Goal: Transaction & Acquisition: Book appointment/travel/reservation

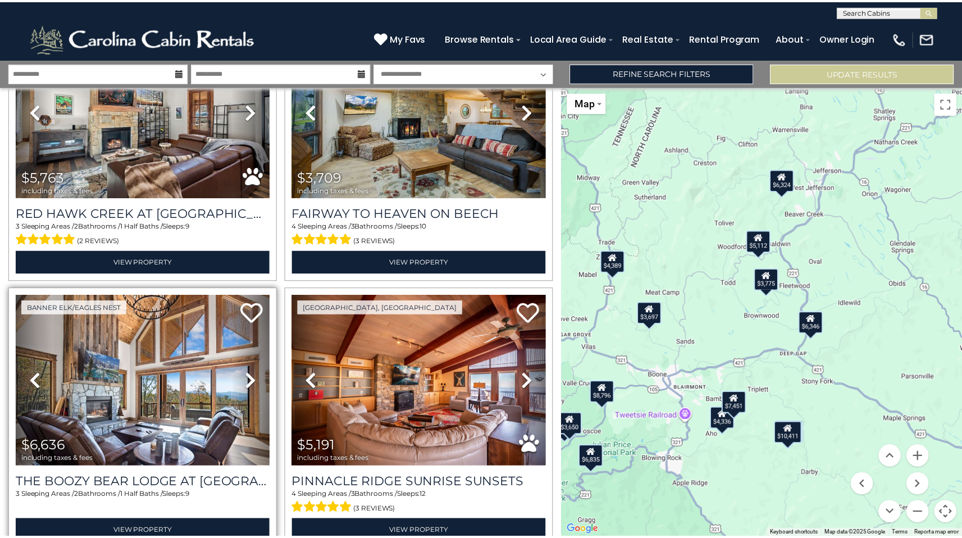
scroll to position [1982, 0]
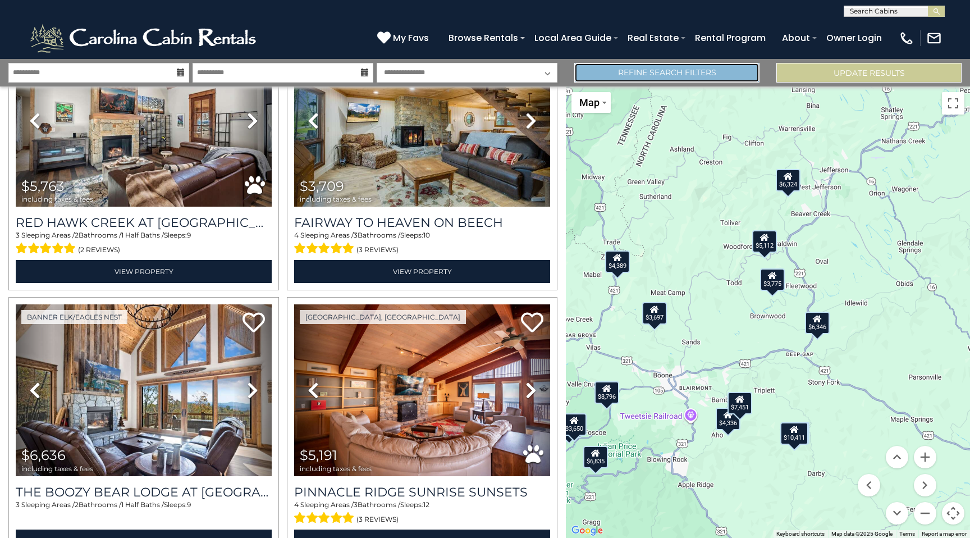
click at [653, 76] on link "Refine Search Filters" at bounding box center [667, 73] width 185 height 20
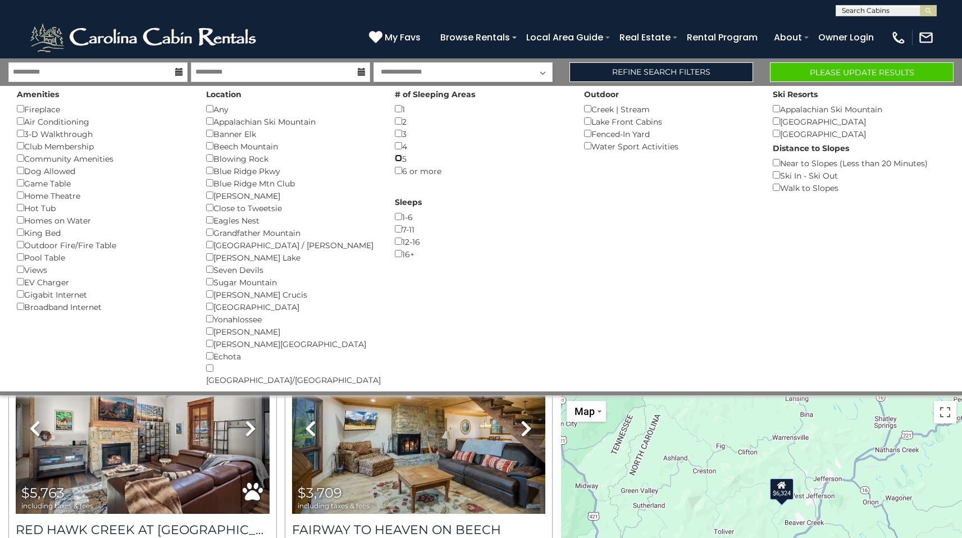
scroll to position [0, 0]
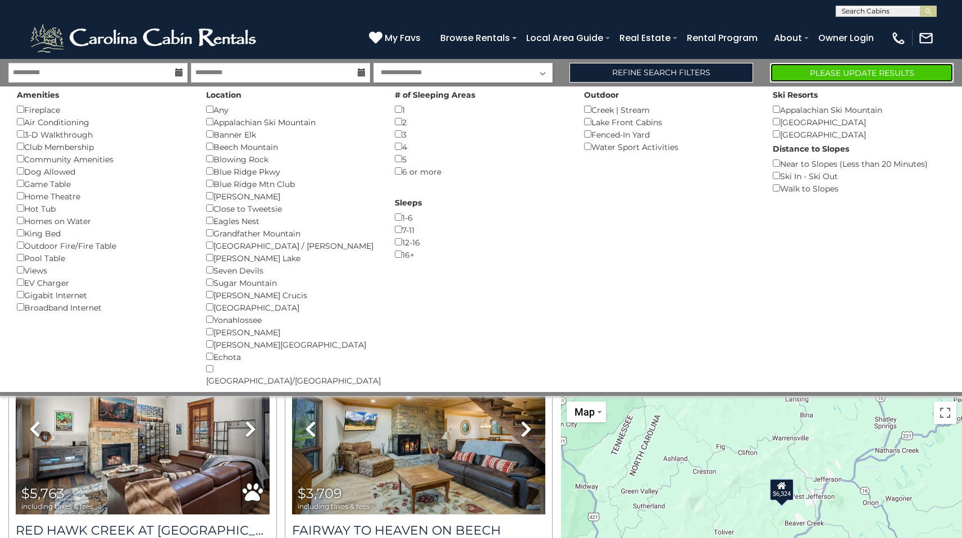
click at [833, 73] on button "Please Update Results" at bounding box center [862, 73] width 184 height 20
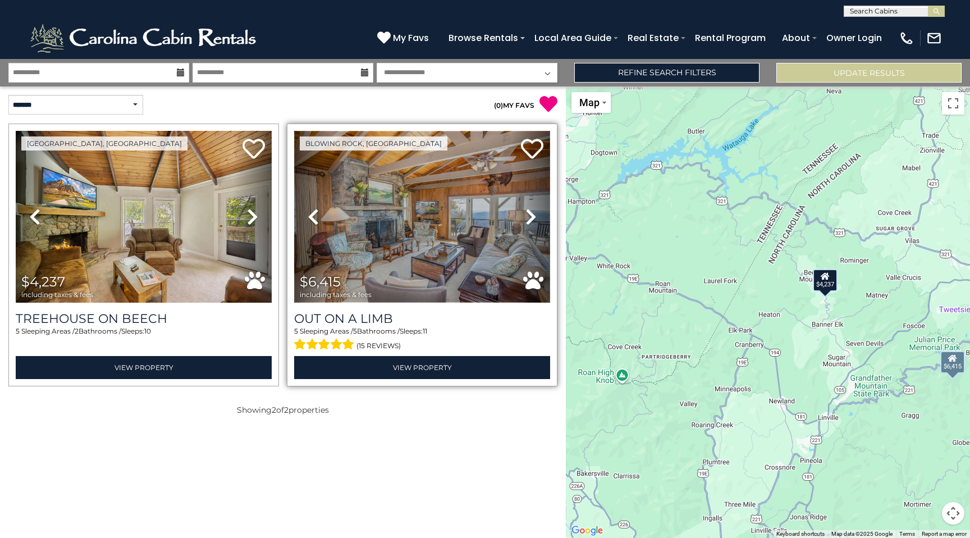
click at [407, 231] on img at bounding box center [422, 217] width 256 height 172
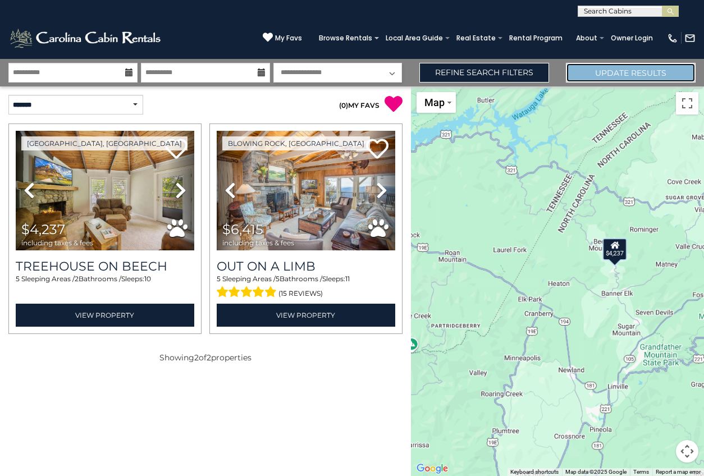
click at [614, 75] on button "Update Results" at bounding box center [631, 73] width 130 height 20
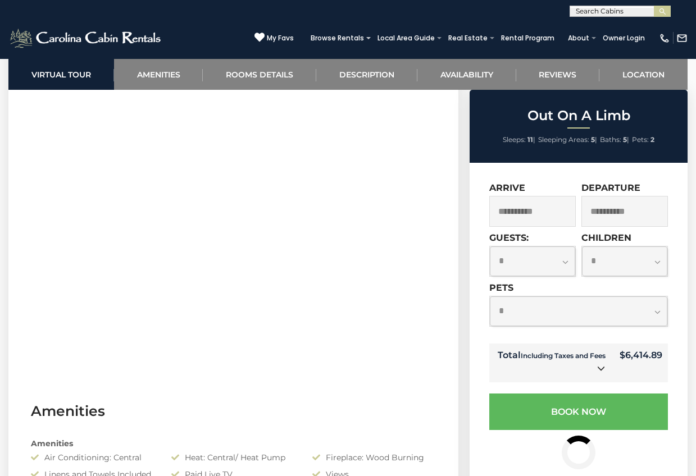
scroll to position [505, 0]
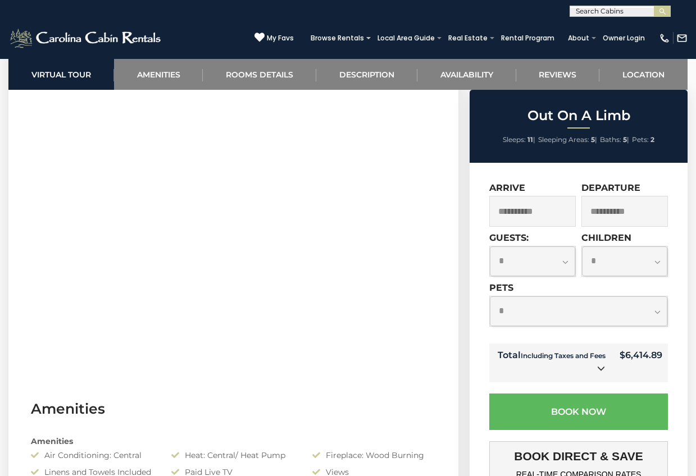
click at [566, 262] on select "**********" at bounding box center [532, 262] width 85 height 30
select select "*"
click at [490, 247] on select "**********" at bounding box center [532, 262] width 85 height 30
click at [657, 261] on select "**********" at bounding box center [624, 262] width 85 height 30
select select "*"
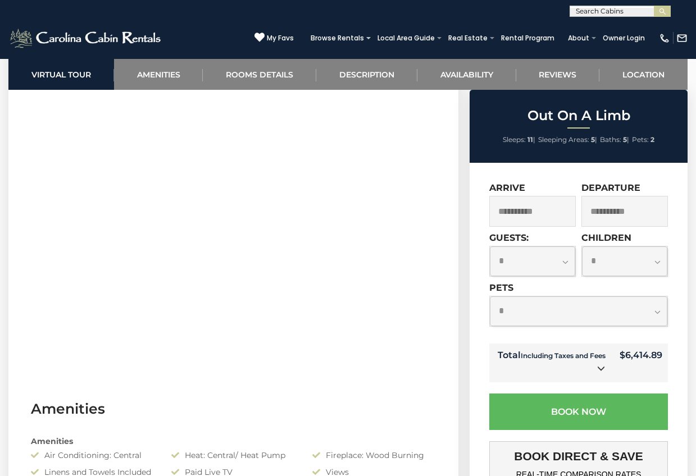
click at [582, 247] on select "**********" at bounding box center [624, 262] width 85 height 30
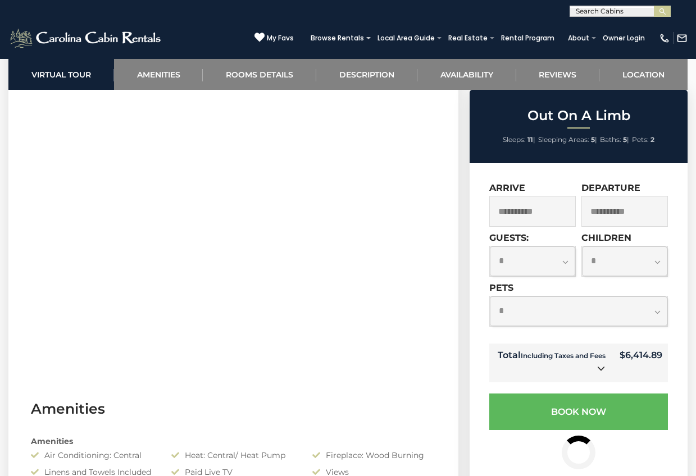
click at [541, 320] on select "**********" at bounding box center [578, 312] width 177 height 30
select select "*"
click at [490, 297] on select "**********" at bounding box center [578, 312] width 177 height 30
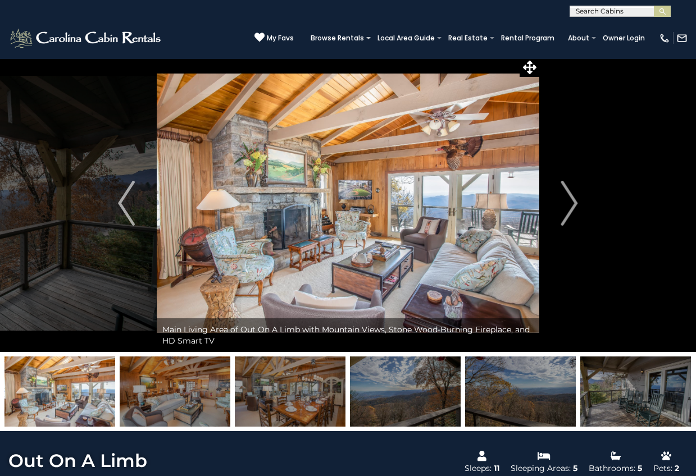
scroll to position [2, 0]
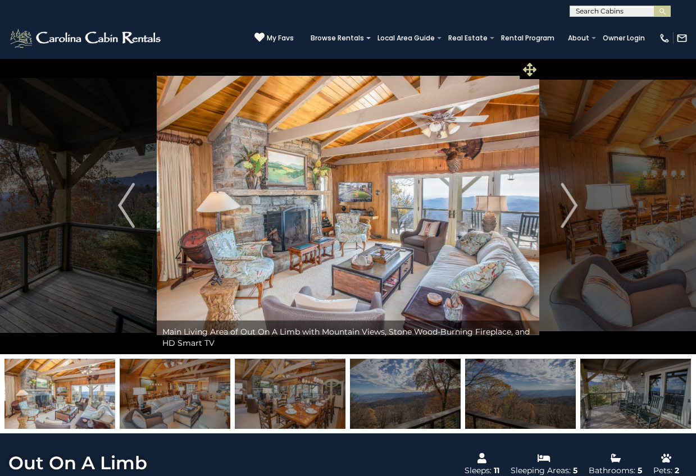
click at [528, 67] on icon at bounding box center [529, 69] width 13 height 13
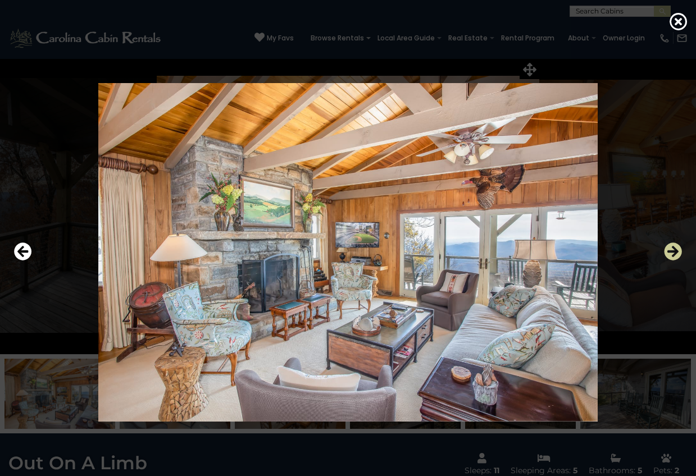
click at [671, 246] on icon "Next" at bounding box center [673, 252] width 18 height 18
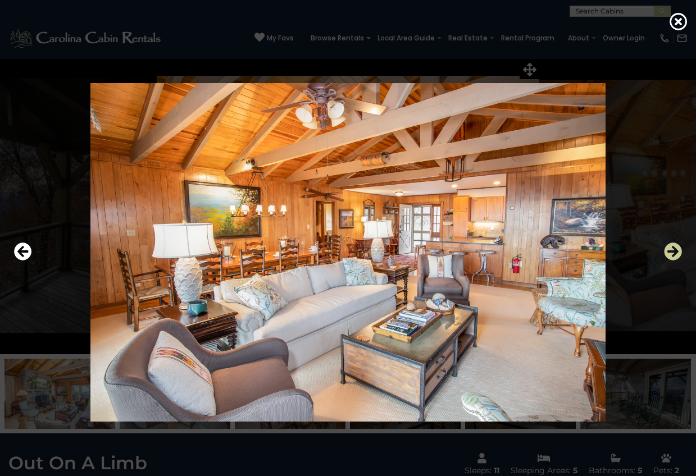
click at [671, 246] on icon "Next" at bounding box center [673, 252] width 18 height 18
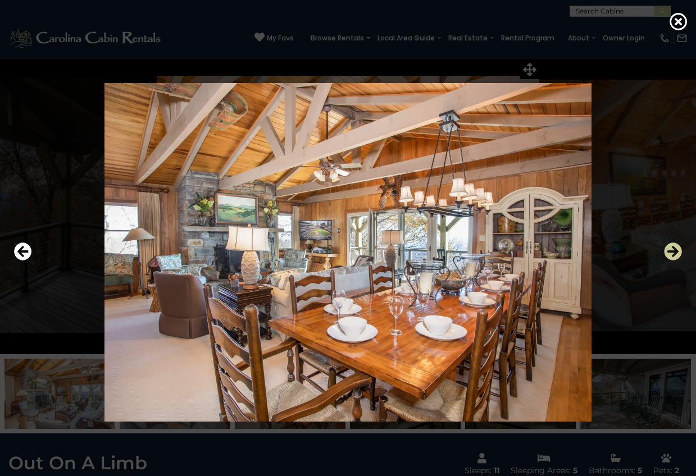
click at [671, 246] on icon "Next" at bounding box center [673, 252] width 18 height 18
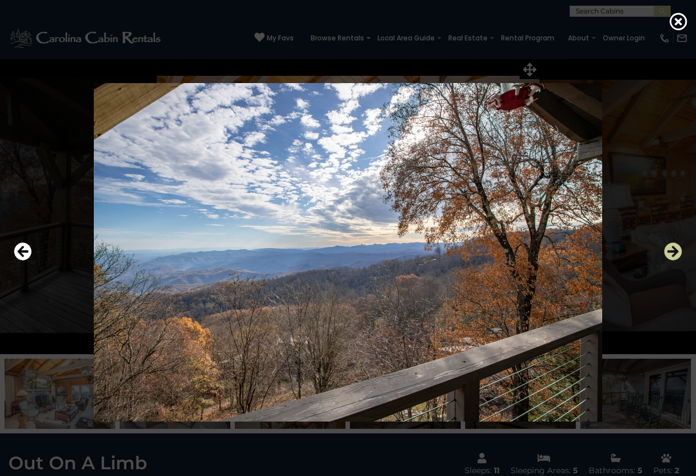
click at [671, 246] on icon "Next" at bounding box center [673, 252] width 18 height 18
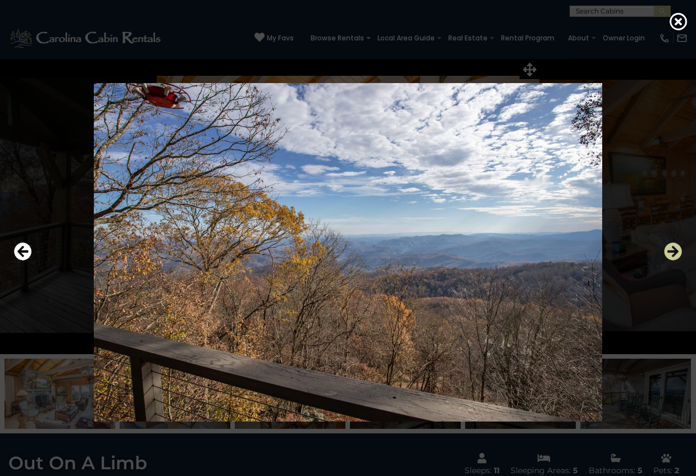
click at [671, 246] on icon "Next" at bounding box center [673, 252] width 18 height 18
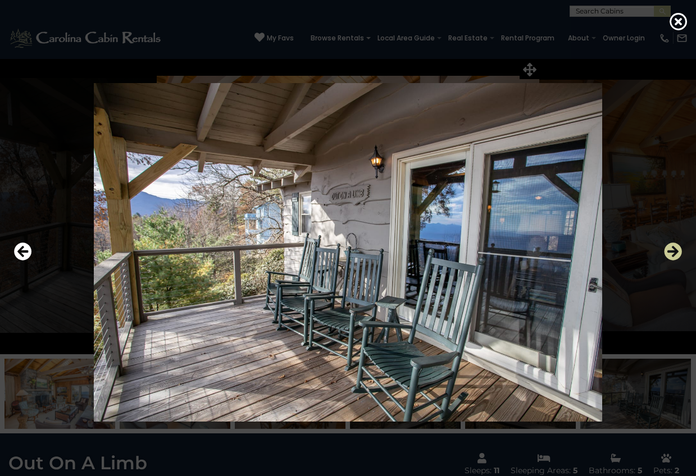
click at [671, 246] on icon "Next" at bounding box center [673, 252] width 18 height 18
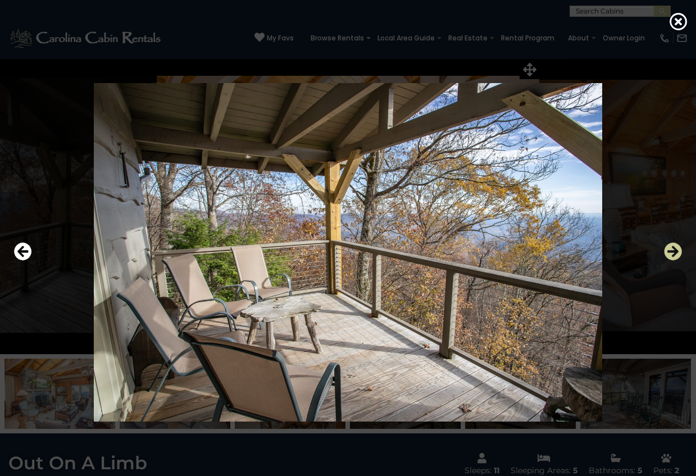
click at [671, 246] on icon "Next" at bounding box center [673, 252] width 18 height 18
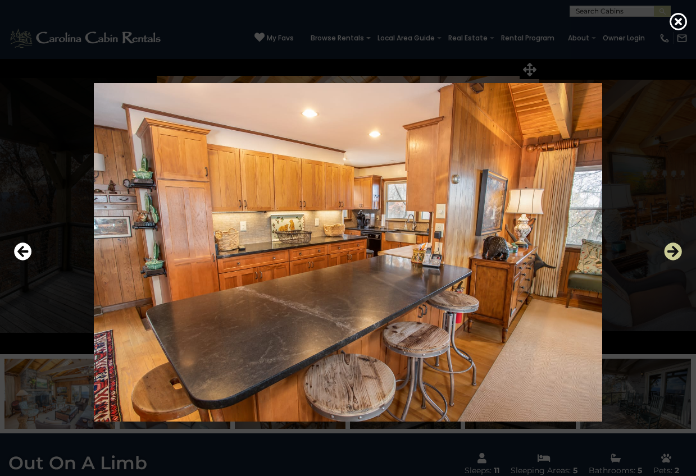
click at [671, 246] on icon "Next" at bounding box center [673, 252] width 18 height 18
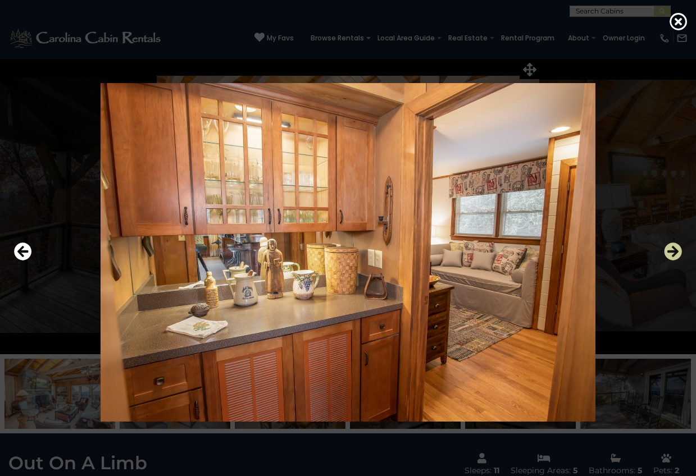
click at [671, 246] on icon "Next" at bounding box center [673, 252] width 18 height 18
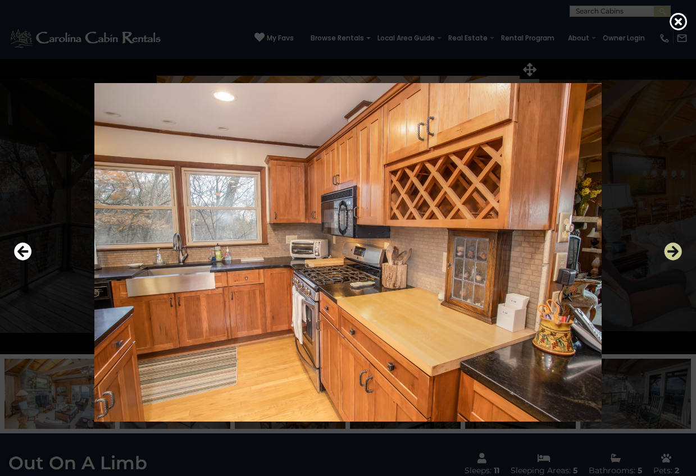
click at [671, 246] on icon "Next" at bounding box center [673, 252] width 18 height 18
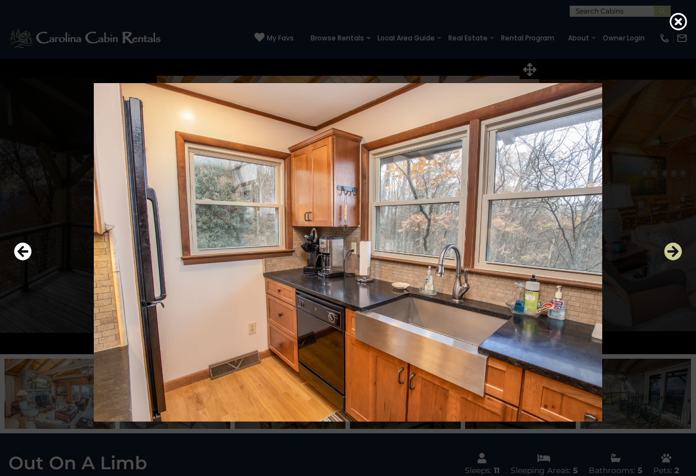
click at [671, 246] on icon "Next" at bounding box center [673, 252] width 18 height 18
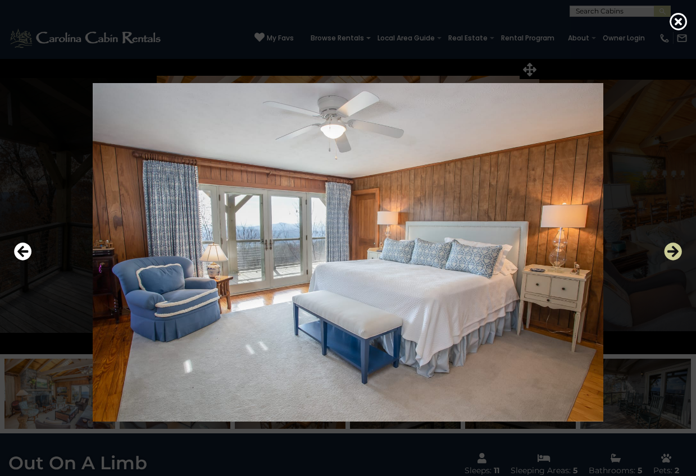
click at [671, 246] on icon "Next" at bounding box center [673, 252] width 18 height 18
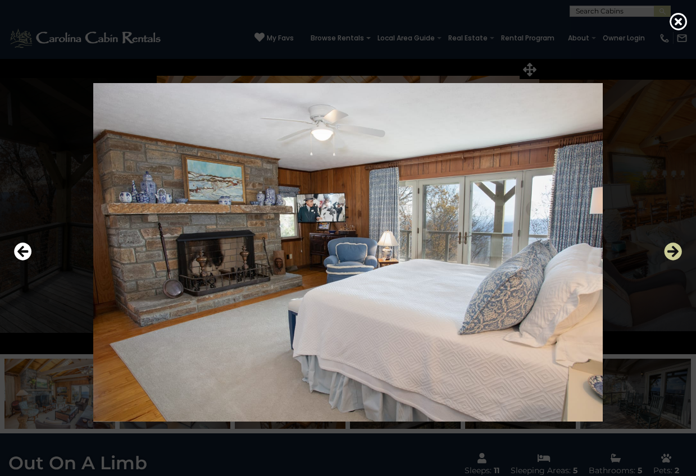
click at [671, 246] on icon "Next" at bounding box center [673, 252] width 18 height 18
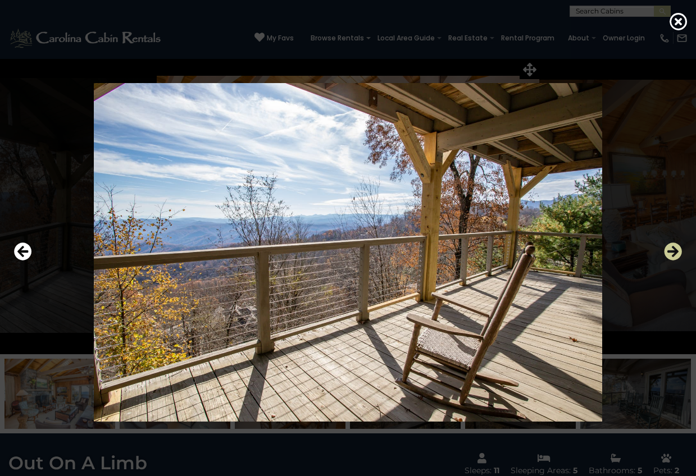
click at [671, 246] on icon "Next" at bounding box center [673, 252] width 18 height 18
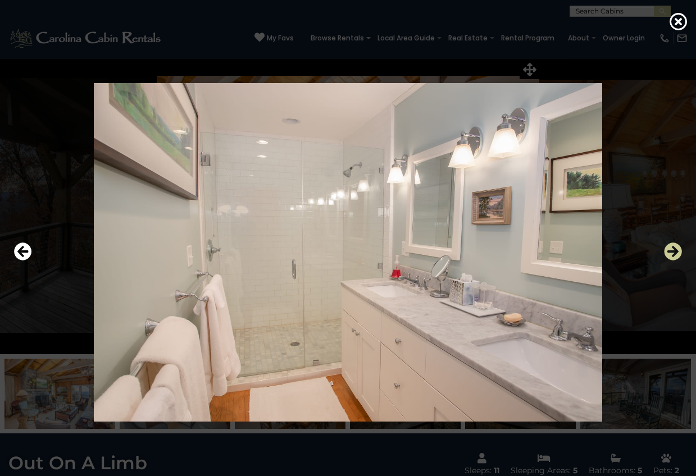
click at [671, 246] on icon "Next" at bounding box center [673, 252] width 18 height 18
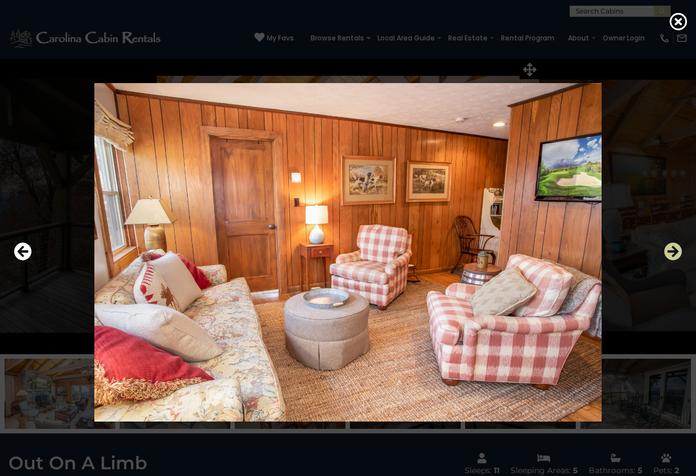
click at [671, 246] on icon "Next" at bounding box center [673, 252] width 18 height 18
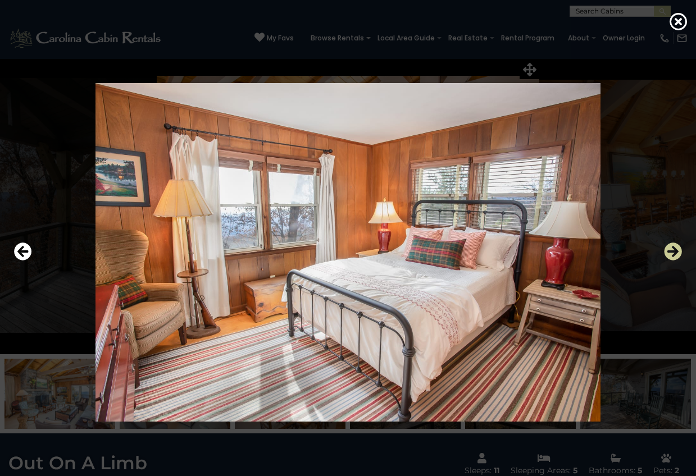
click at [671, 246] on icon "Next" at bounding box center [673, 252] width 18 height 18
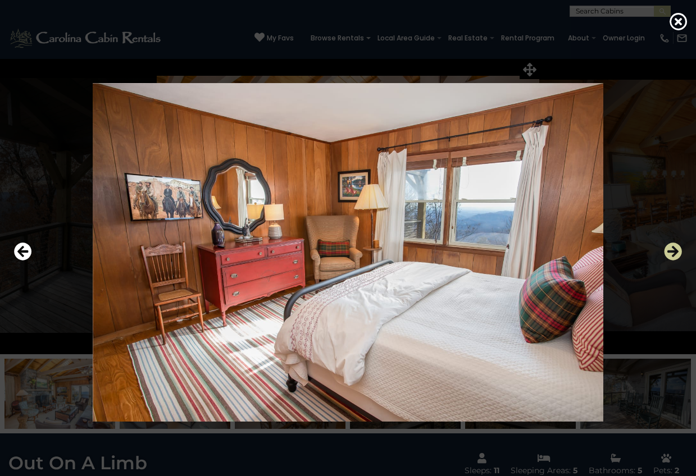
click at [671, 246] on icon "Next" at bounding box center [673, 252] width 18 height 18
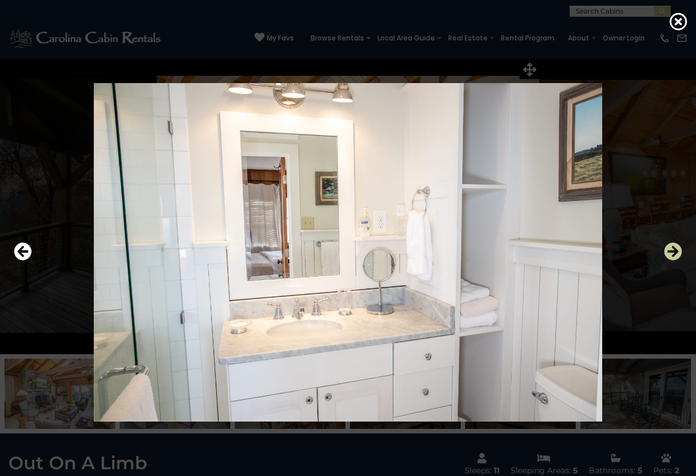
click at [671, 246] on icon "Next" at bounding box center [673, 252] width 18 height 18
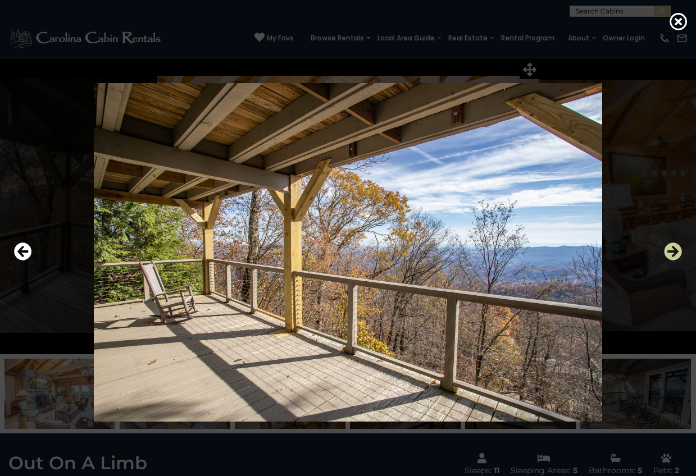
click at [671, 246] on icon "Next" at bounding box center [673, 252] width 18 height 18
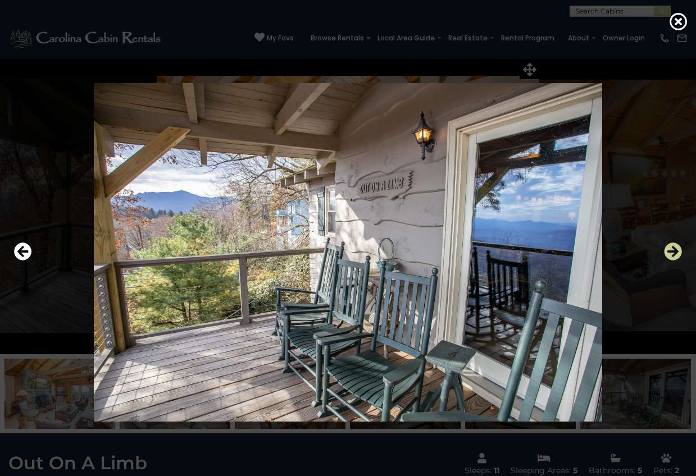
click at [671, 246] on icon "Next" at bounding box center [673, 252] width 18 height 18
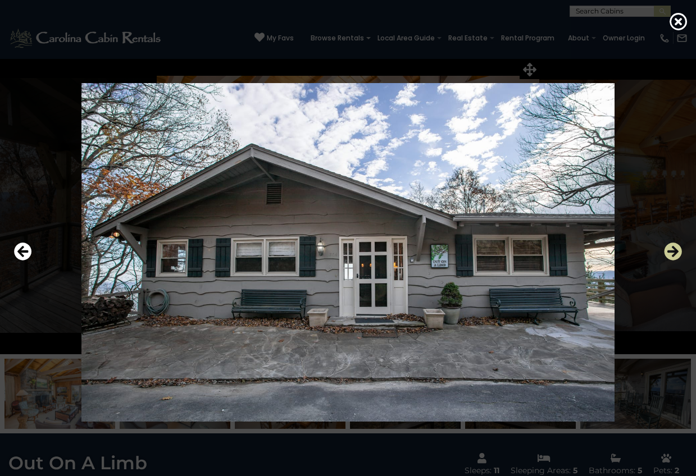
click at [671, 246] on icon "Next" at bounding box center [673, 252] width 18 height 18
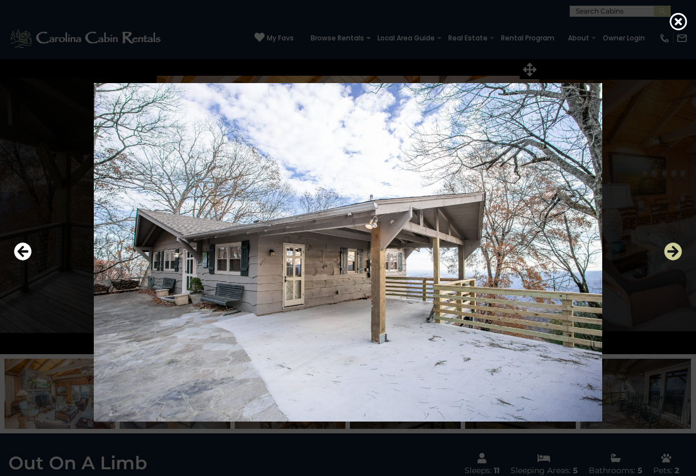
click at [671, 246] on icon "Next" at bounding box center [673, 252] width 18 height 18
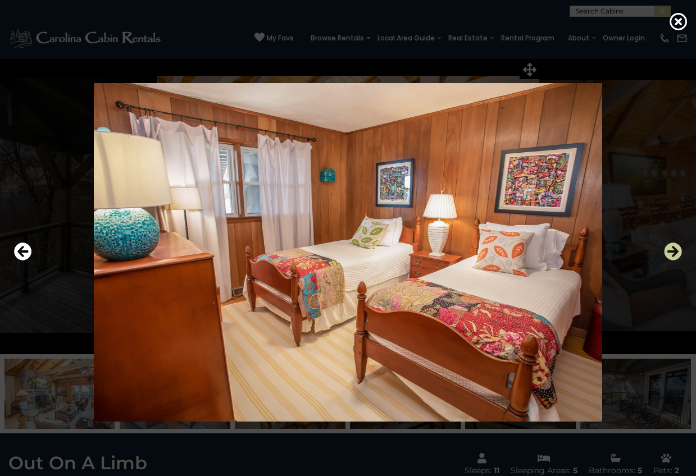
click at [671, 246] on icon "Next" at bounding box center [673, 252] width 18 height 18
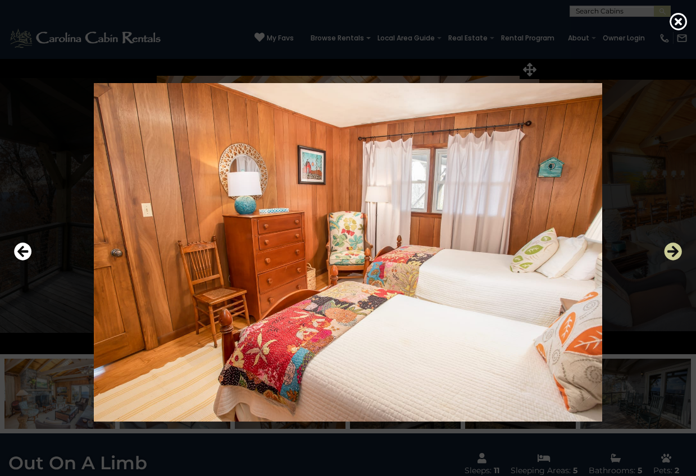
click at [671, 246] on icon "Next" at bounding box center [673, 252] width 18 height 18
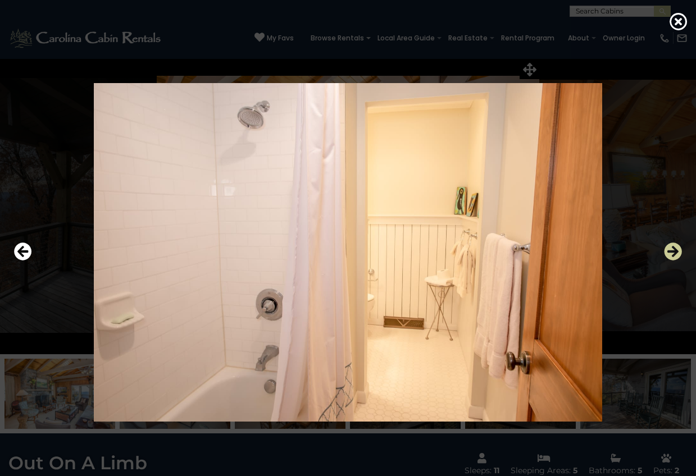
click at [671, 246] on icon "Next" at bounding box center [673, 252] width 18 height 18
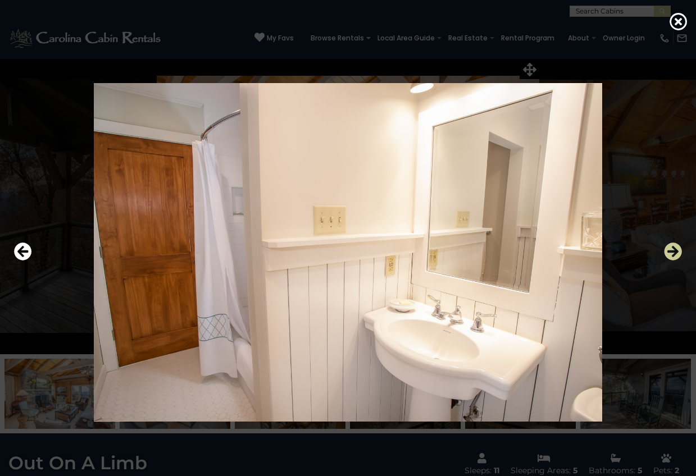
click at [671, 246] on icon "Next" at bounding box center [673, 252] width 18 height 18
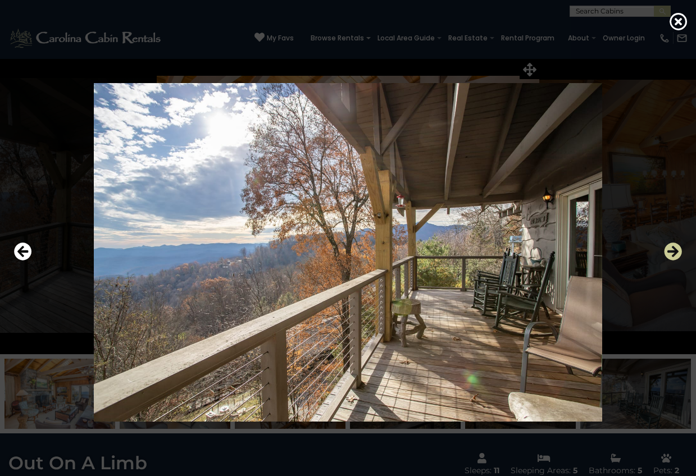
click at [671, 246] on icon "Next" at bounding box center [673, 252] width 18 height 18
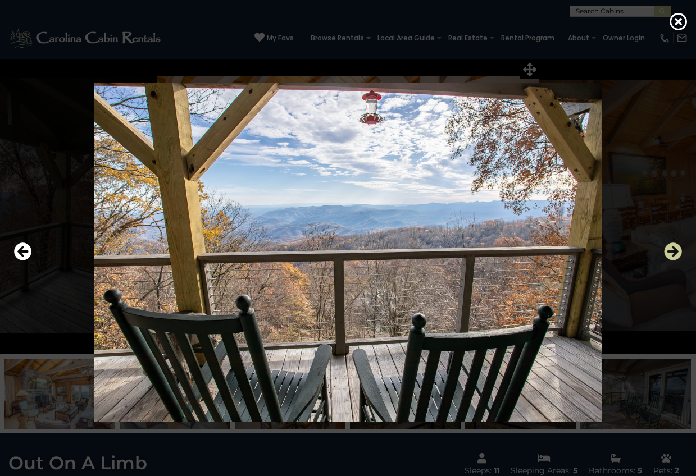
click at [671, 246] on icon "Next" at bounding box center [673, 252] width 18 height 18
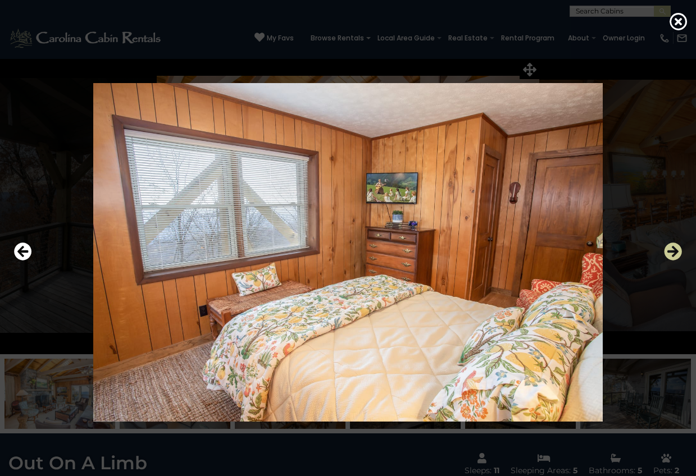
click at [671, 246] on icon "Next" at bounding box center [673, 252] width 18 height 18
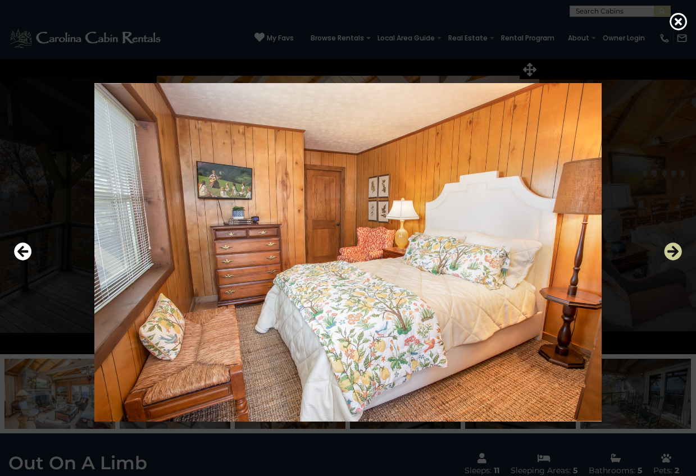
click at [671, 246] on icon "Next" at bounding box center [673, 252] width 18 height 18
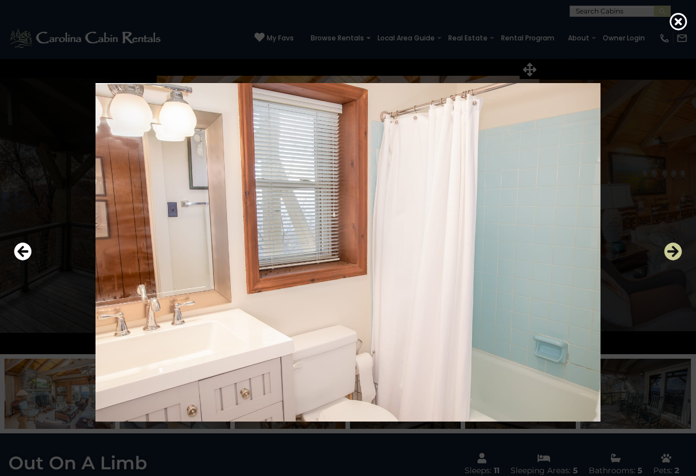
click at [671, 246] on icon "Next" at bounding box center [673, 252] width 18 height 18
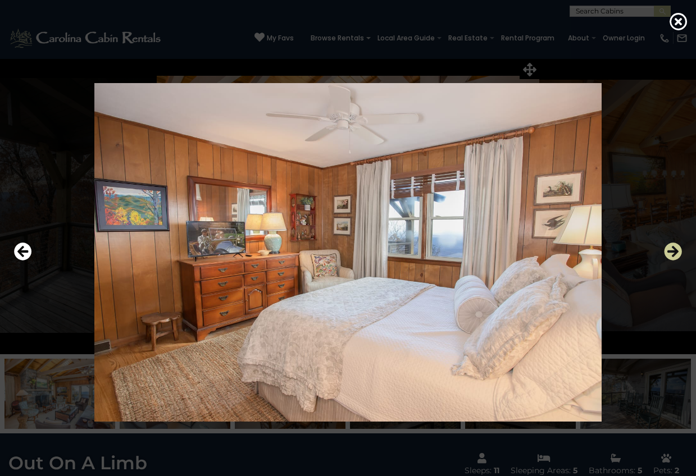
click at [671, 246] on icon "Next" at bounding box center [673, 252] width 18 height 18
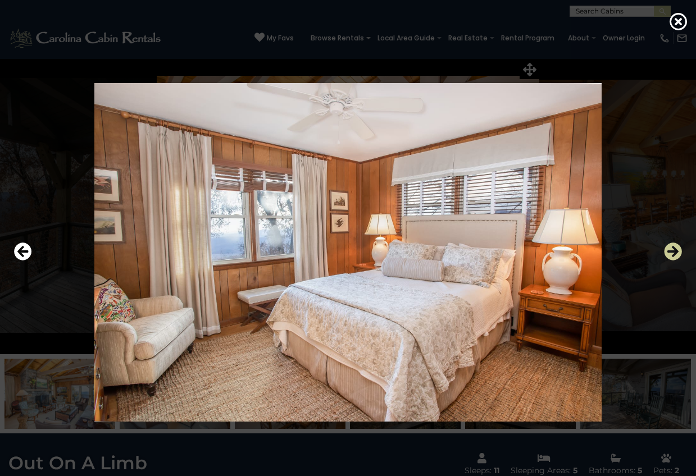
click at [671, 246] on icon "Next" at bounding box center [673, 252] width 18 height 18
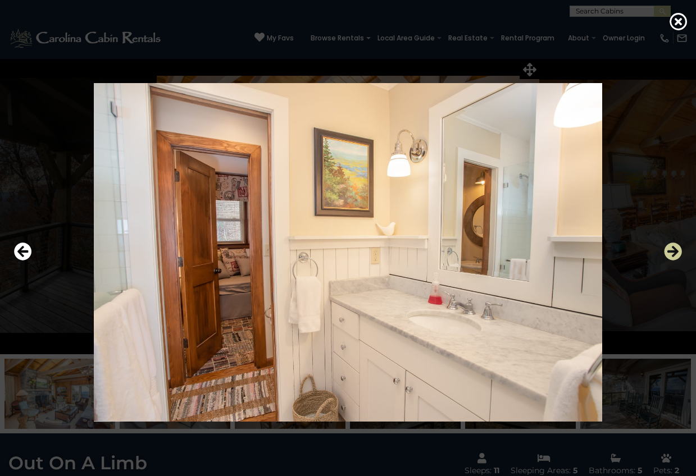
click at [671, 246] on icon "Next" at bounding box center [673, 252] width 18 height 18
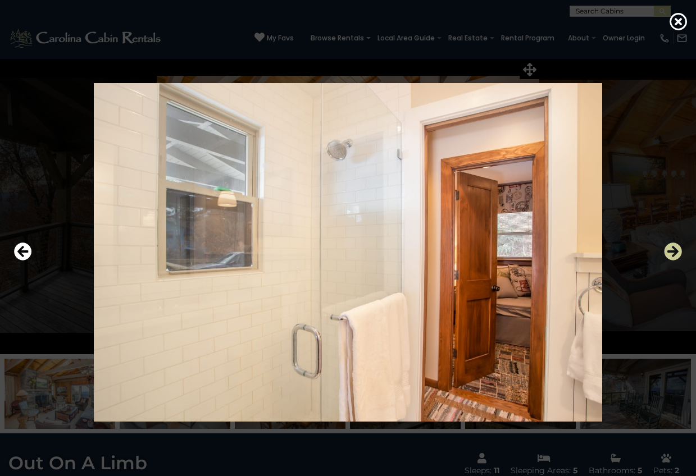
click at [671, 246] on icon "Next" at bounding box center [673, 252] width 18 height 18
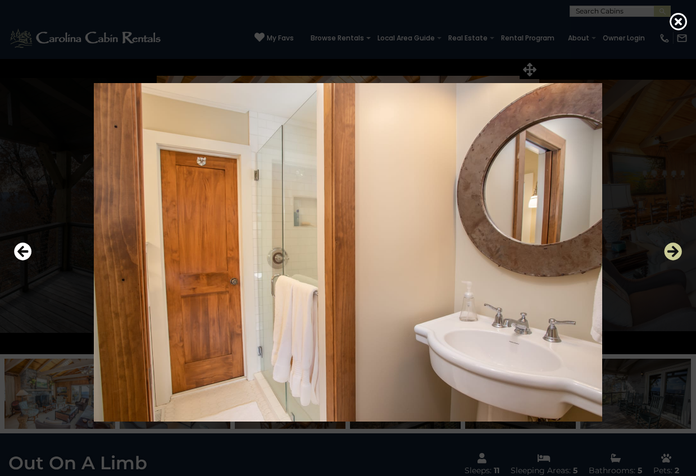
click at [671, 246] on icon "Next" at bounding box center [673, 252] width 18 height 18
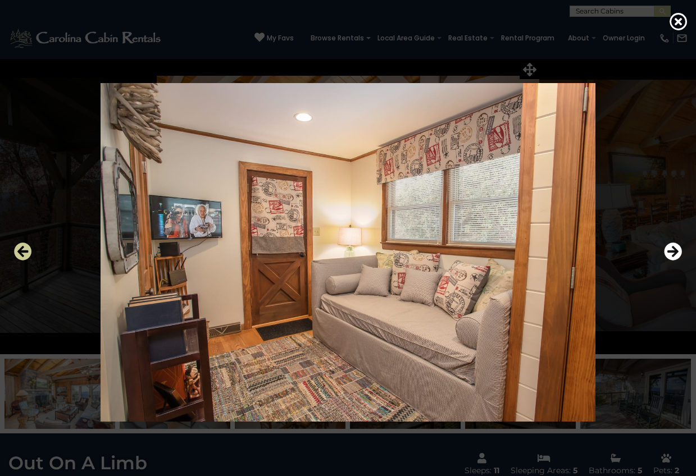
click at [22, 245] on icon "Previous" at bounding box center [23, 252] width 18 height 18
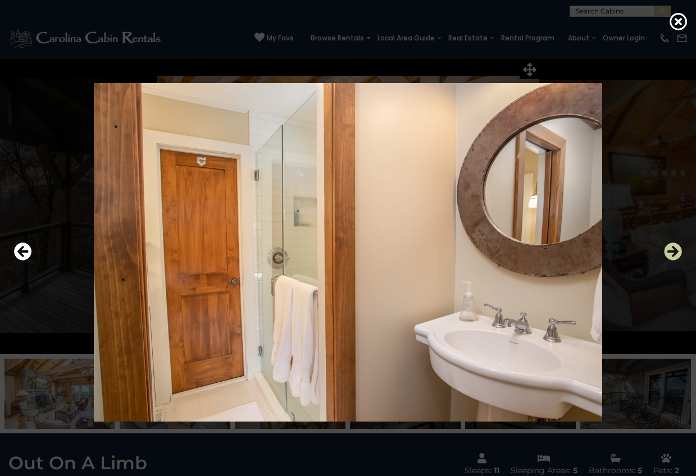
click at [673, 247] on icon "Next" at bounding box center [673, 252] width 18 height 18
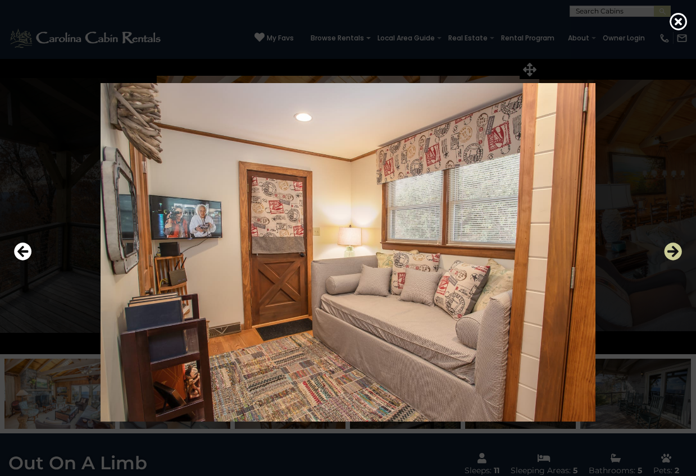
click at [673, 247] on icon "Next" at bounding box center [673, 252] width 18 height 18
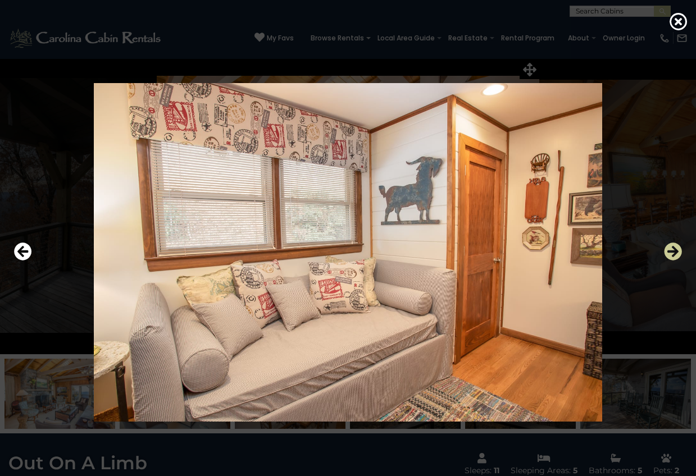
click at [673, 247] on icon "Next" at bounding box center [673, 252] width 18 height 18
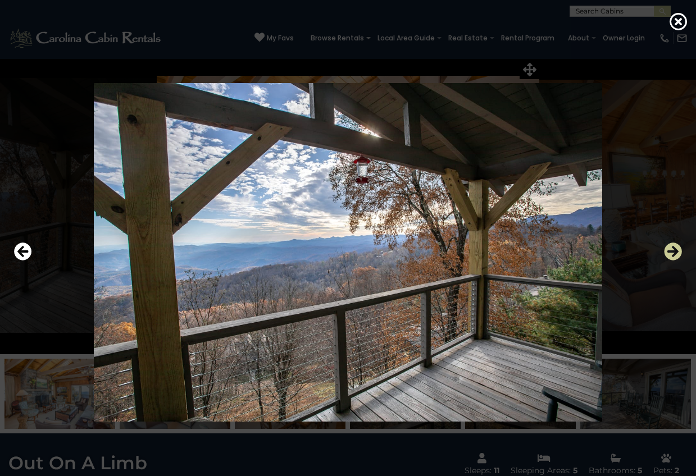
click at [673, 247] on icon "Next" at bounding box center [673, 252] width 18 height 18
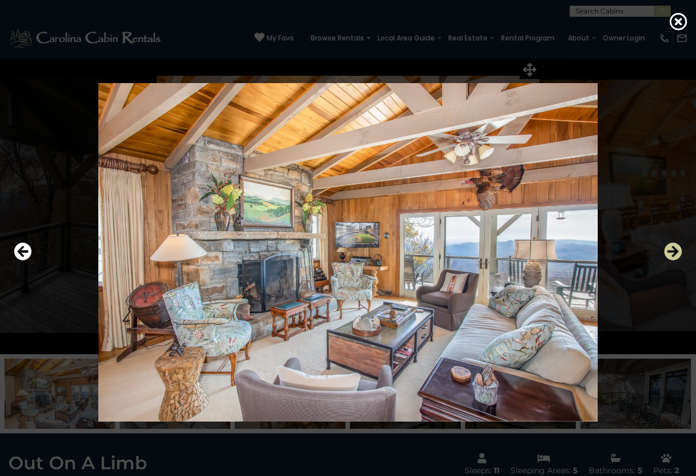
click at [673, 247] on icon "Next" at bounding box center [673, 252] width 18 height 18
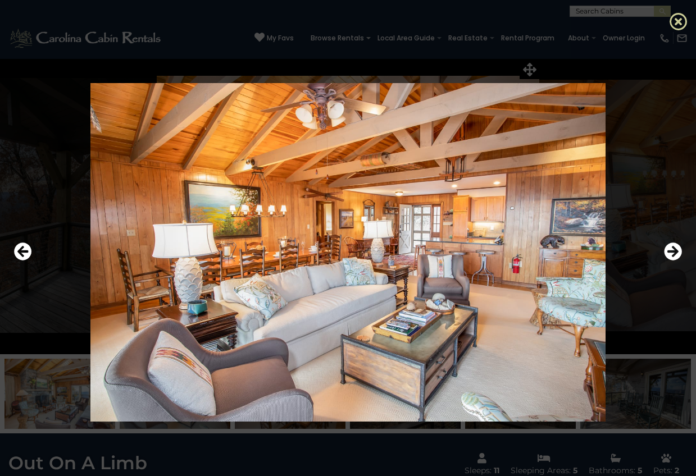
click at [678, 21] on icon at bounding box center [678, 21] width 18 height 18
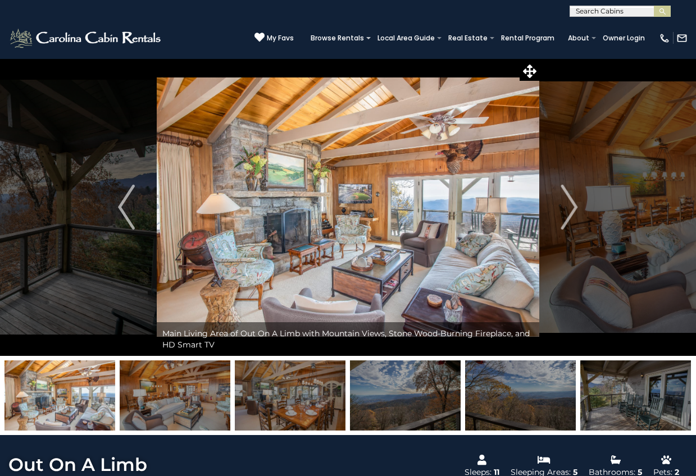
scroll to position [2, 0]
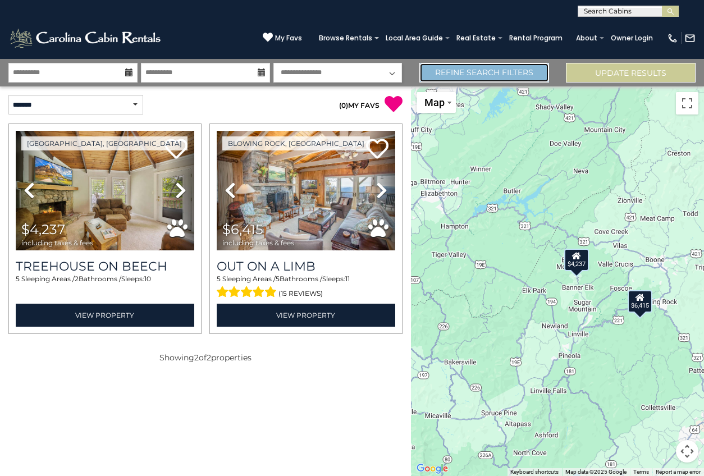
click at [486, 66] on link "Refine Search Filters" at bounding box center [485, 73] width 130 height 20
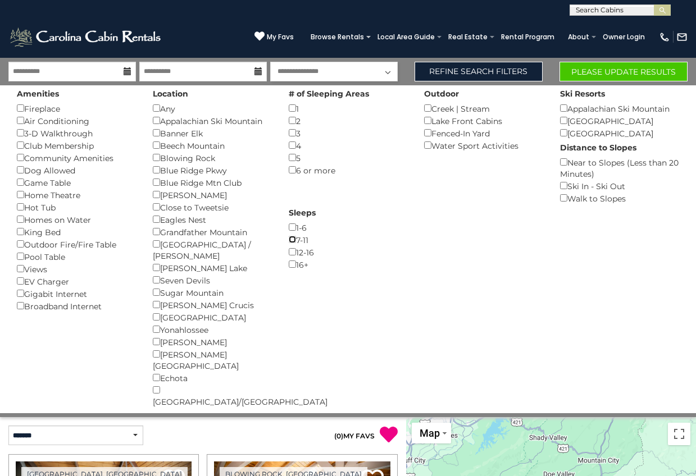
scroll to position [2, 0]
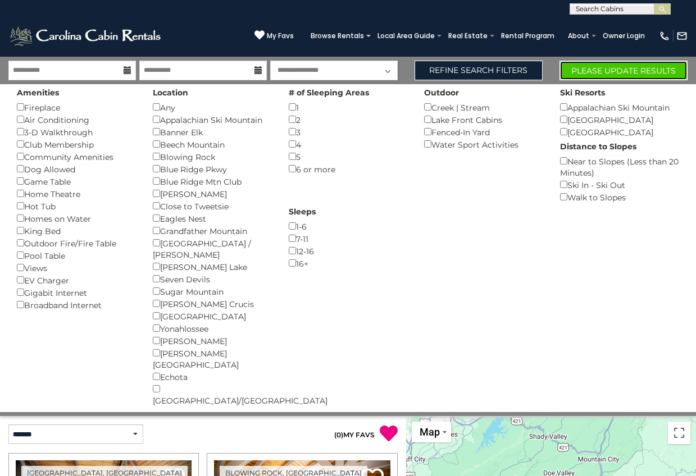
click at [602, 72] on button "Please Update Results" at bounding box center [623, 71] width 128 height 20
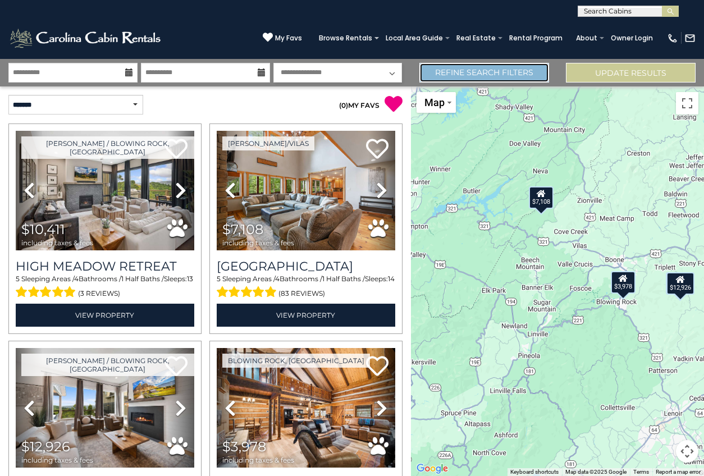
click at [467, 70] on link "Refine Search Filters" at bounding box center [485, 73] width 130 height 20
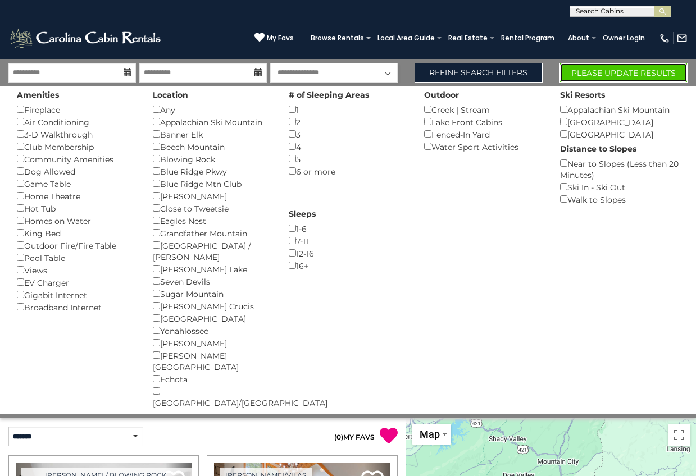
click at [606, 74] on button "Please Update Results" at bounding box center [623, 73] width 128 height 20
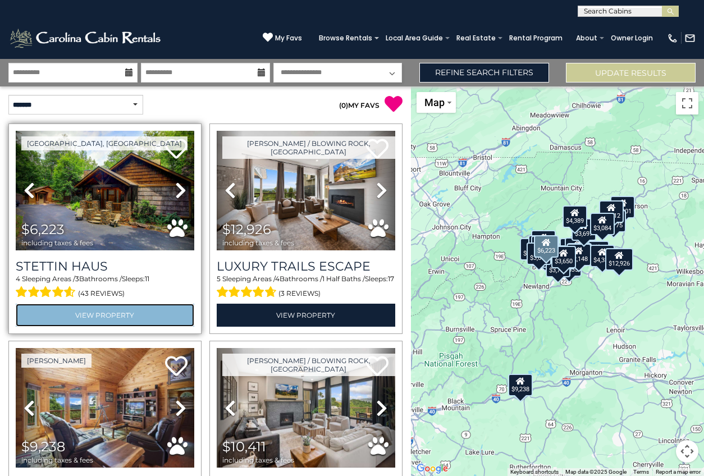
click at [93, 312] on link "View Property" at bounding box center [105, 315] width 179 height 23
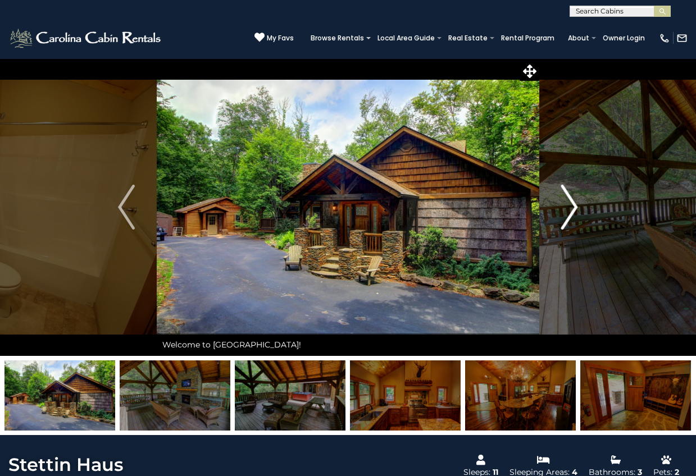
click at [568, 213] on img "Next" at bounding box center [569, 207] width 17 height 45
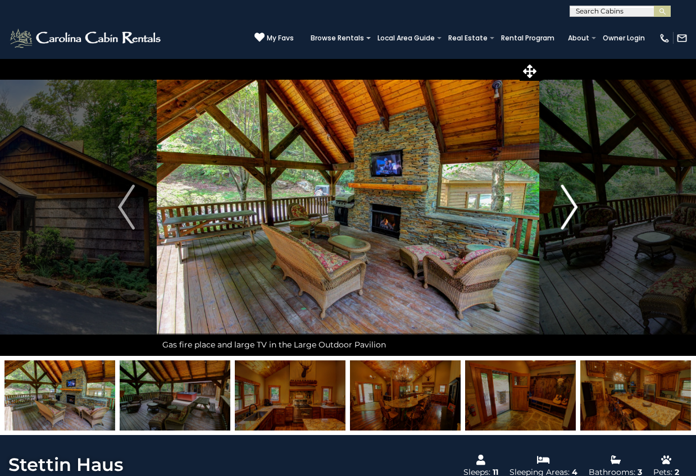
click at [568, 213] on img "Next" at bounding box center [569, 207] width 17 height 45
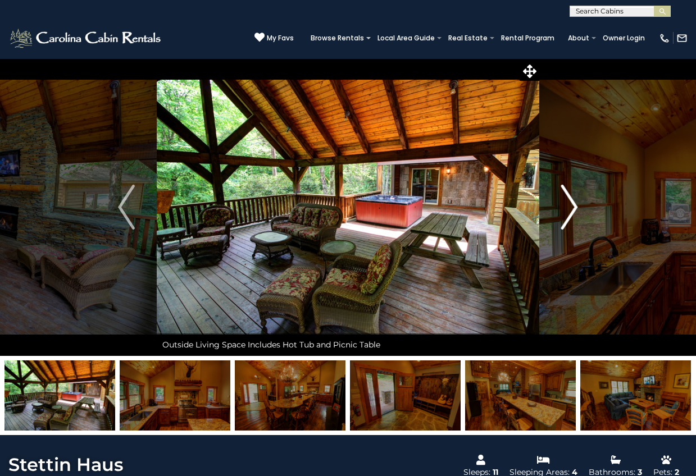
click at [568, 213] on img "Next" at bounding box center [569, 207] width 17 height 45
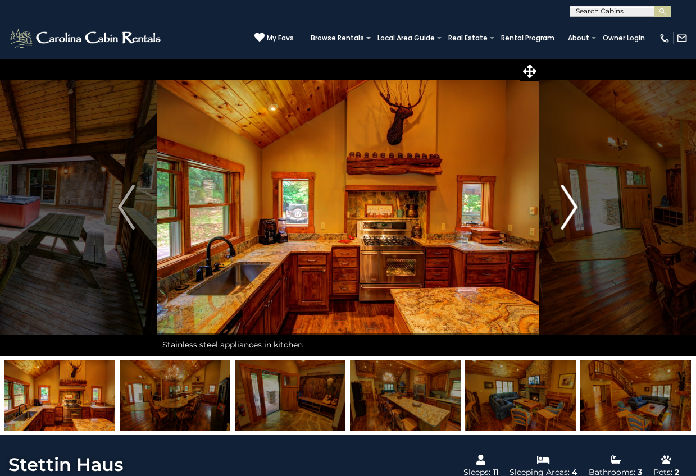
click at [568, 213] on img "Next" at bounding box center [569, 207] width 17 height 45
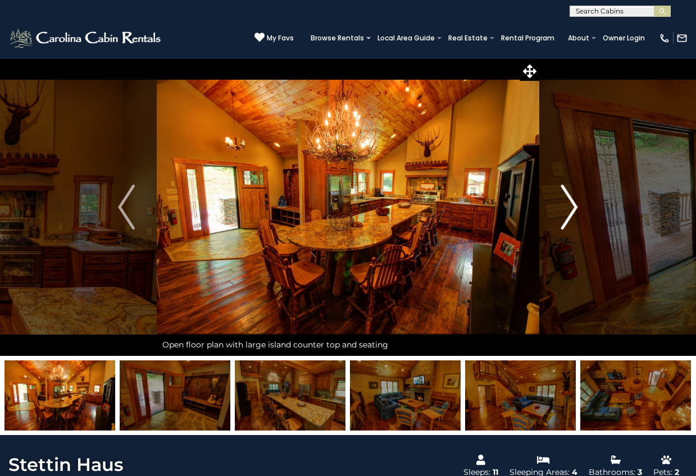
click at [568, 213] on img "Next" at bounding box center [569, 207] width 17 height 45
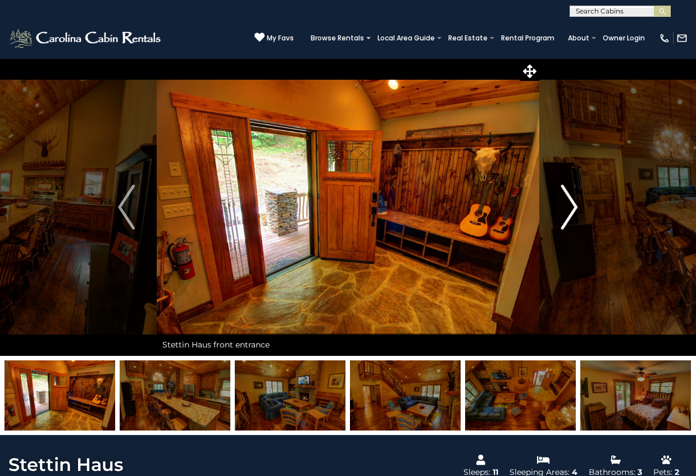
click at [568, 213] on img "Next" at bounding box center [569, 207] width 17 height 45
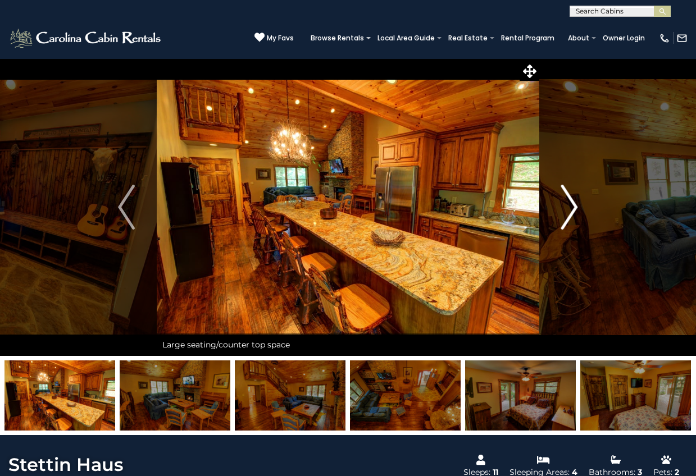
click at [568, 213] on img "Next" at bounding box center [569, 207] width 17 height 45
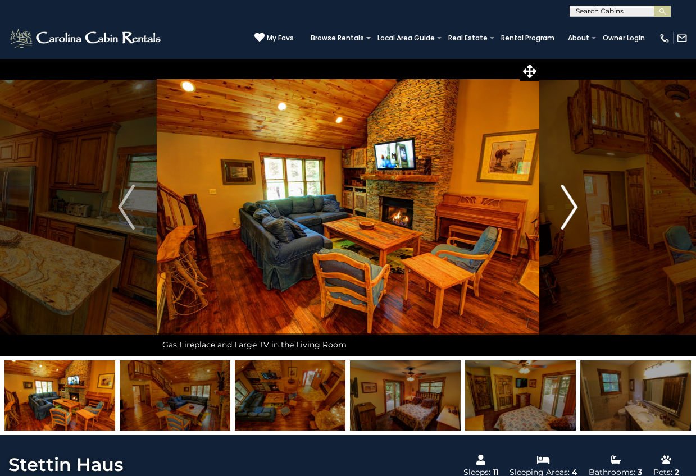
click at [568, 213] on img "Next" at bounding box center [569, 207] width 17 height 45
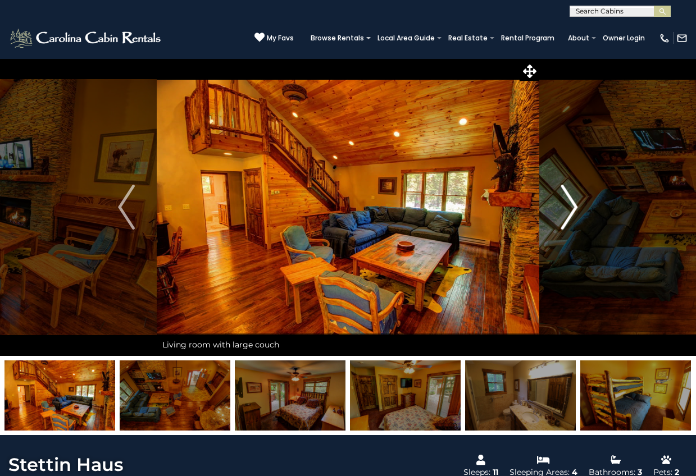
click at [568, 213] on img "Next" at bounding box center [569, 207] width 17 height 45
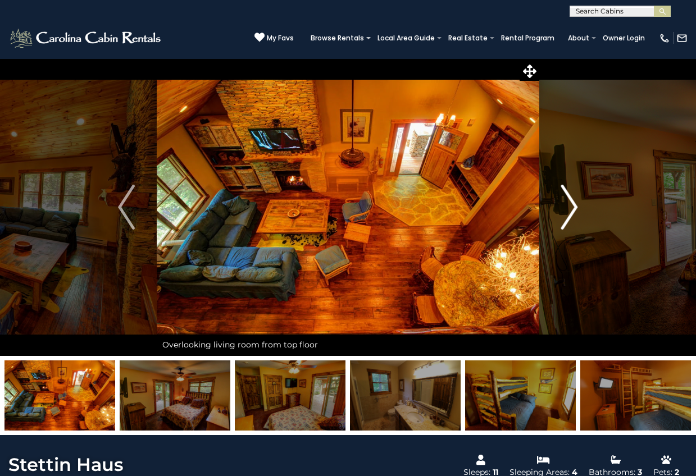
click at [568, 213] on img "Next" at bounding box center [569, 207] width 17 height 45
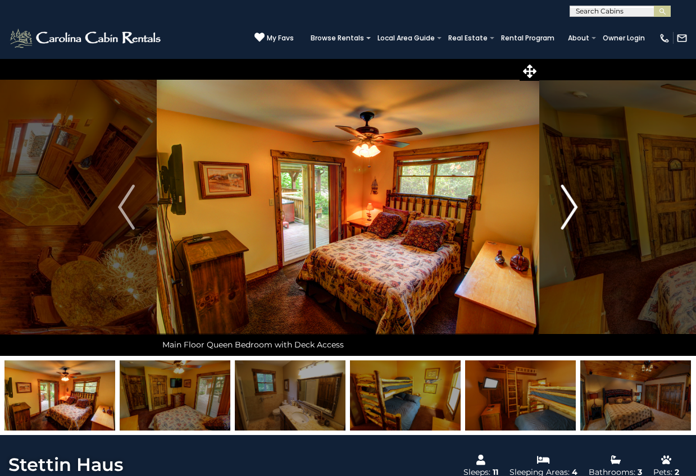
click at [572, 209] on img "Next" at bounding box center [569, 207] width 17 height 45
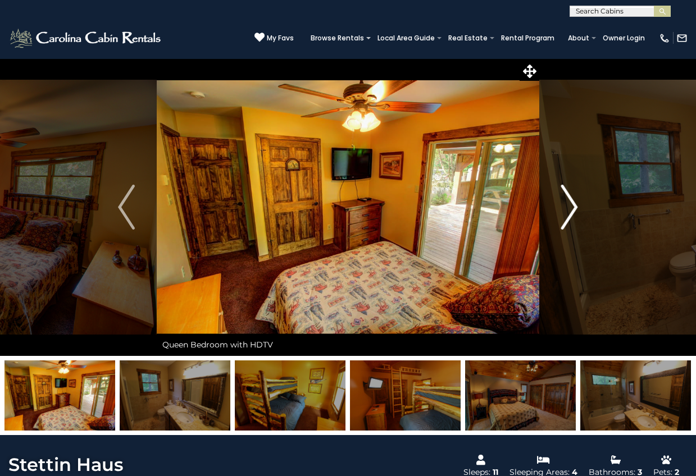
click at [572, 209] on img "Next" at bounding box center [569, 207] width 17 height 45
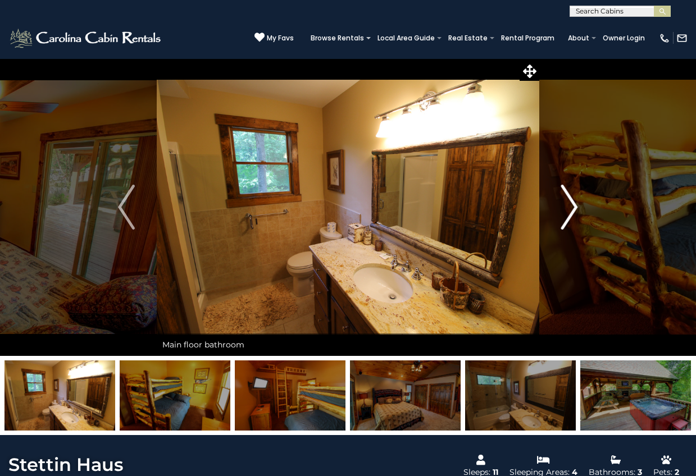
click at [572, 209] on img "Next" at bounding box center [569, 207] width 17 height 45
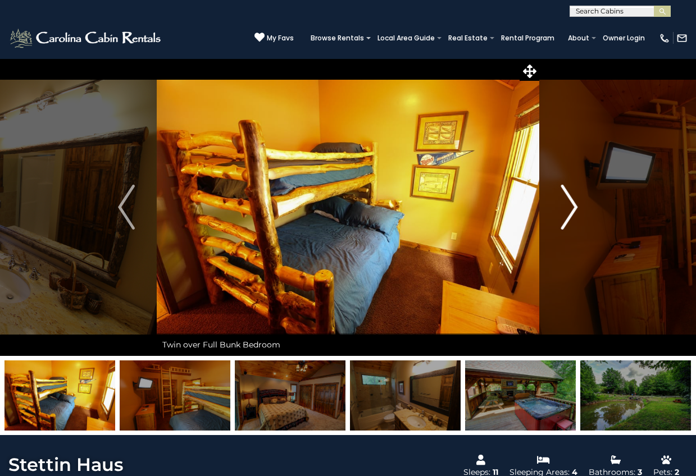
click at [572, 209] on img "Next" at bounding box center [569, 207] width 17 height 45
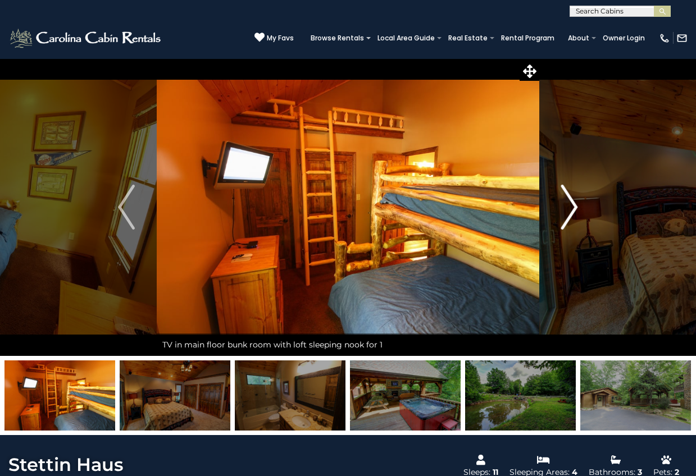
click at [572, 209] on img "Next" at bounding box center [569, 207] width 17 height 45
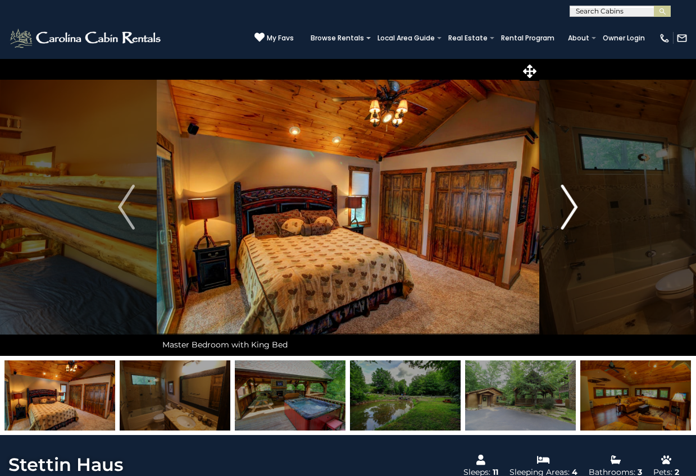
click at [572, 209] on img "Next" at bounding box center [569, 207] width 17 height 45
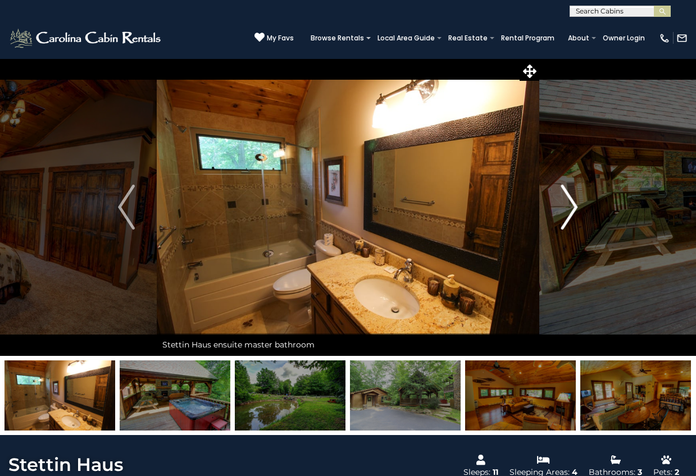
click at [572, 209] on img "Next" at bounding box center [569, 207] width 17 height 45
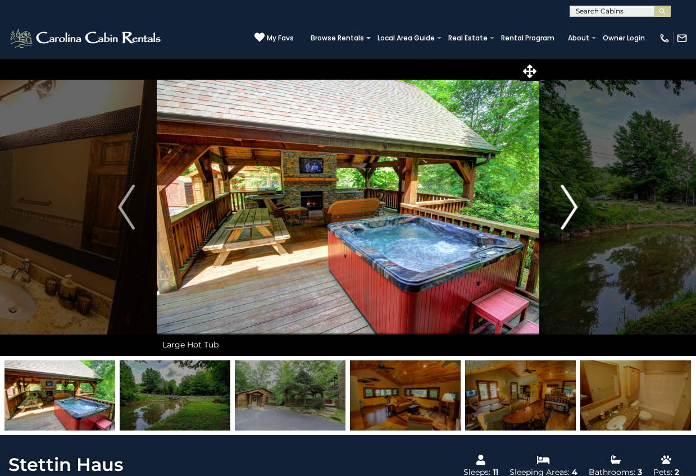
click at [572, 209] on img "Next" at bounding box center [569, 207] width 17 height 45
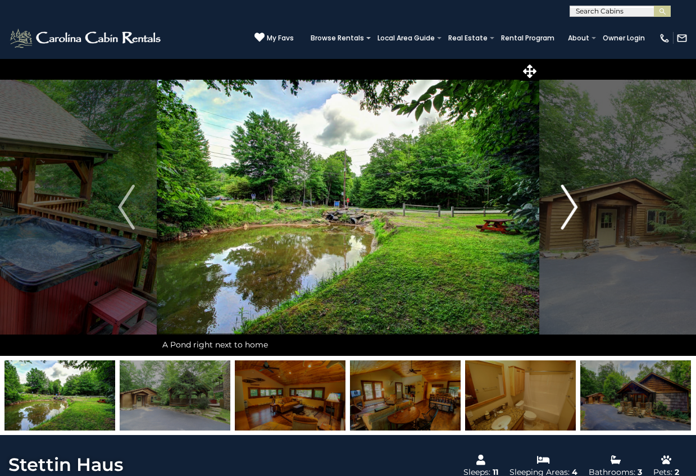
click at [572, 209] on img "Next" at bounding box center [569, 207] width 17 height 45
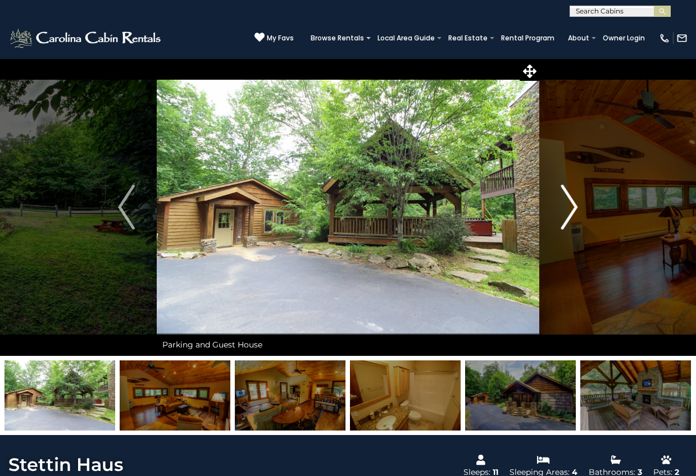
click at [572, 209] on img "Next" at bounding box center [569, 207] width 17 height 45
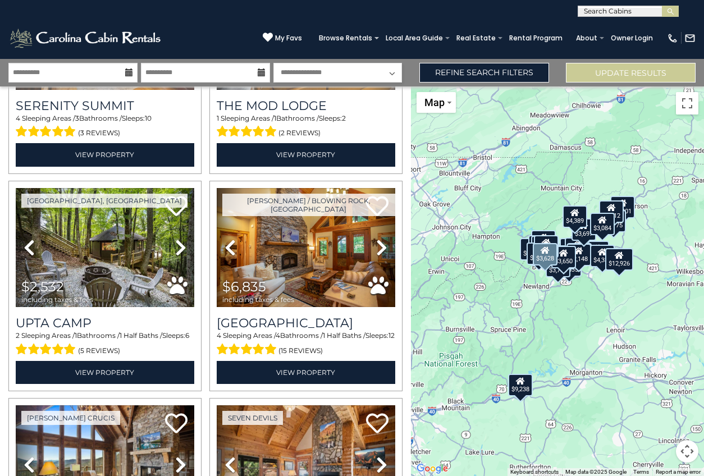
scroll to position [600, 0]
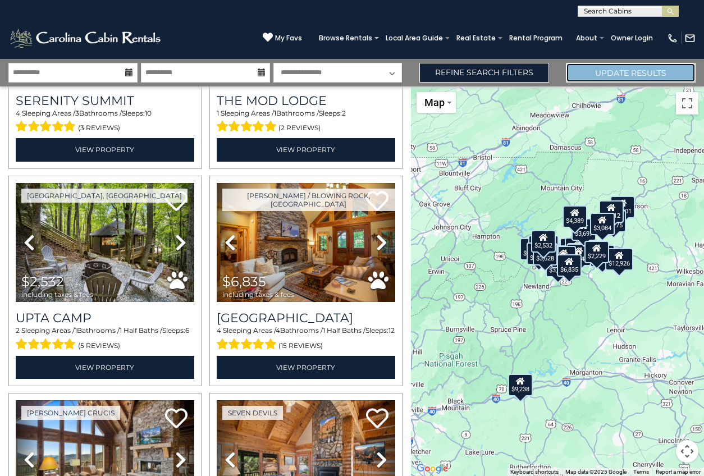
click at [632, 76] on button "Update Results" at bounding box center [631, 73] width 130 height 20
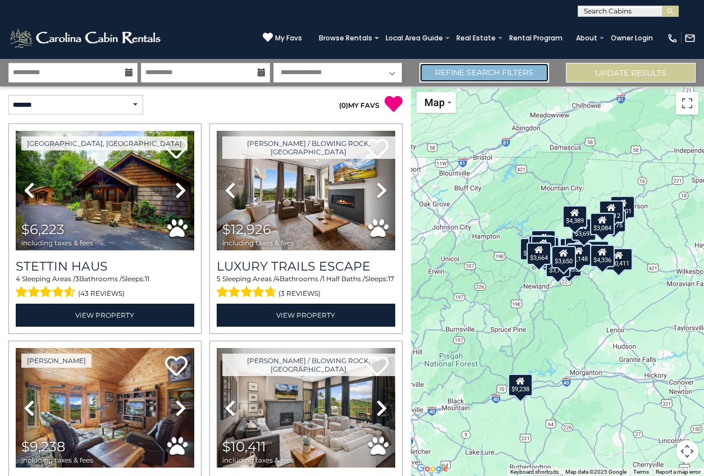
click at [494, 73] on link "Refine Search Filters" at bounding box center [485, 73] width 130 height 20
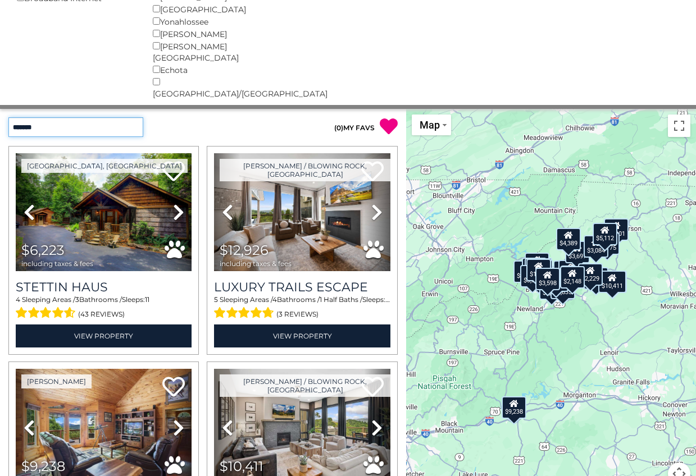
click at [134, 117] on select "**********" at bounding box center [75, 127] width 135 height 20
select select "**********"
click at [8, 117] on select "**********" at bounding box center [75, 127] width 135 height 20
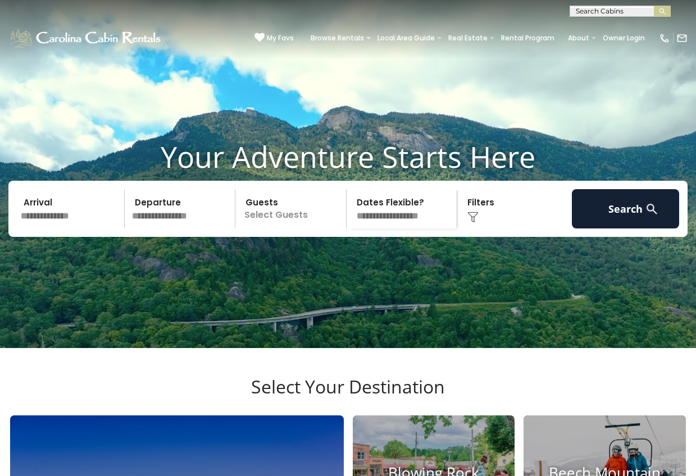
click at [57, 223] on input "text" at bounding box center [71, 208] width 108 height 39
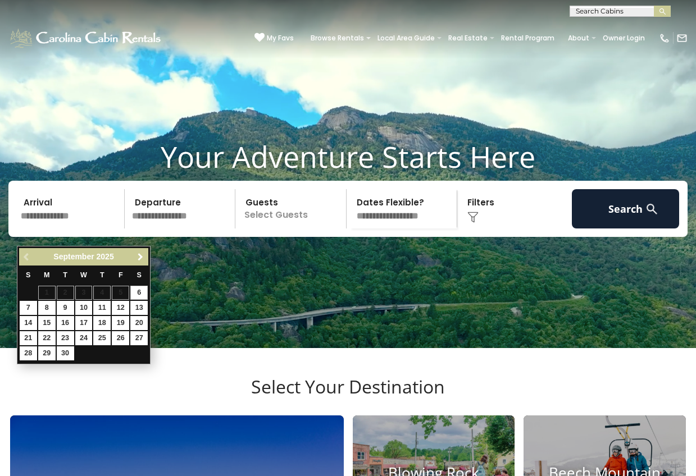
click at [142, 253] on span "Next" at bounding box center [140, 257] width 9 height 9
click at [141, 253] on span "Next" at bounding box center [140, 257] width 9 height 9
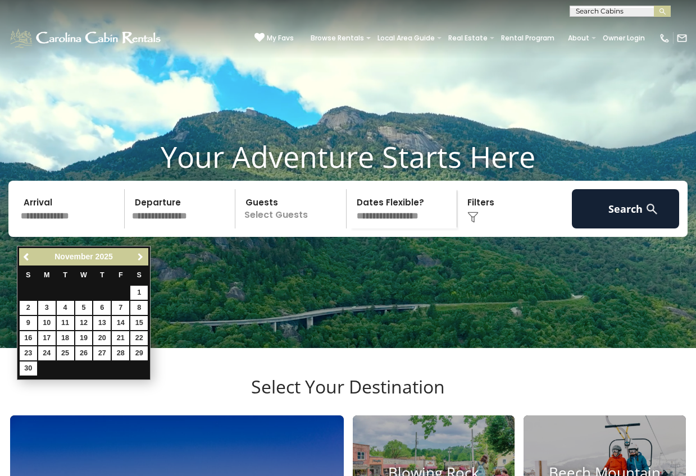
click at [141, 253] on span "Next" at bounding box center [140, 257] width 9 height 9
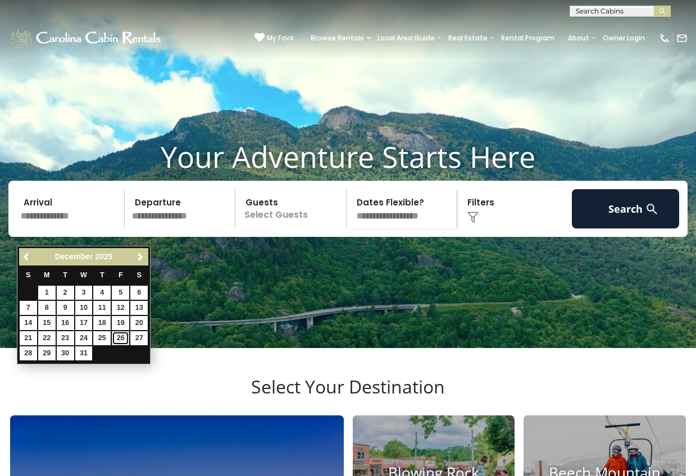
click at [120, 338] on link "26" at bounding box center [120, 338] width 17 height 14
type input "********"
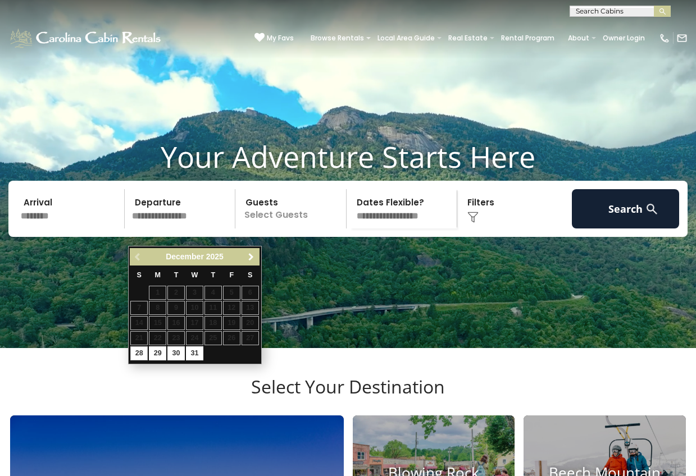
click at [248, 257] on span "Next" at bounding box center [251, 257] width 9 height 9
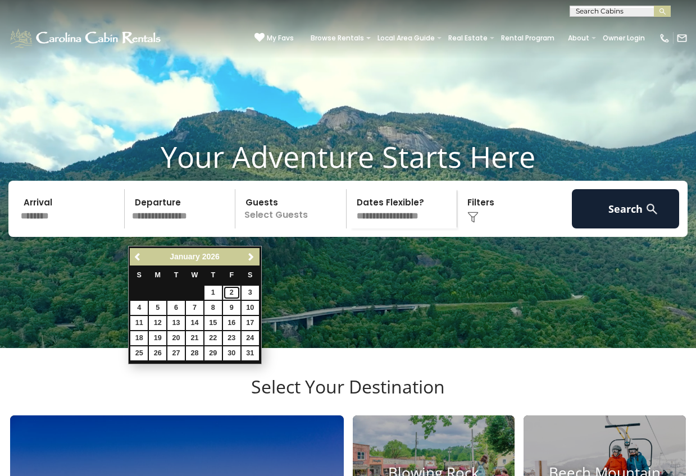
click at [234, 291] on link "2" at bounding box center [231, 293] width 17 height 14
type input "******"
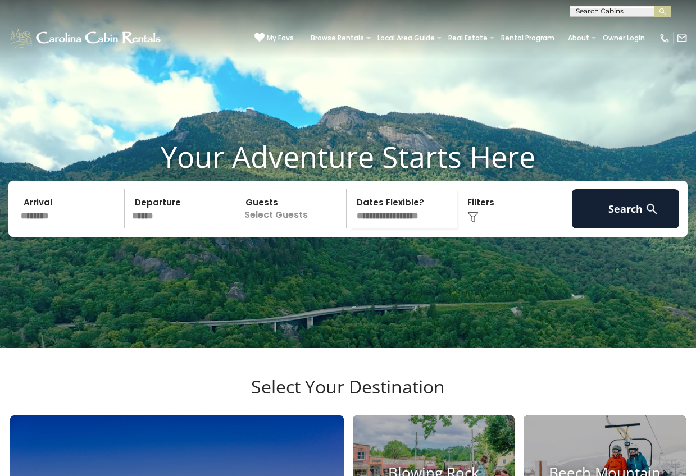
click at [281, 229] on p "Select Guests" at bounding box center [292, 208] width 107 height 39
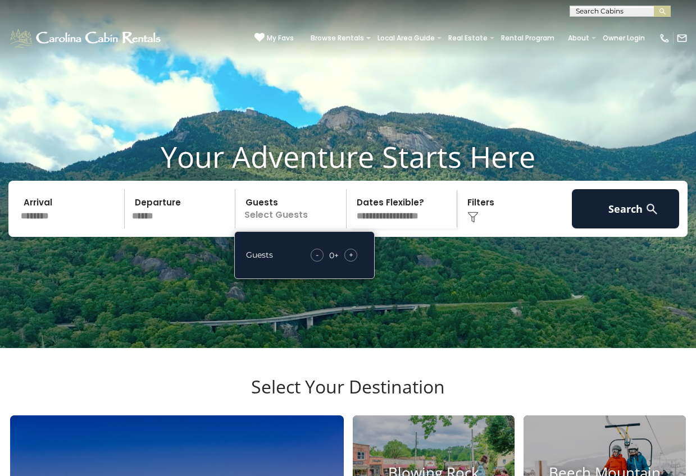
click at [349, 261] on span "+" at bounding box center [351, 254] width 4 height 11
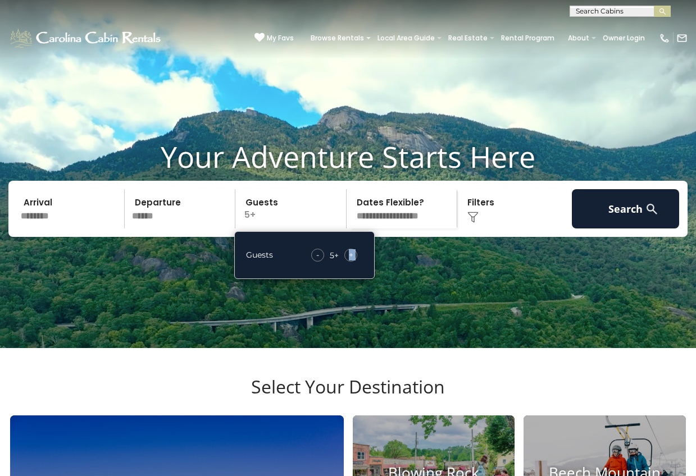
click at [349, 261] on span "+" at bounding box center [351, 254] width 4 height 11
click at [475, 223] on img at bounding box center [472, 217] width 11 height 11
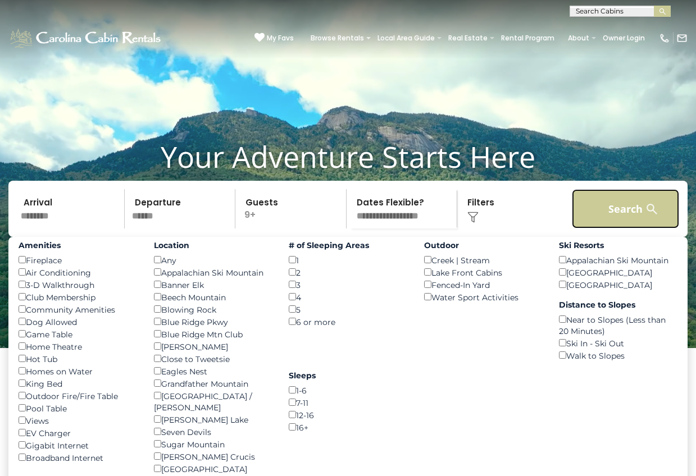
click at [602, 225] on button "Search" at bounding box center [626, 208] width 108 height 39
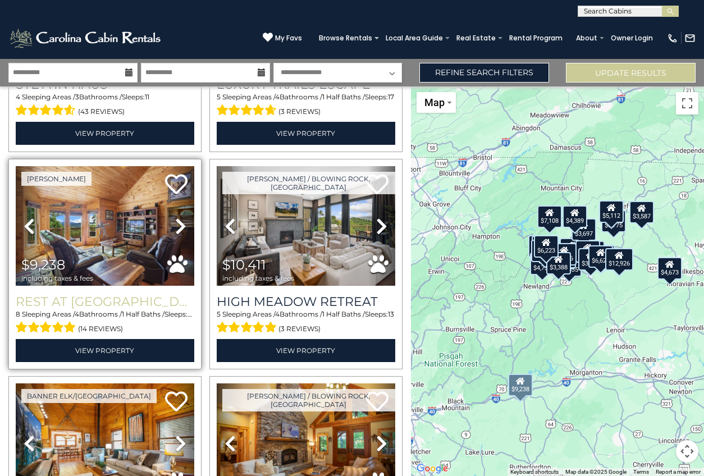
scroll to position [195, 0]
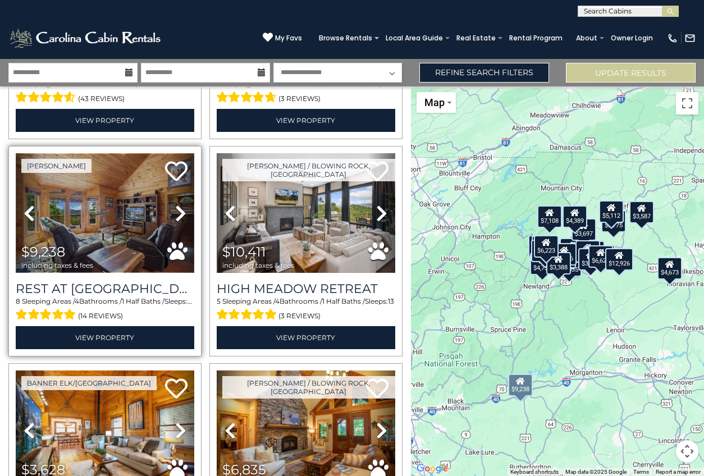
click at [106, 235] on img at bounding box center [105, 213] width 179 height 120
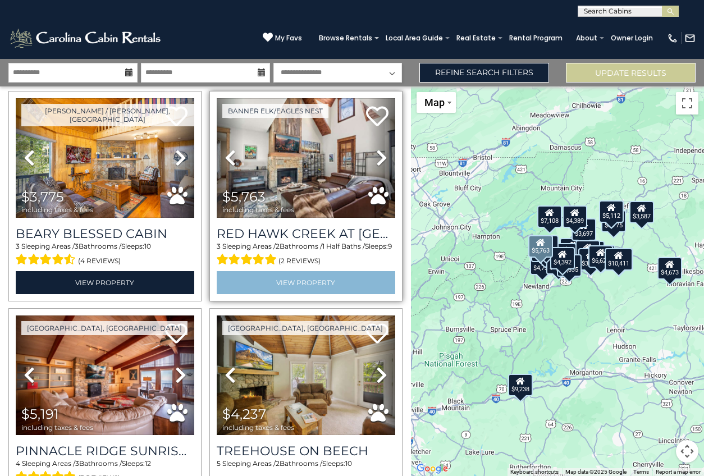
scroll to position [985, 0]
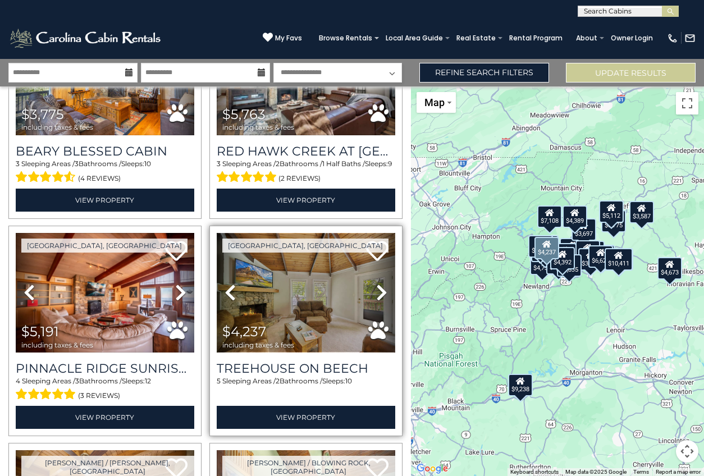
click at [295, 291] on img at bounding box center [306, 293] width 179 height 120
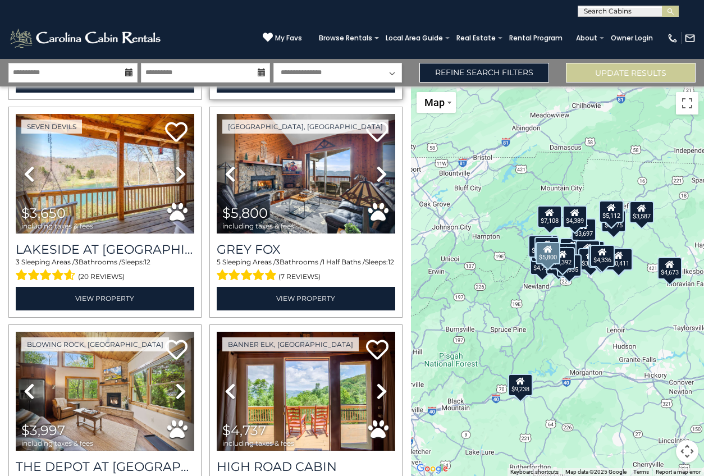
scroll to position [1841, 0]
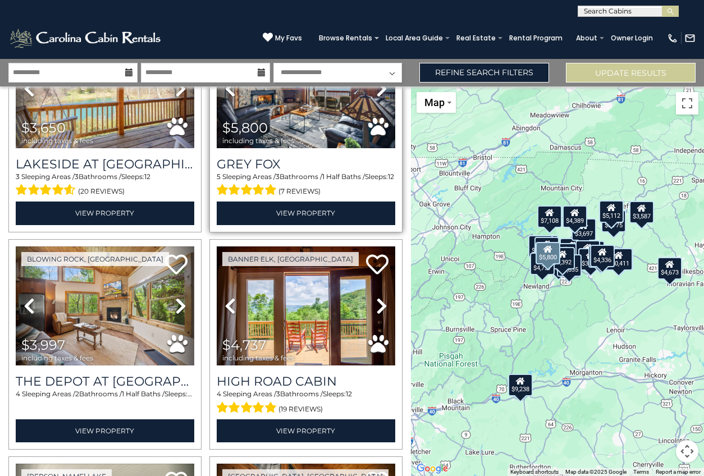
click at [300, 122] on span "$5,800 including taxes & fees" at bounding box center [261, 133] width 89 height 32
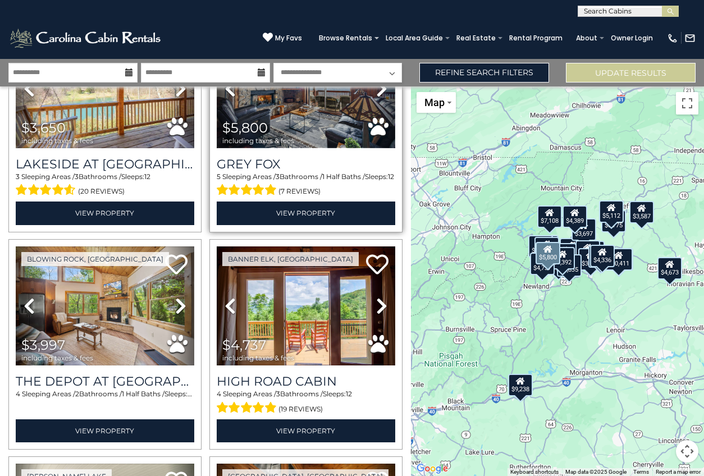
click at [318, 102] on img at bounding box center [306, 89] width 179 height 120
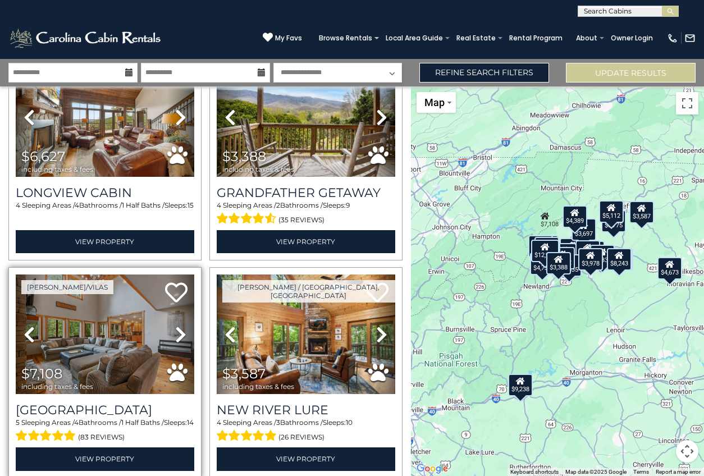
scroll to position [2900, 0]
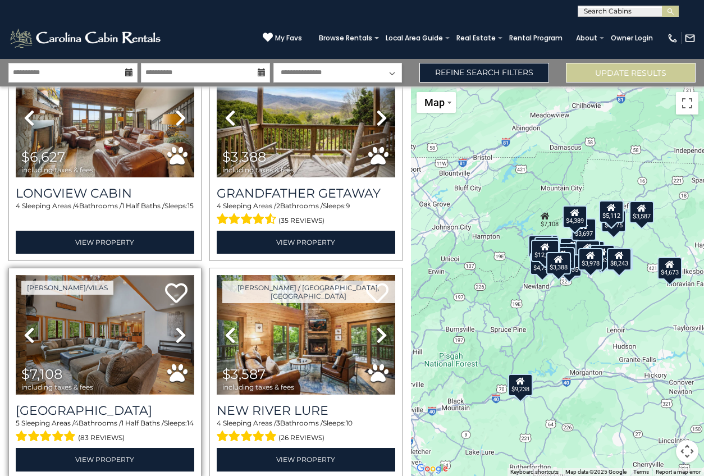
click at [83, 290] on img at bounding box center [105, 335] width 179 height 120
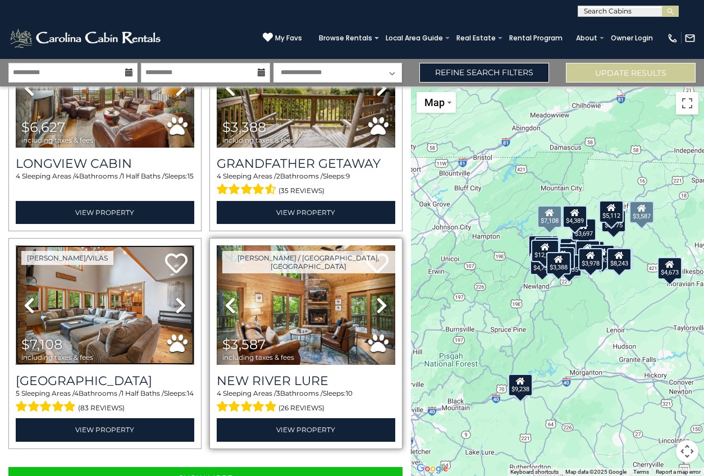
scroll to position [2939, 0]
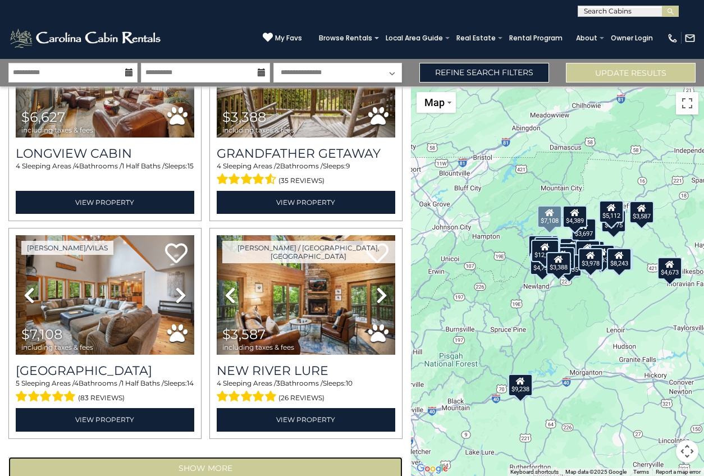
click at [210, 457] on button "Show More" at bounding box center [205, 468] width 394 height 22
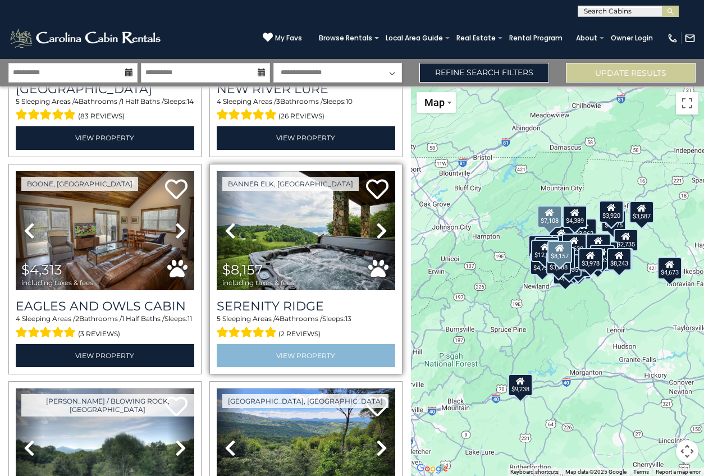
scroll to position [3222, 0]
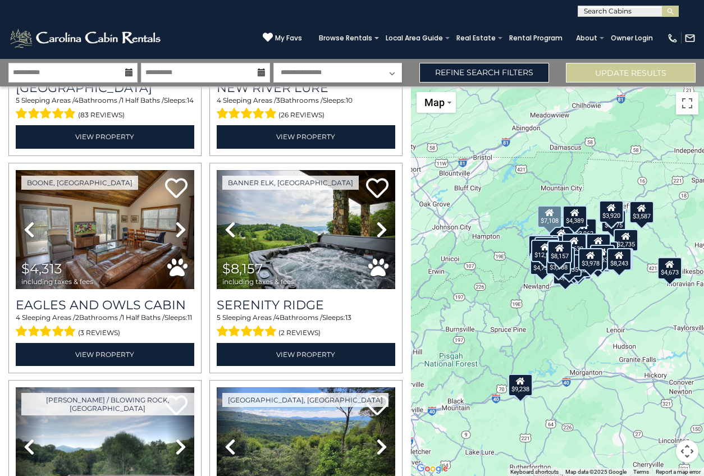
click at [559, 256] on div "$8,157" at bounding box center [560, 252] width 25 height 22
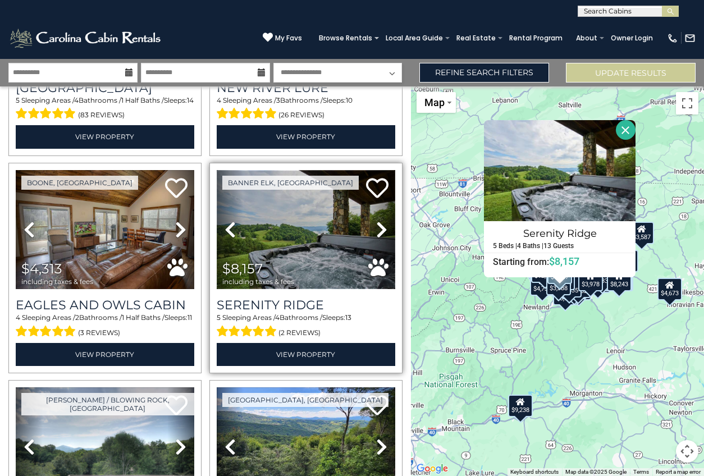
click at [292, 214] on img at bounding box center [306, 230] width 179 height 120
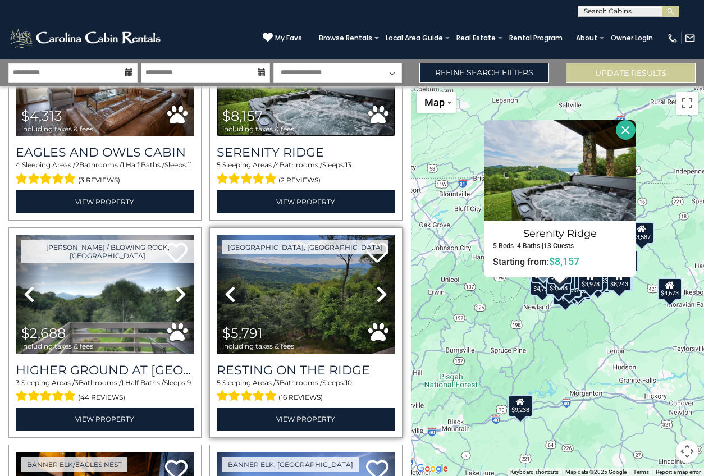
scroll to position [3380, 0]
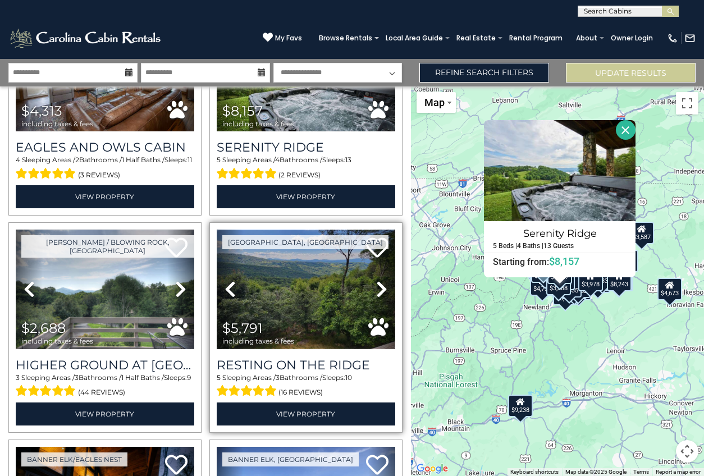
click at [290, 263] on img at bounding box center [306, 290] width 179 height 120
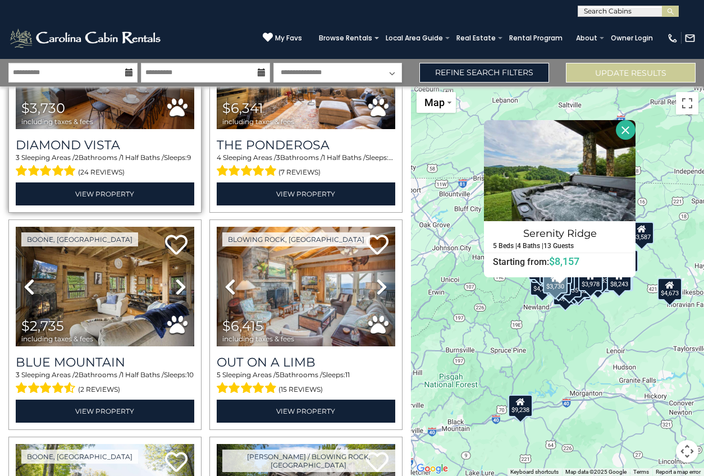
scroll to position [4041, 0]
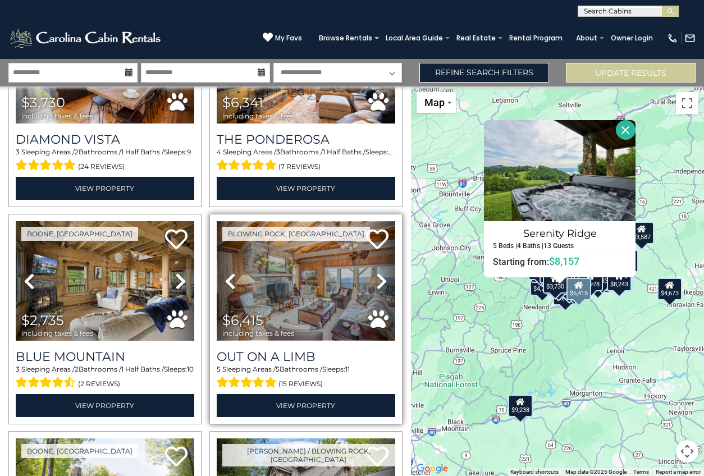
click at [302, 249] on img at bounding box center [306, 281] width 179 height 120
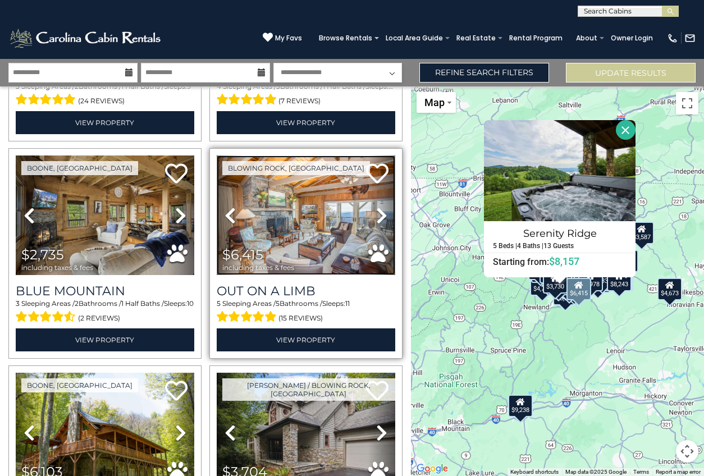
scroll to position [4109, 0]
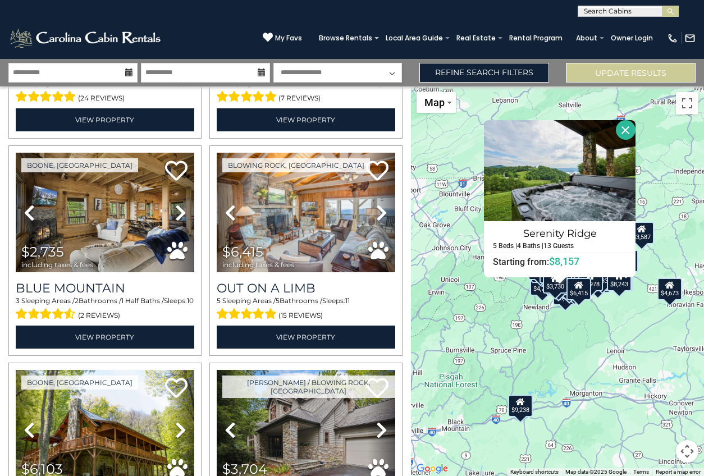
click at [623, 126] on button "Close" at bounding box center [626, 130] width 20 height 20
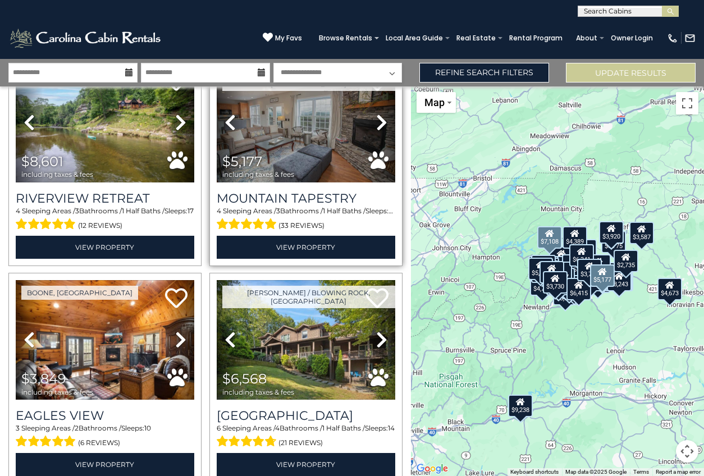
scroll to position [4877, 0]
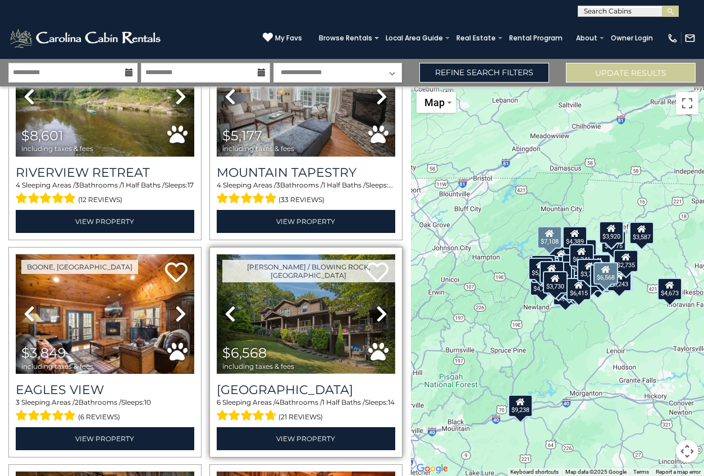
click at [276, 276] on img at bounding box center [306, 314] width 179 height 120
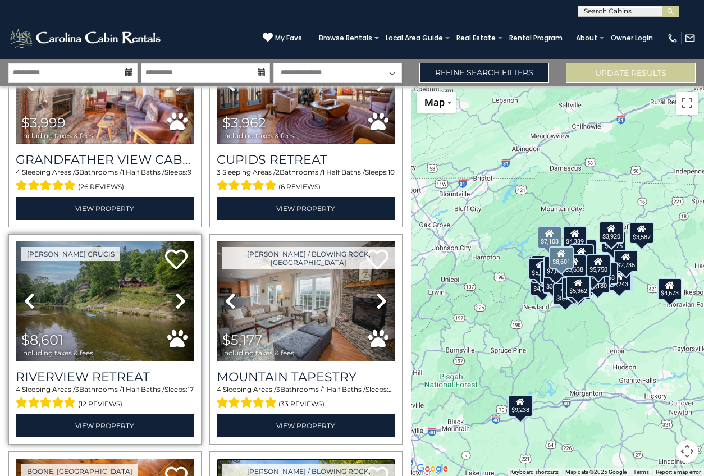
scroll to position [4616, 0]
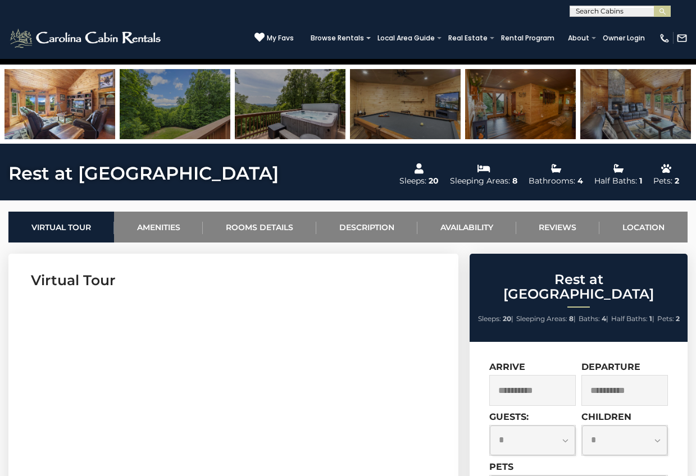
scroll to position [293, 0]
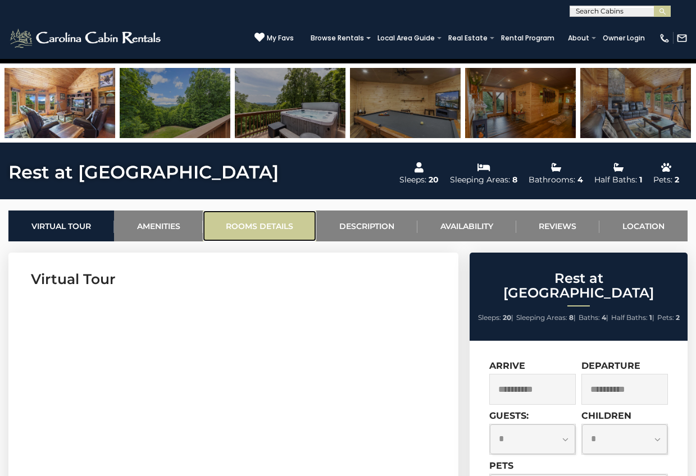
click at [262, 228] on link "Rooms Details" at bounding box center [259, 226] width 113 height 31
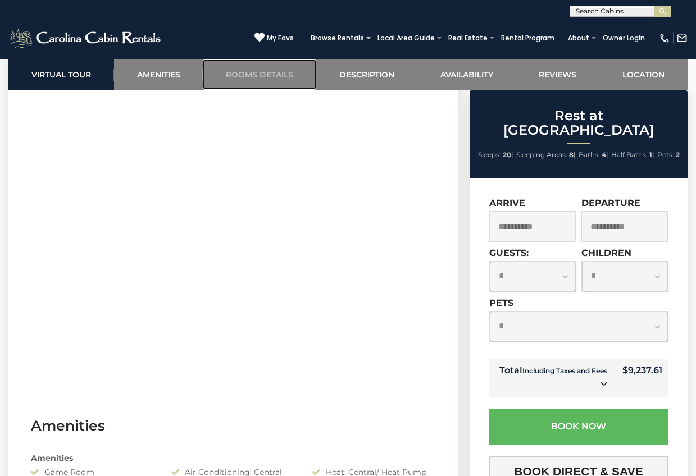
scroll to position [487, 0]
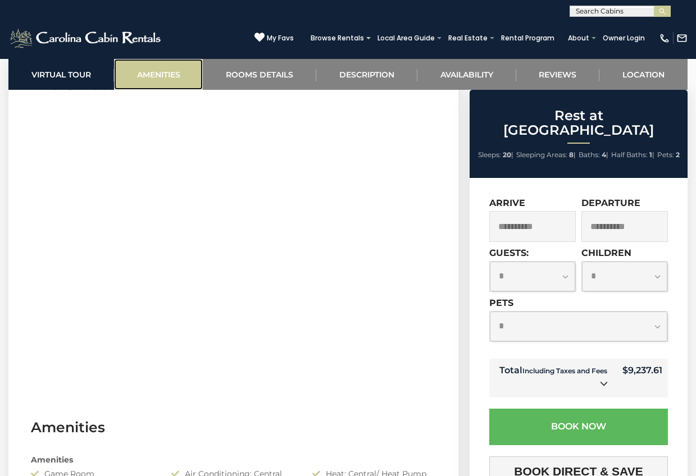
click at [158, 76] on link "Amenities" at bounding box center [158, 74] width 89 height 31
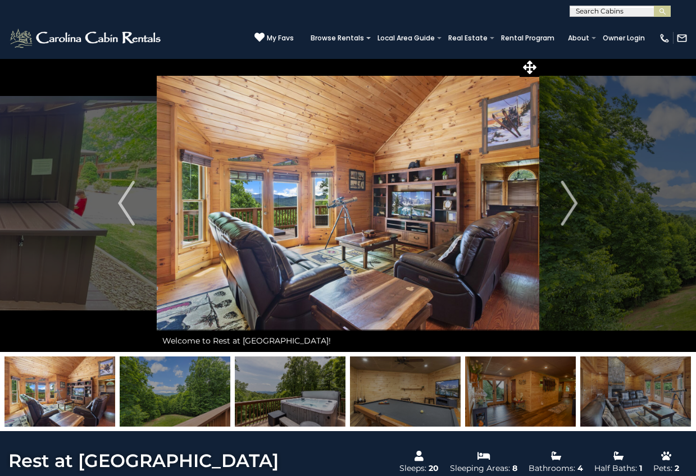
scroll to position [0, 0]
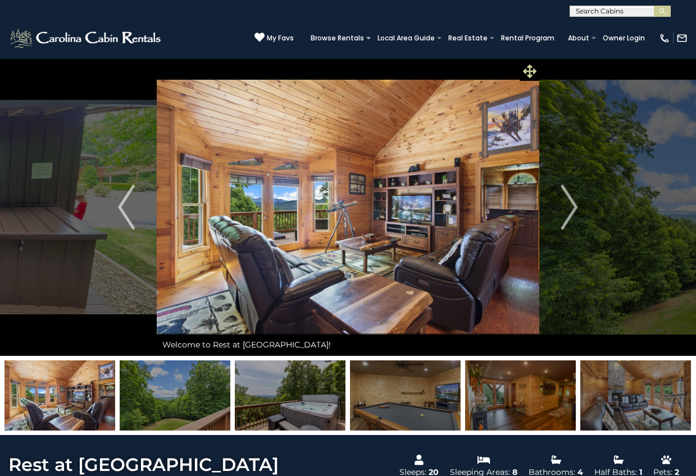
click at [527, 72] on icon at bounding box center [529, 71] width 13 height 13
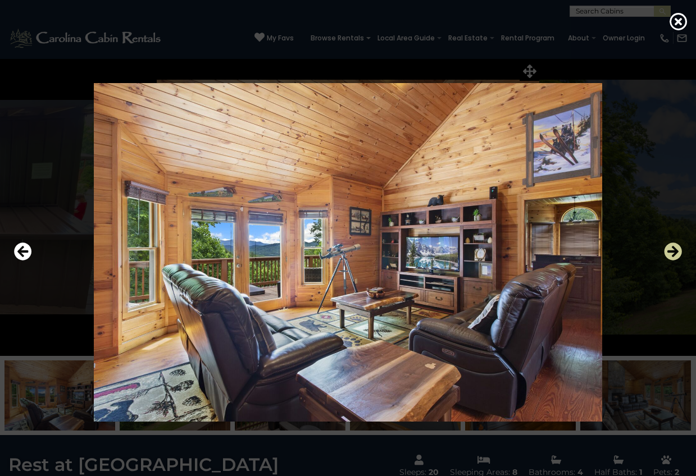
click at [672, 252] on icon "Next" at bounding box center [673, 252] width 18 height 18
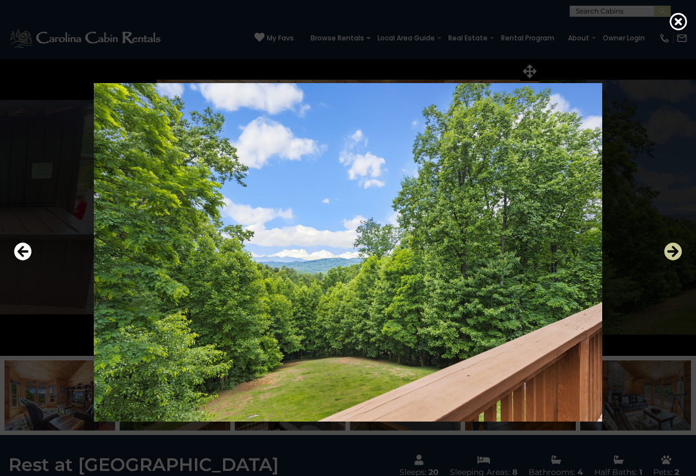
click at [672, 252] on icon "Next" at bounding box center [673, 252] width 18 height 18
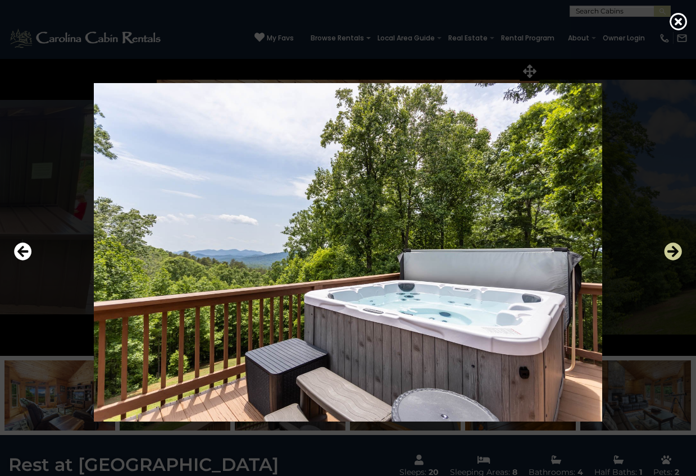
click at [671, 252] on icon "Next" at bounding box center [673, 252] width 18 height 18
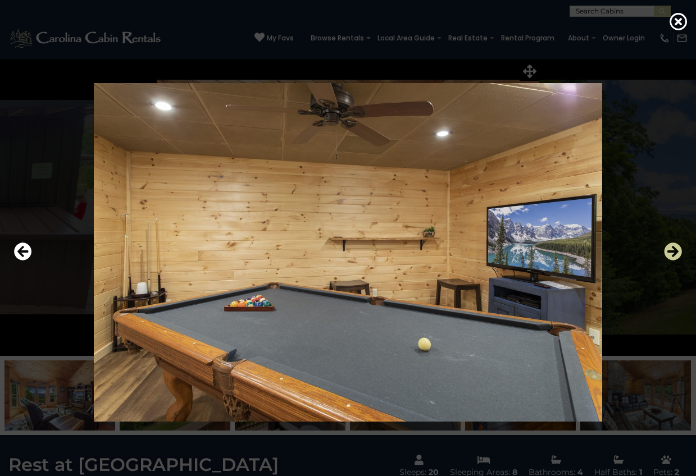
click at [671, 252] on icon "Next" at bounding box center [673, 252] width 18 height 18
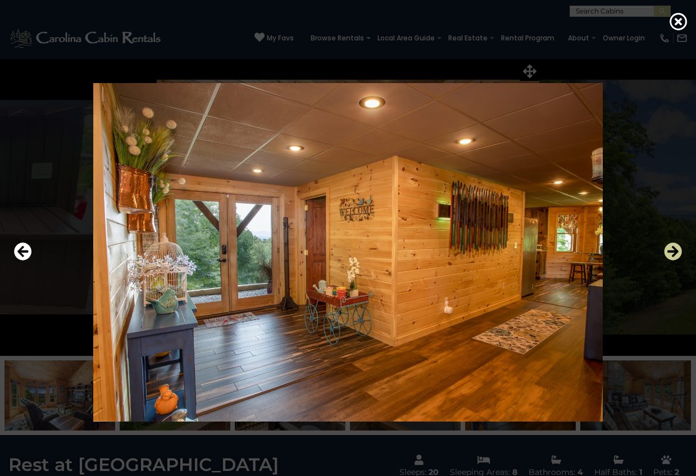
click at [670, 252] on icon "Next" at bounding box center [673, 252] width 18 height 18
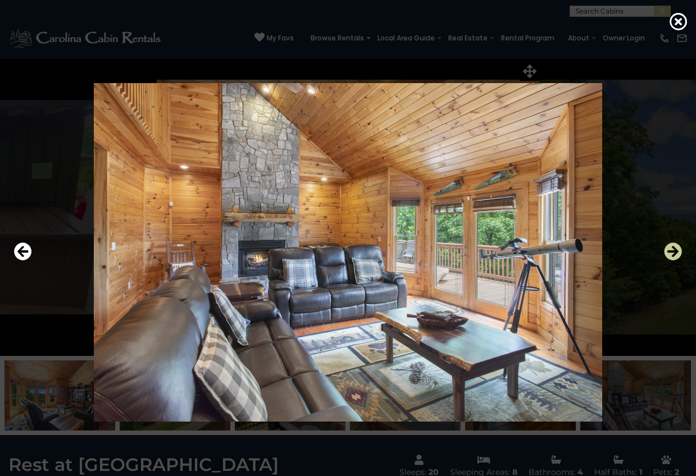
click at [670, 252] on icon "Next" at bounding box center [673, 252] width 18 height 18
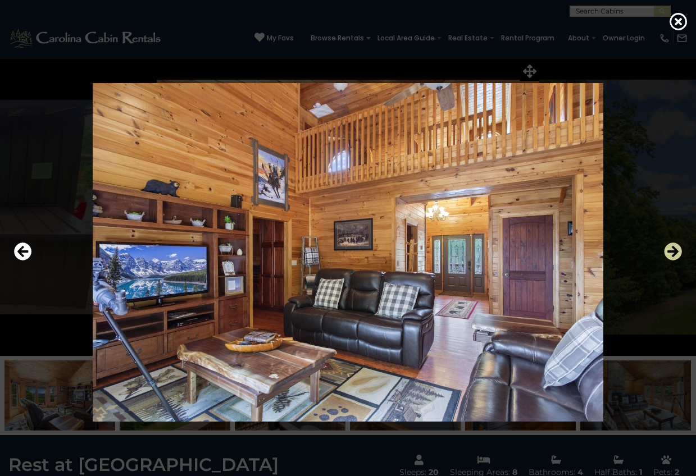
click at [670, 252] on icon "Next" at bounding box center [673, 252] width 18 height 18
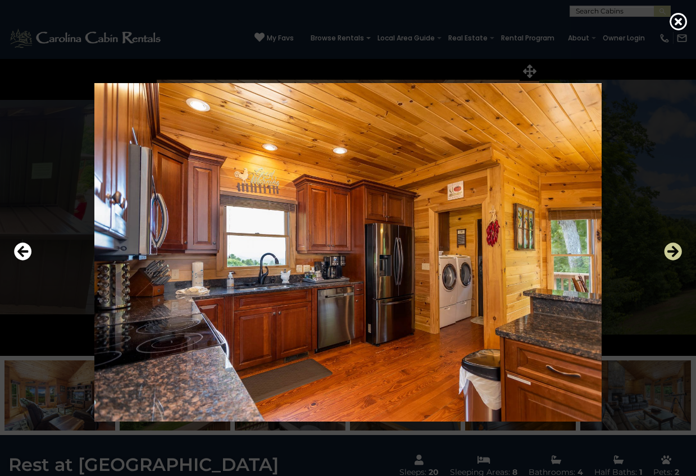
click at [670, 252] on icon "Next" at bounding box center [673, 252] width 18 height 18
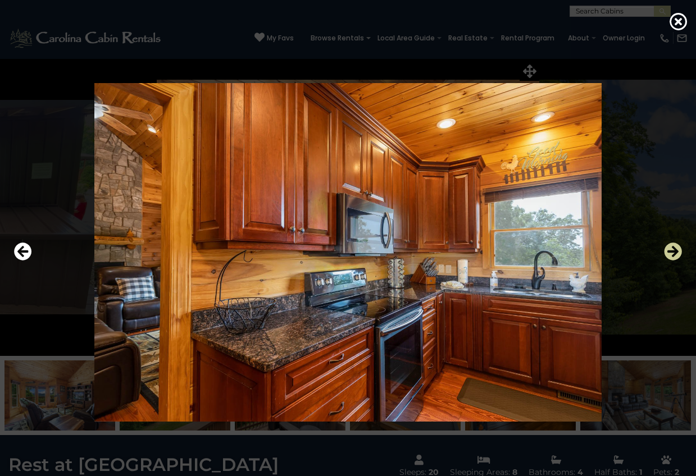
click at [670, 252] on icon "Next" at bounding box center [673, 252] width 18 height 18
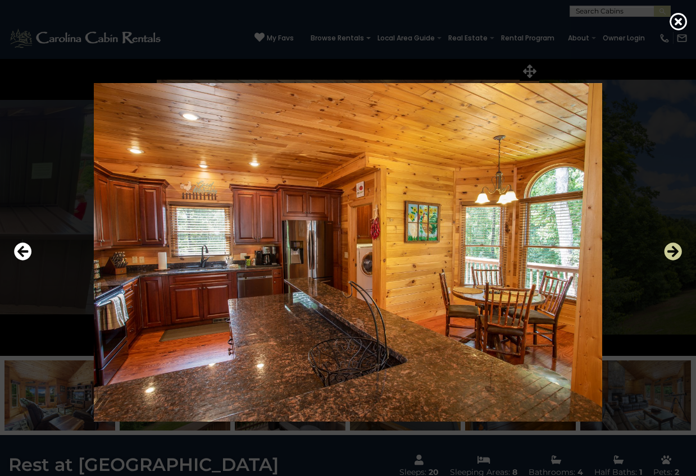
click at [670, 252] on icon "Next" at bounding box center [673, 252] width 18 height 18
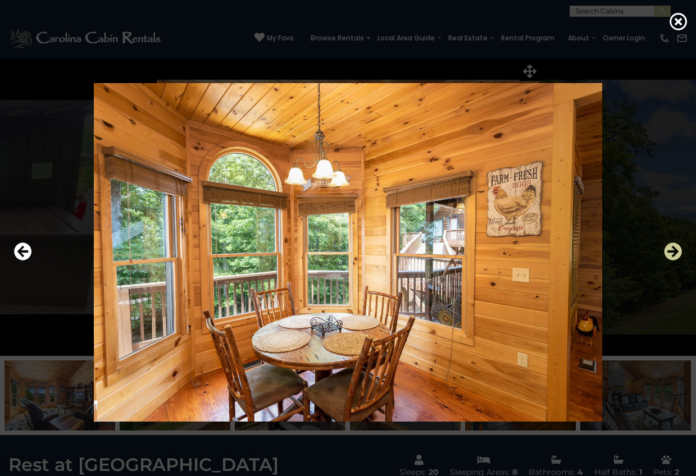
click at [670, 252] on icon "Next" at bounding box center [673, 252] width 18 height 18
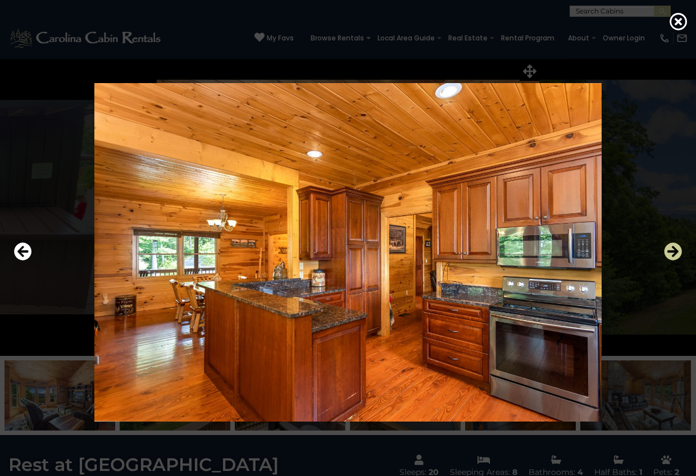
click at [670, 252] on icon "Next" at bounding box center [673, 252] width 18 height 18
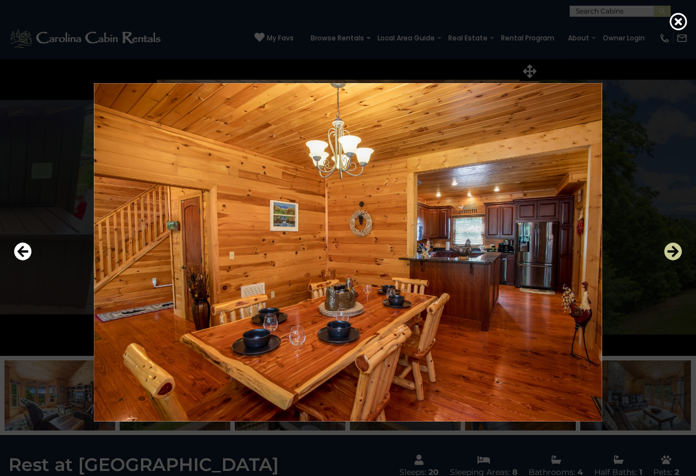
click at [670, 252] on icon "Next" at bounding box center [673, 252] width 18 height 18
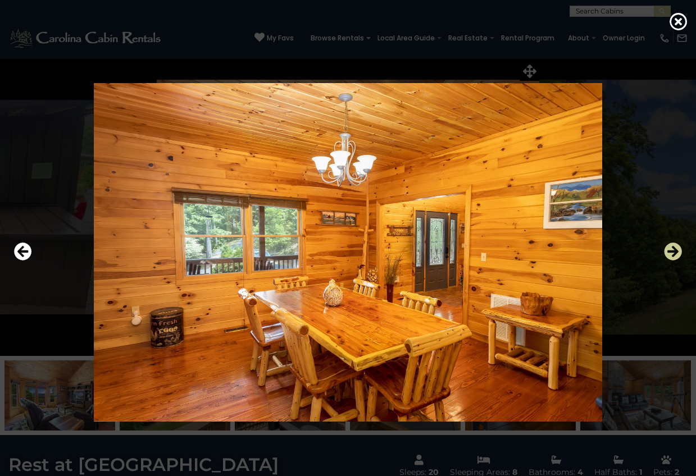
click at [670, 252] on icon "Next" at bounding box center [673, 252] width 18 height 18
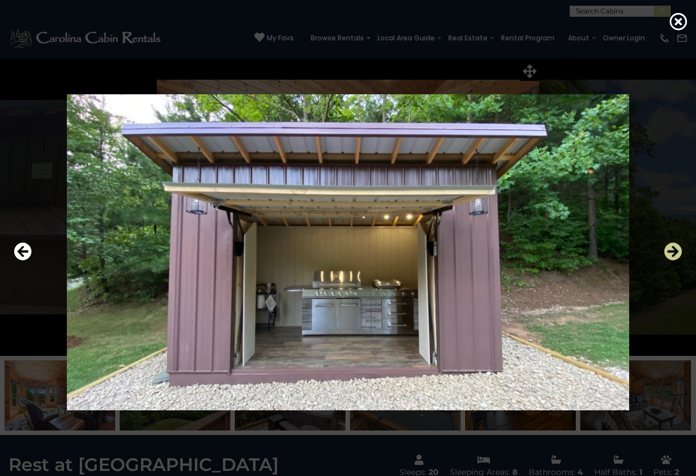
click at [670, 252] on icon "Next" at bounding box center [673, 252] width 18 height 18
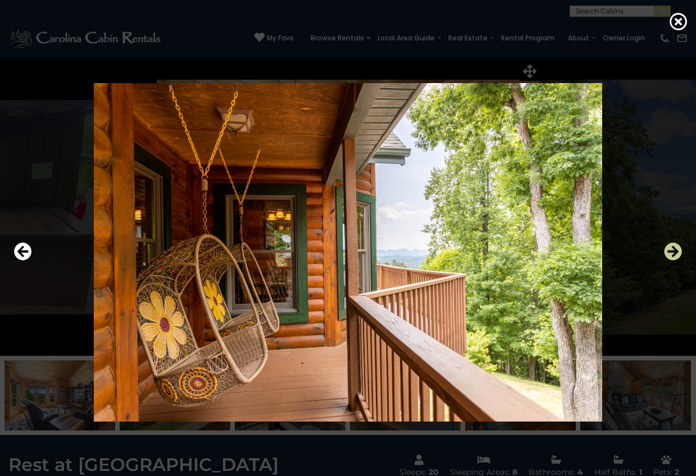
click at [670, 252] on icon "Next" at bounding box center [673, 252] width 18 height 18
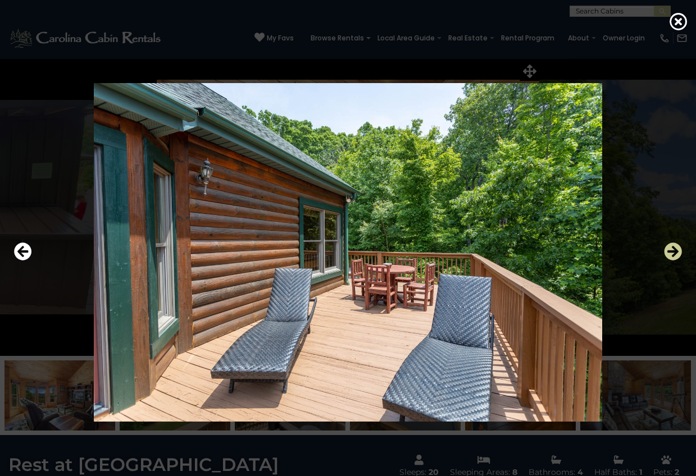
click at [670, 252] on icon "Next" at bounding box center [673, 252] width 18 height 18
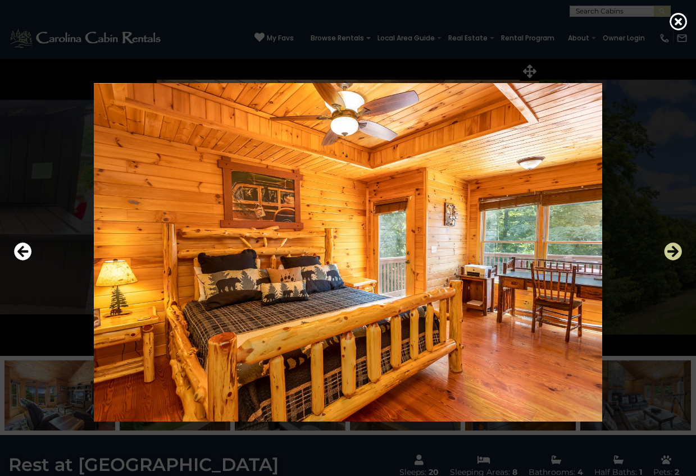
click at [670, 252] on icon "Next" at bounding box center [673, 252] width 18 height 18
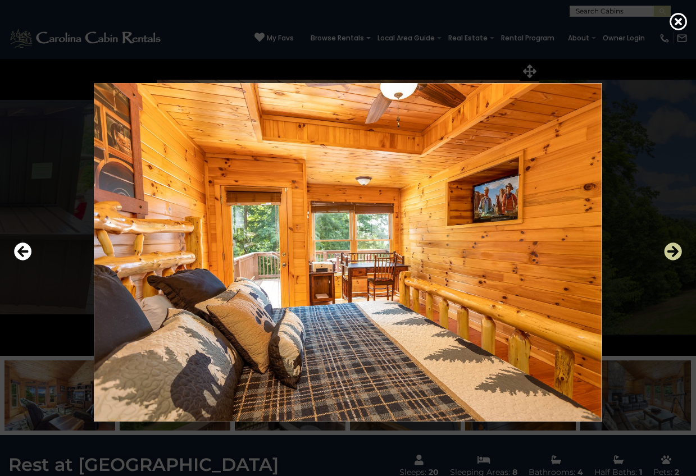
click at [670, 252] on icon "Next" at bounding box center [673, 252] width 18 height 18
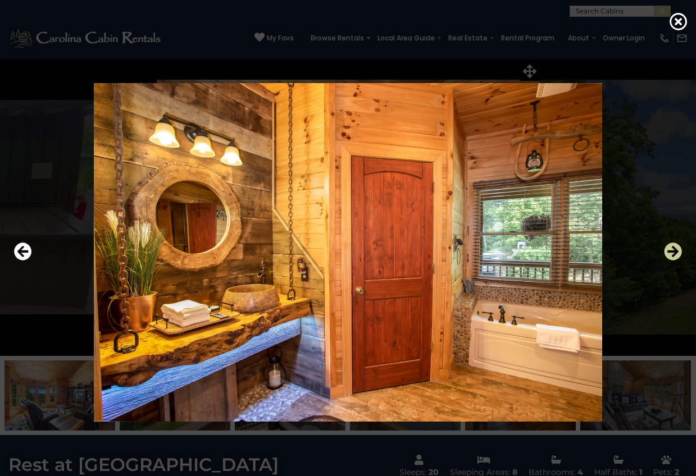
click at [670, 252] on icon "Next" at bounding box center [673, 252] width 18 height 18
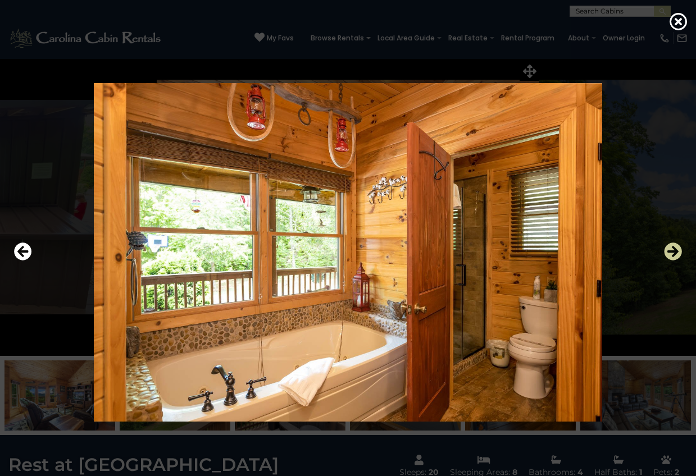
click at [670, 252] on icon "Next" at bounding box center [673, 252] width 18 height 18
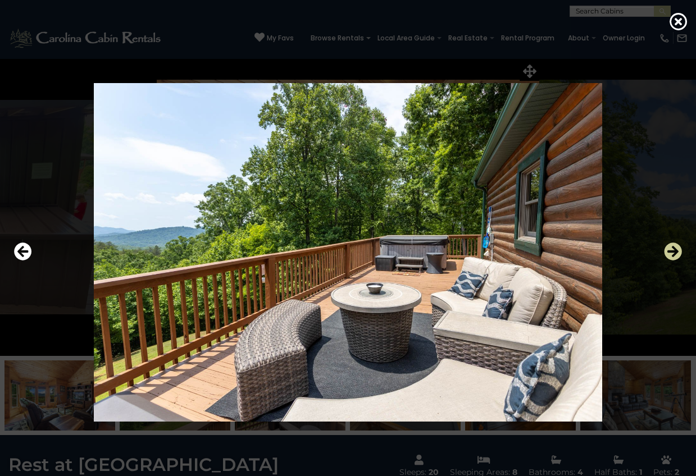
click at [670, 252] on icon "Next" at bounding box center [673, 252] width 18 height 18
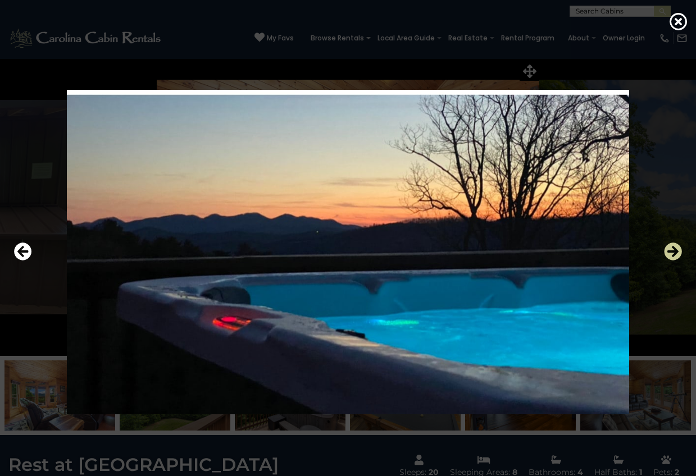
click at [670, 252] on icon "Next" at bounding box center [673, 252] width 18 height 18
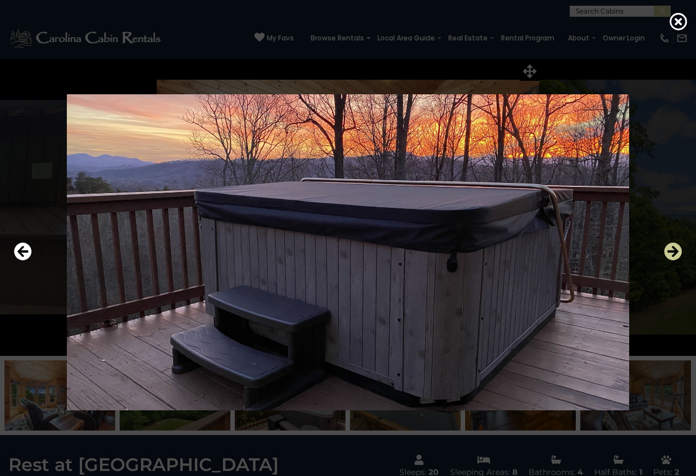
click at [670, 252] on icon "Next" at bounding box center [673, 252] width 18 height 18
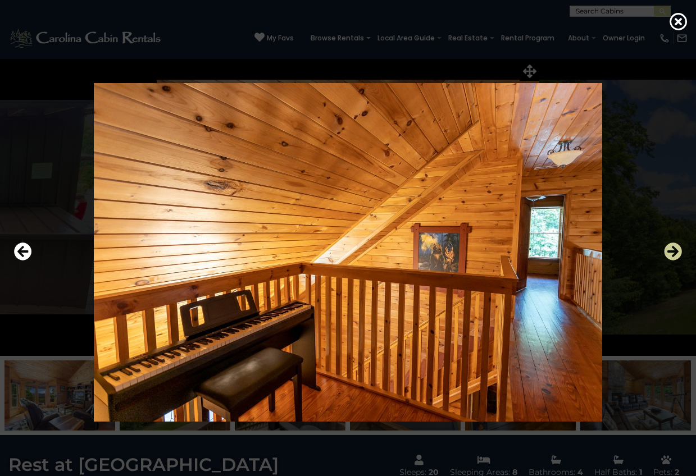
click at [670, 252] on icon "Next" at bounding box center [673, 252] width 18 height 18
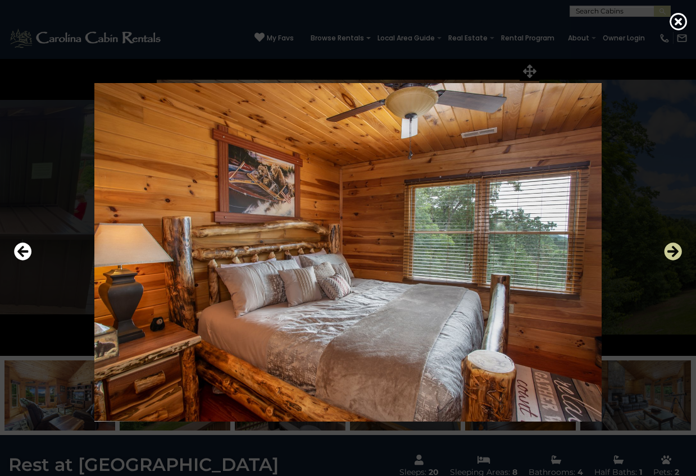
click at [670, 252] on icon "Next" at bounding box center [673, 252] width 18 height 18
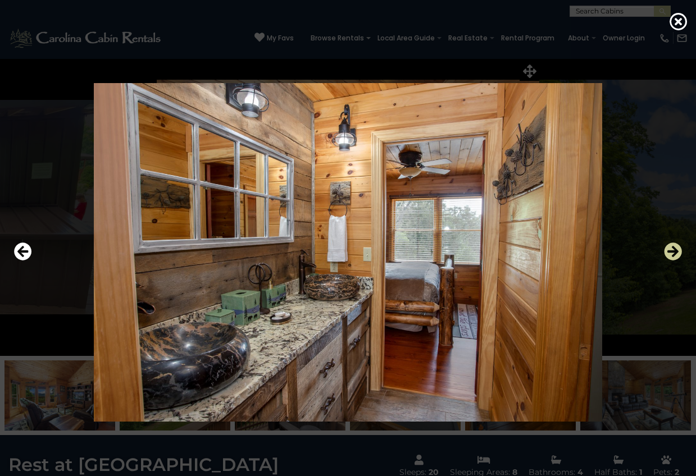
click at [670, 252] on icon "Next" at bounding box center [673, 252] width 18 height 18
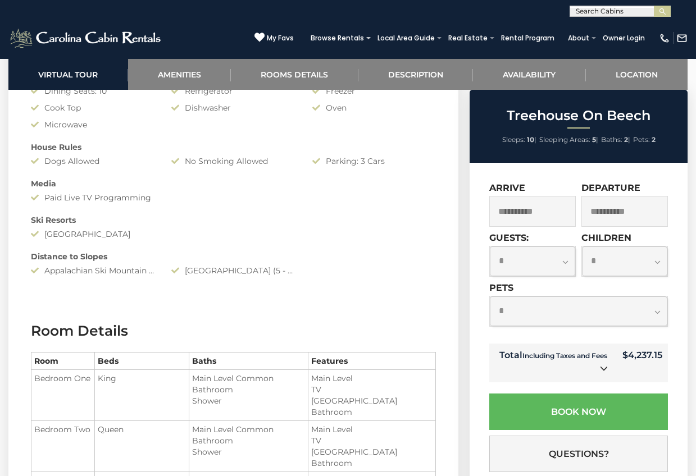
scroll to position [1014, 0]
click at [658, 311] on select "**********" at bounding box center [578, 312] width 177 height 30
select select "*"
click at [490, 297] on select "**********" at bounding box center [578, 312] width 177 height 30
click at [567, 262] on select "**********" at bounding box center [532, 262] width 85 height 30
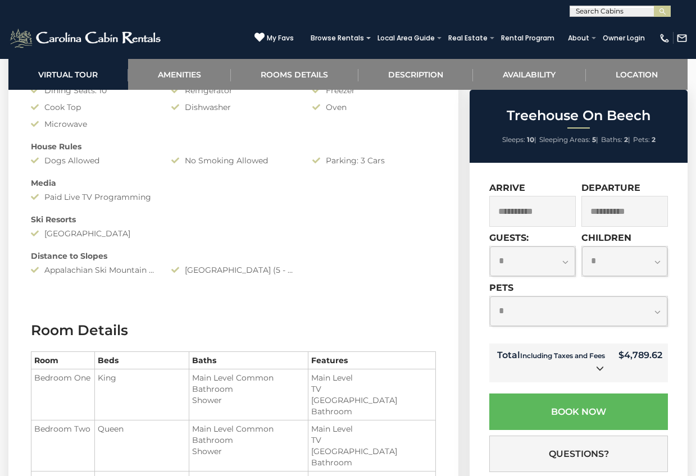
select select "*"
click at [490, 247] on select "**********" at bounding box center [532, 262] width 85 height 30
click at [658, 262] on select "**********" at bounding box center [624, 262] width 85 height 30
select select "*"
click at [582, 247] on select "**********" at bounding box center [624, 262] width 85 height 30
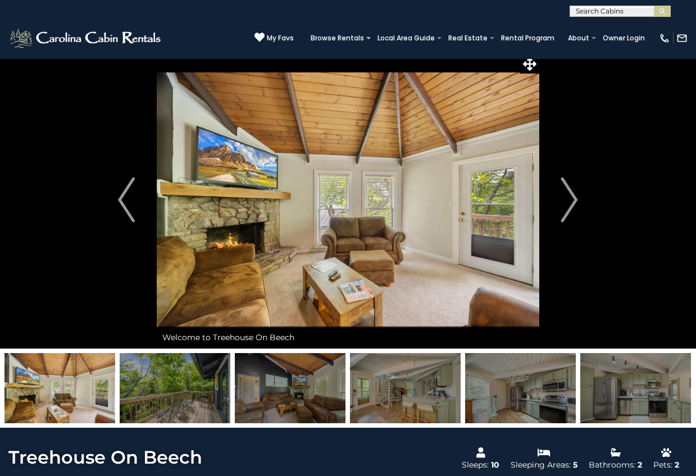
scroll to position [0, 0]
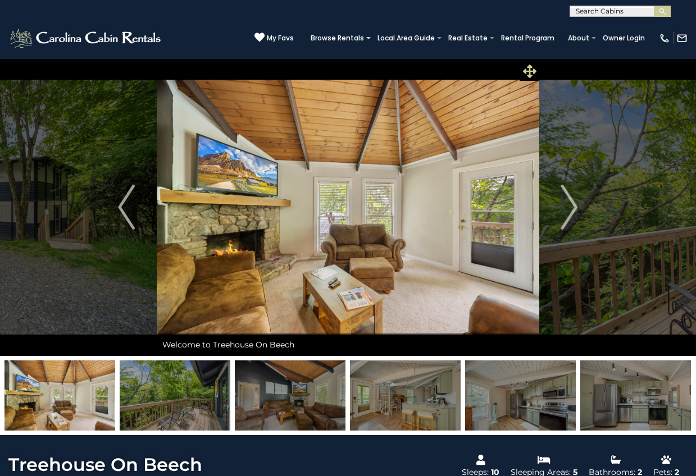
click at [528, 65] on icon at bounding box center [529, 71] width 13 height 13
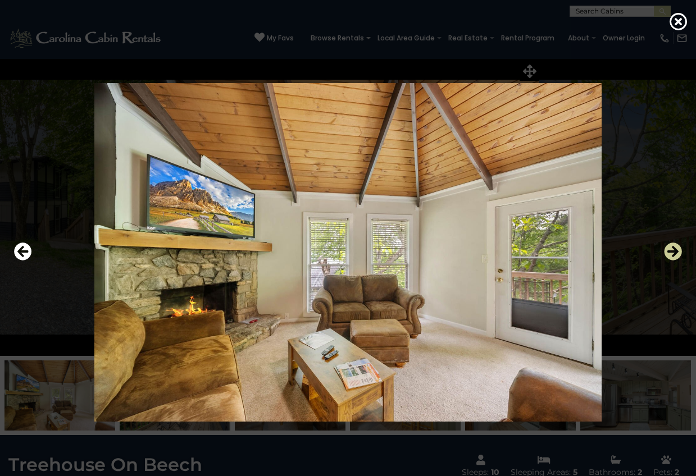
click at [673, 253] on icon "Next" at bounding box center [673, 252] width 18 height 18
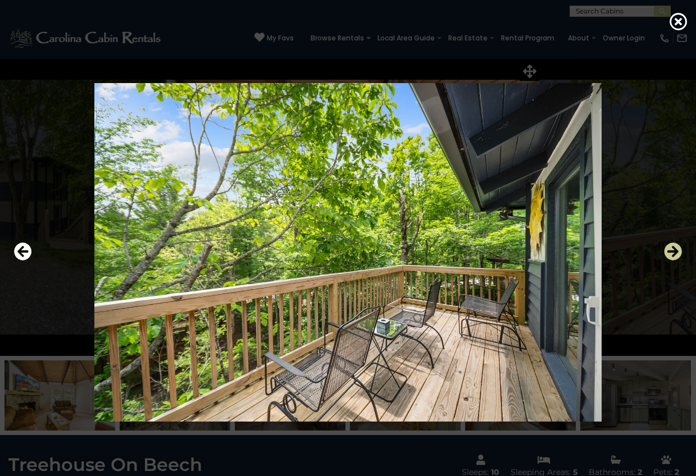
click at [673, 253] on icon "Next" at bounding box center [673, 252] width 18 height 18
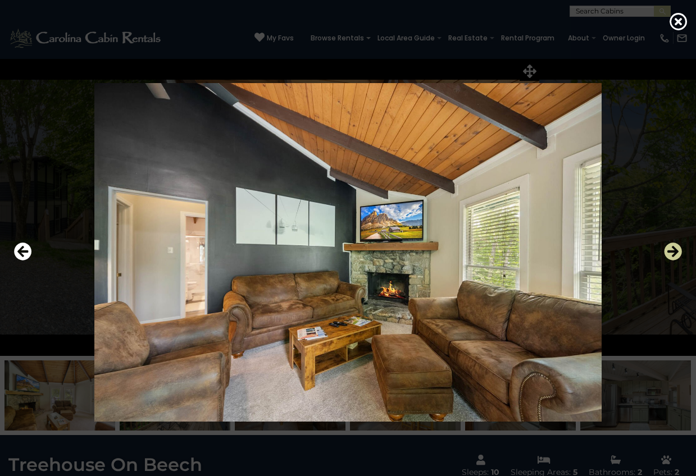
click at [673, 253] on icon "Next" at bounding box center [673, 252] width 18 height 18
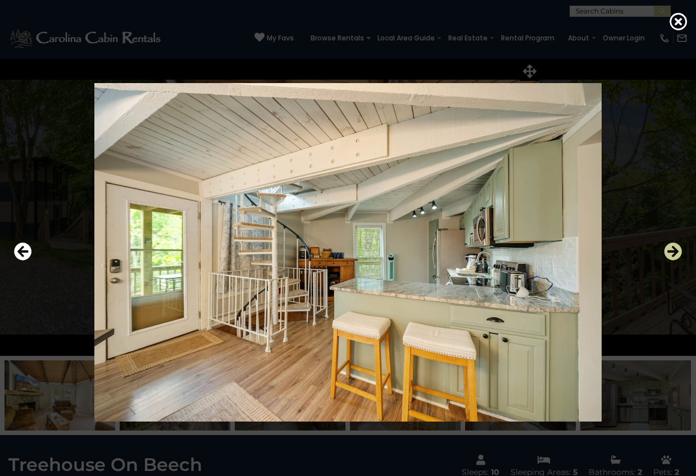
click at [673, 253] on icon "Next" at bounding box center [673, 252] width 18 height 18
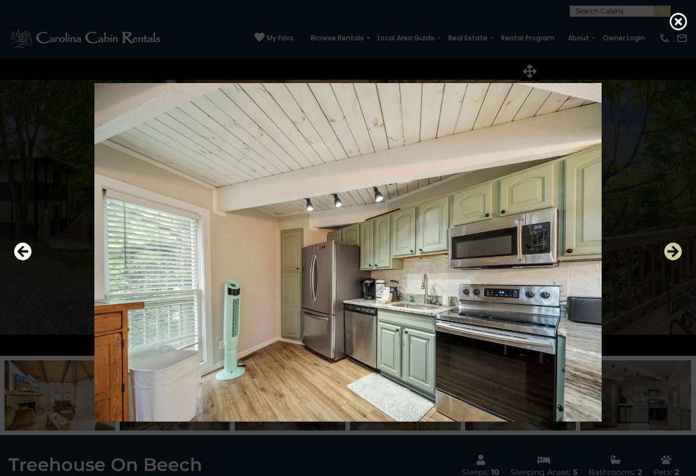
click at [673, 253] on icon "Next" at bounding box center [673, 252] width 18 height 18
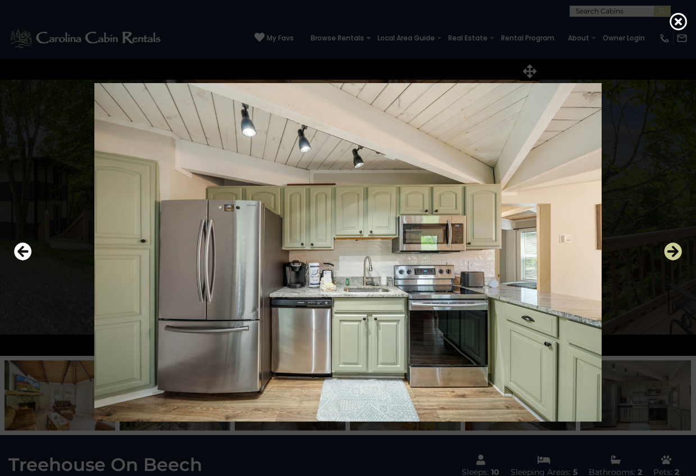
click at [673, 253] on icon "Next" at bounding box center [673, 252] width 18 height 18
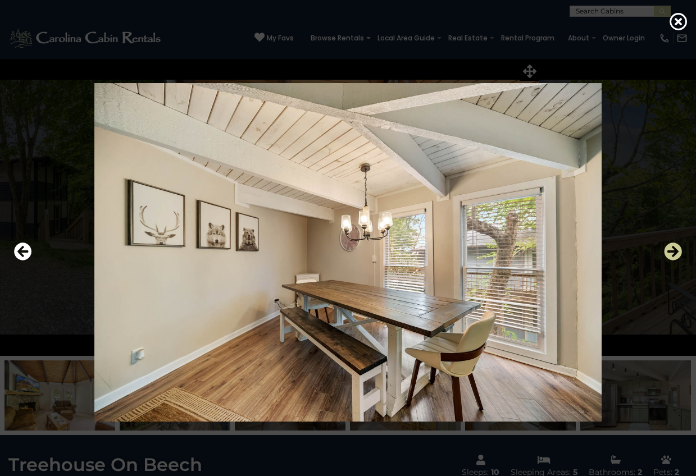
click at [673, 253] on icon "Next" at bounding box center [673, 252] width 18 height 18
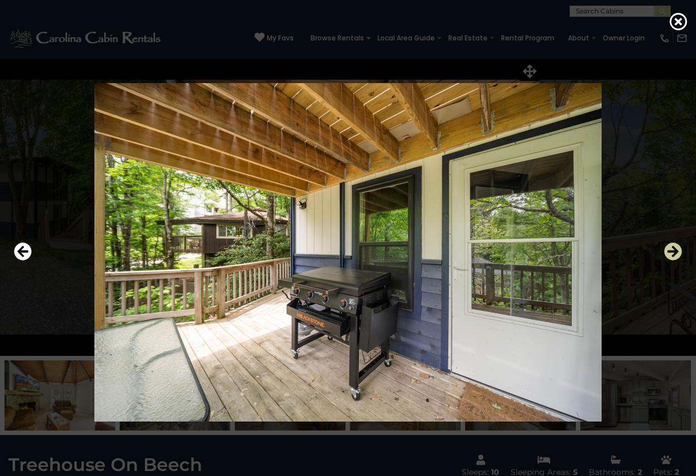
click at [673, 253] on icon "Next" at bounding box center [673, 252] width 18 height 18
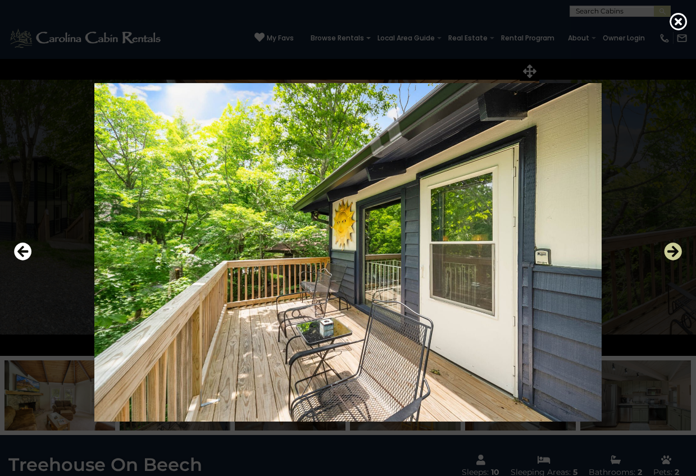
click at [673, 253] on icon "Next" at bounding box center [673, 252] width 18 height 18
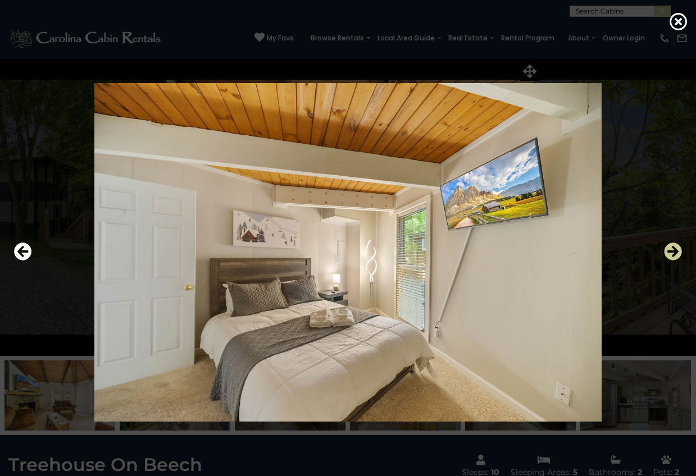
click at [673, 253] on icon "Next" at bounding box center [673, 252] width 18 height 18
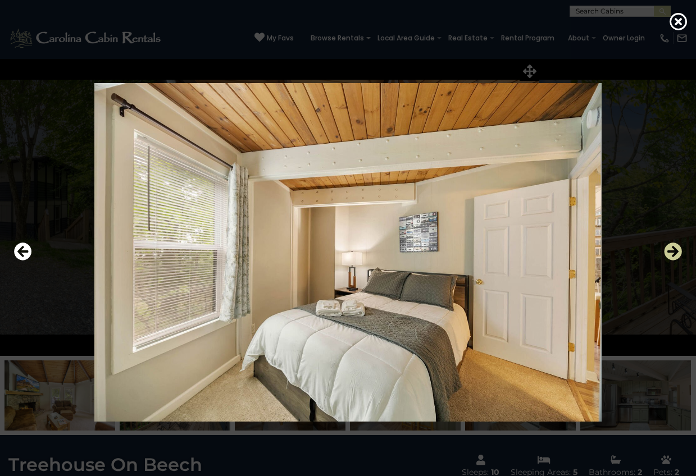
click at [673, 253] on icon "Next" at bounding box center [673, 252] width 18 height 18
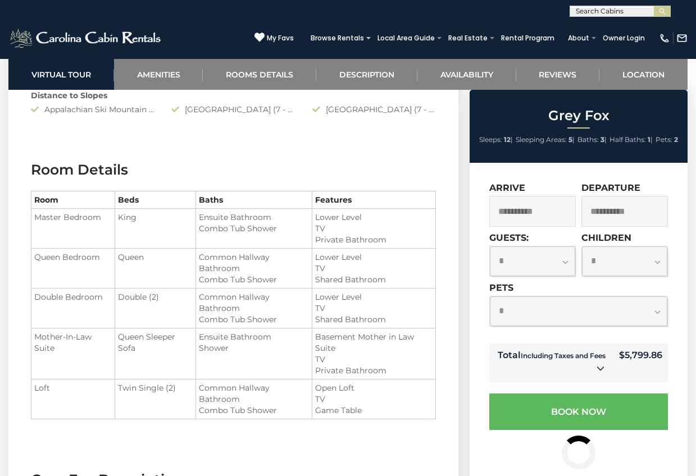
scroll to position [1137, 0]
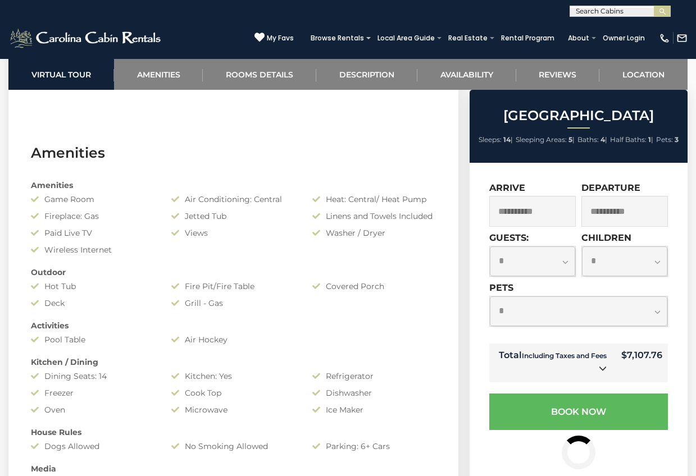
scroll to position [1047, 0]
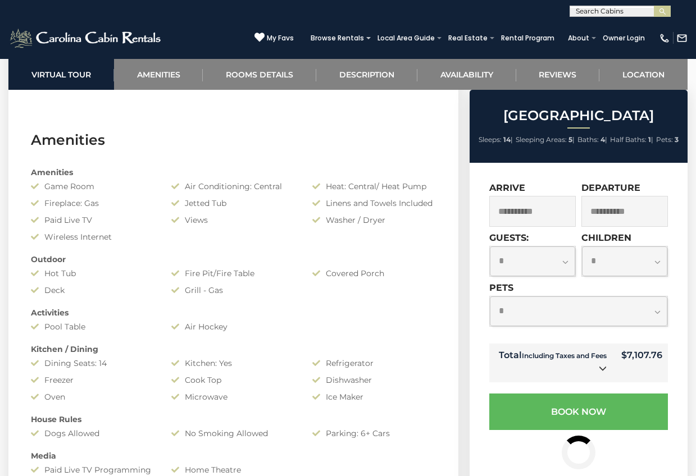
click at [564, 262] on select "**********" at bounding box center [532, 262] width 85 height 30
select select "*"
click at [490, 247] on select "**********" at bounding box center [532, 262] width 85 height 30
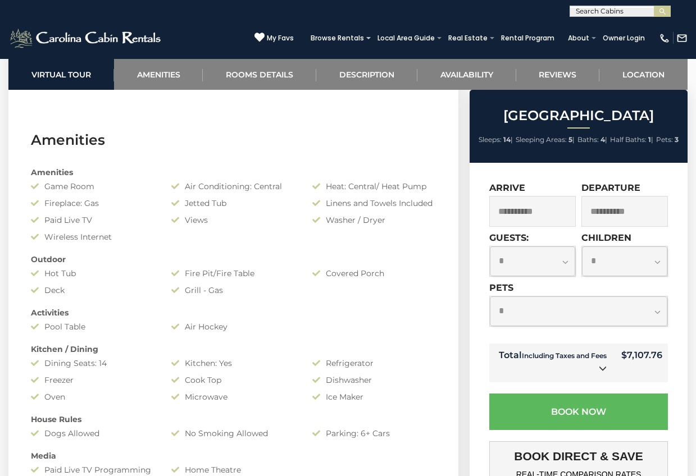
click at [657, 263] on select "**********" at bounding box center [624, 262] width 85 height 30
select select "*"
click at [582, 247] on select "**********" at bounding box center [624, 262] width 85 height 30
click at [550, 314] on select "**********" at bounding box center [578, 312] width 177 height 30
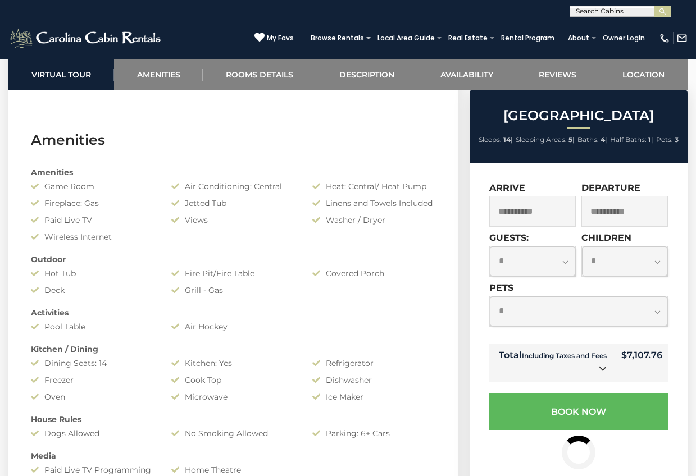
select select "*"
click at [490, 297] on select "**********" at bounding box center [578, 312] width 177 height 30
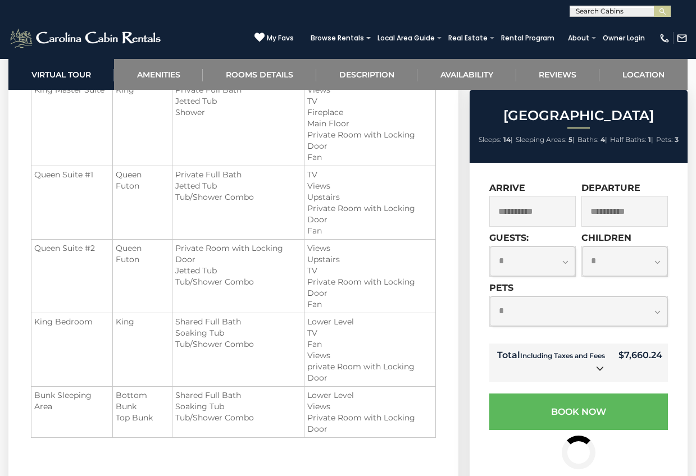
scroll to position [1358, 0]
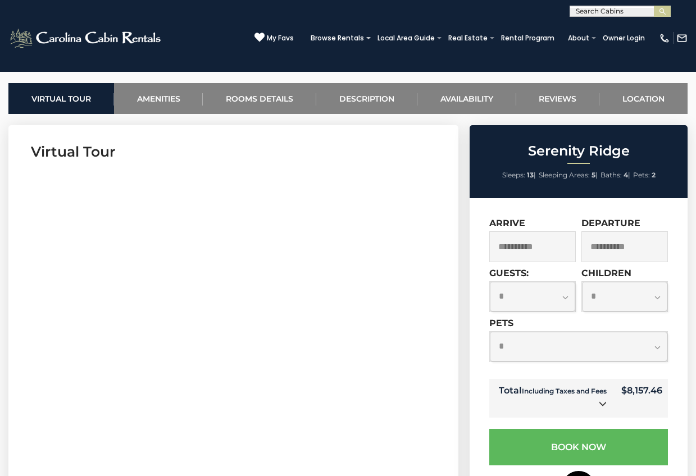
scroll to position [434, 0]
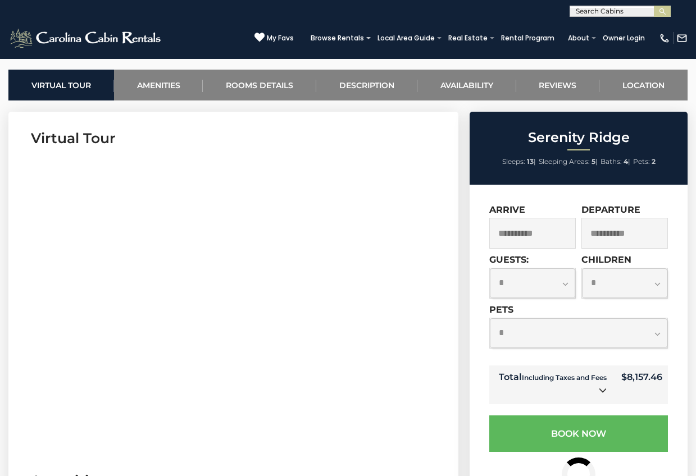
click at [564, 285] on select "**********" at bounding box center [532, 283] width 85 height 30
select select "*"
click at [490, 268] on select "**********" at bounding box center [532, 283] width 85 height 30
click at [591, 287] on select "**********" at bounding box center [624, 283] width 85 height 30
select select "*"
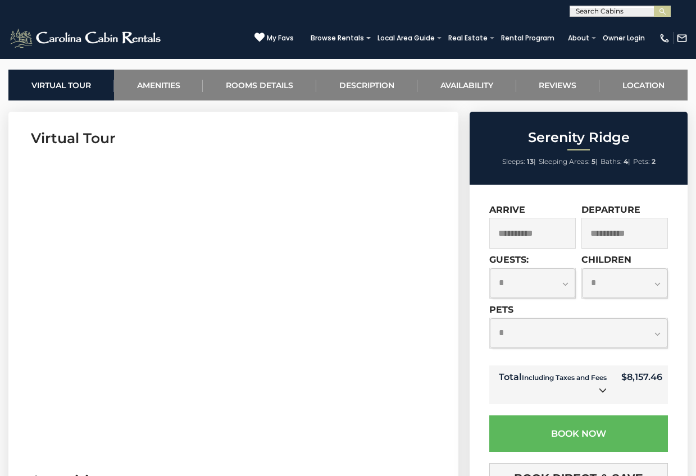
click at [582, 268] on select "**********" at bounding box center [624, 283] width 85 height 30
click at [524, 334] on select "**********" at bounding box center [578, 333] width 177 height 30
select select "*"
click at [490, 318] on select "**********" at bounding box center [578, 333] width 177 height 30
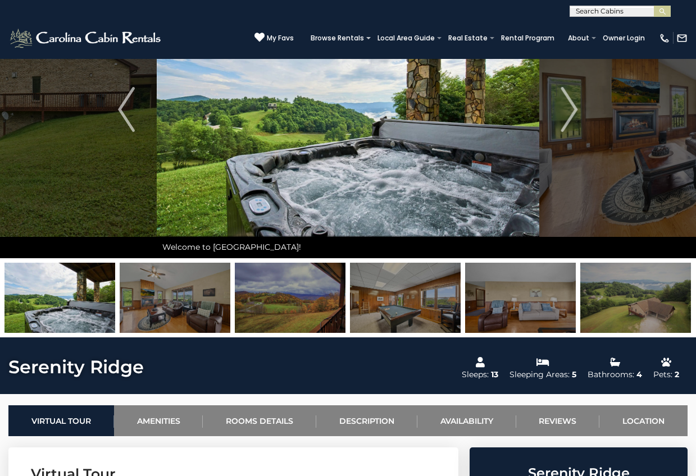
scroll to position [0, 0]
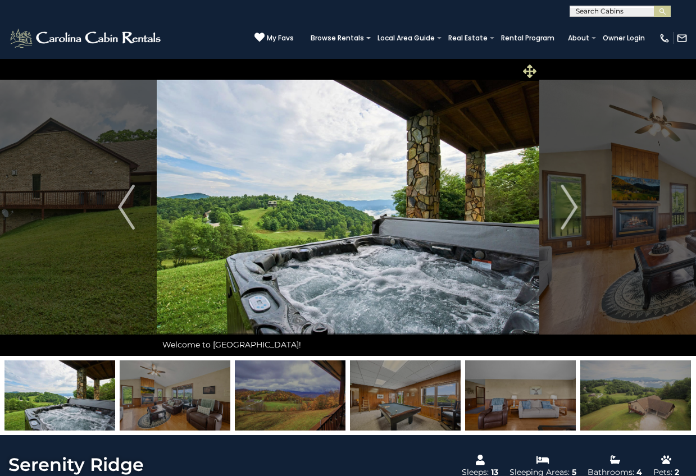
click at [526, 70] on icon at bounding box center [529, 71] width 13 height 13
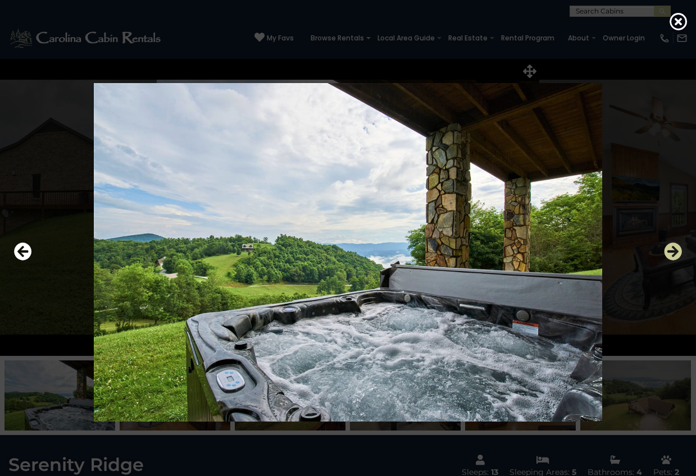
click at [668, 253] on icon "Next" at bounding box center [673, 252] width 18 height 18
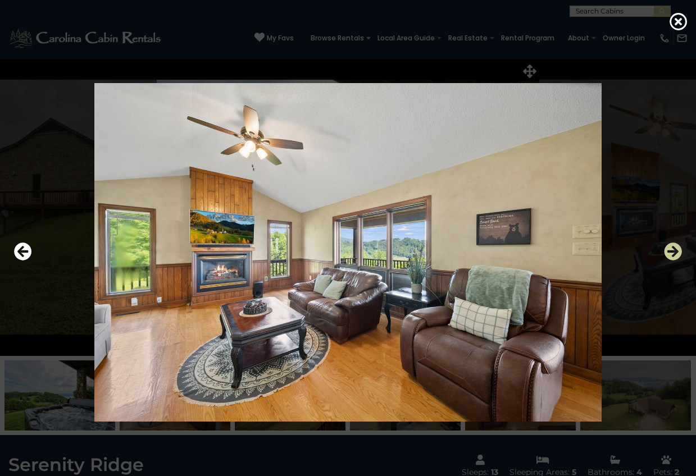
click at [667, 254] on icon "Next" at bounding box center [673, 252] width 18 height 18
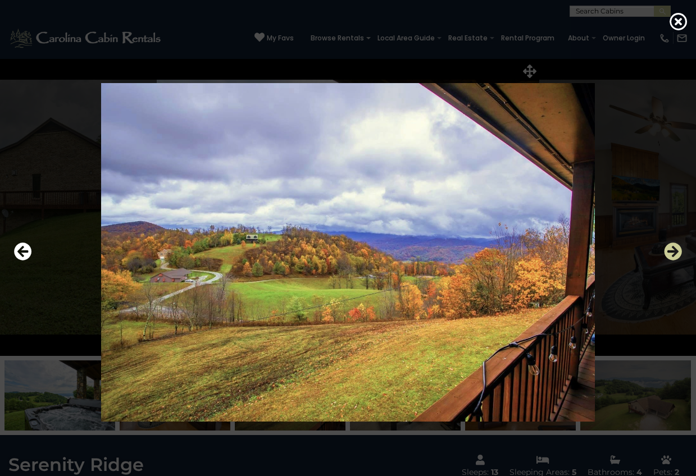
click at [667, 254] on icon "Next" at bounding box center [673, 252] width 18 height 18
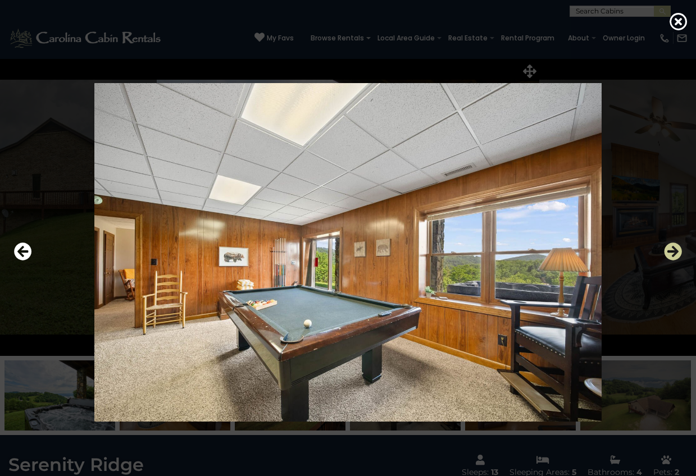
click at [667, 254] on icon "Next" at bounding box center [673, 252] width 18 height 18
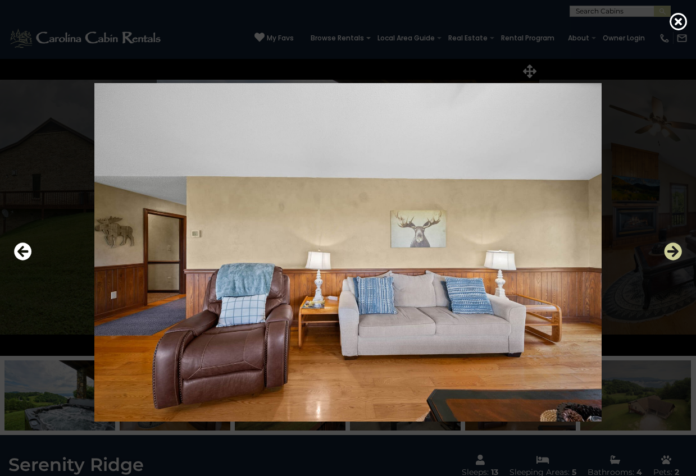
click at [667, 254] on icon "Next" at bounding box center [673, 252] width 18 height 18
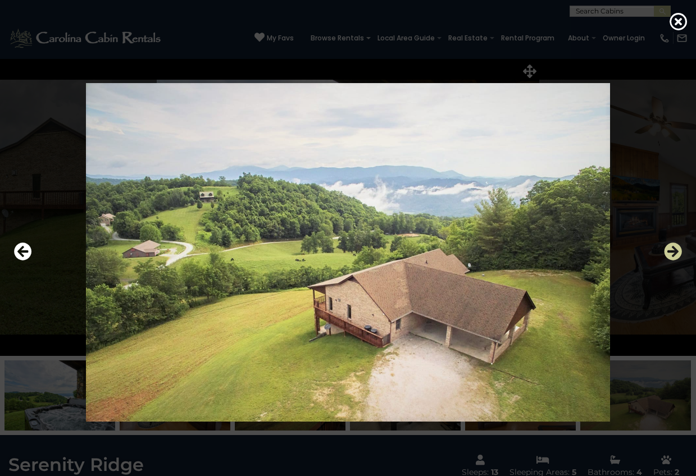
click at [667, 254] on icon "Next" at bounding box center [673, 252] width 18 height 18
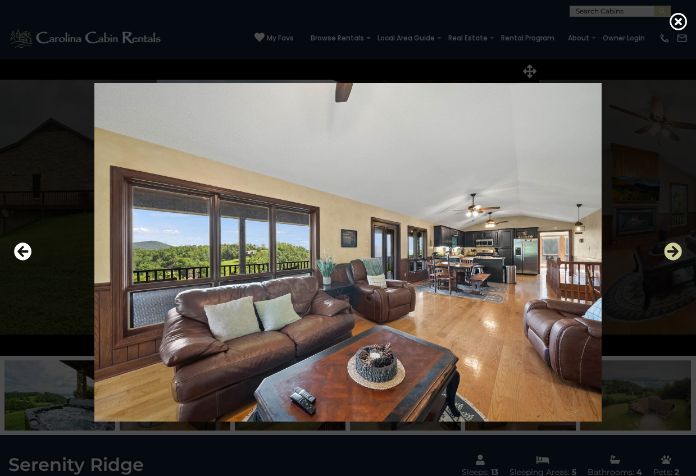
click at [667, 254] on icon "Next" at bounding box center [673, 252] width 18 height 18
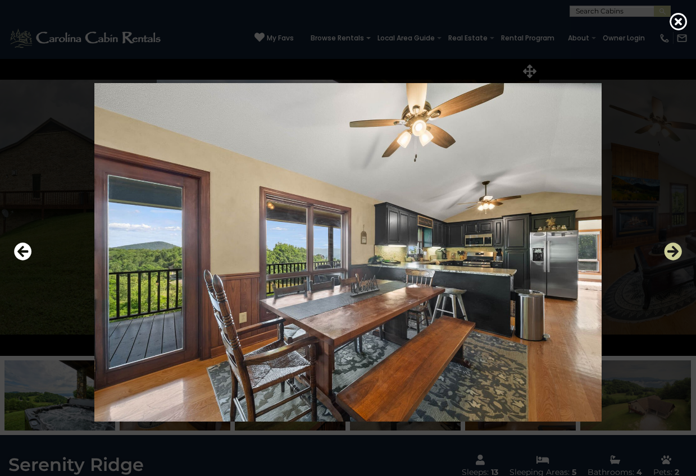
click at [667, 254] on icon "Next" at bounding box center [673, 252] width 18 height 18
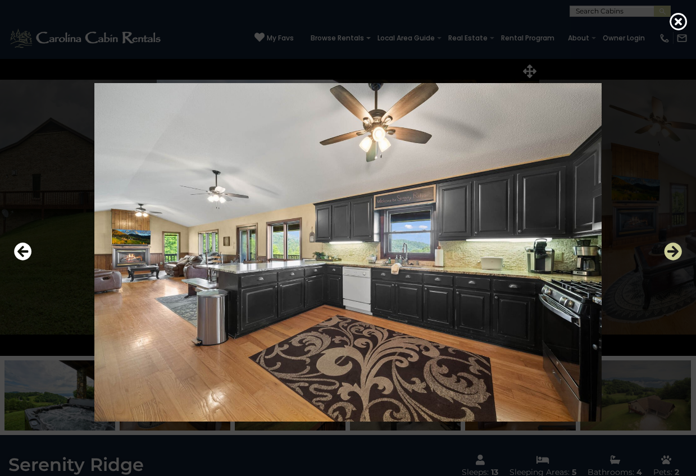
click at [667, 254] on icon "Next" at bounding box center [673, 252] width 18 height 18
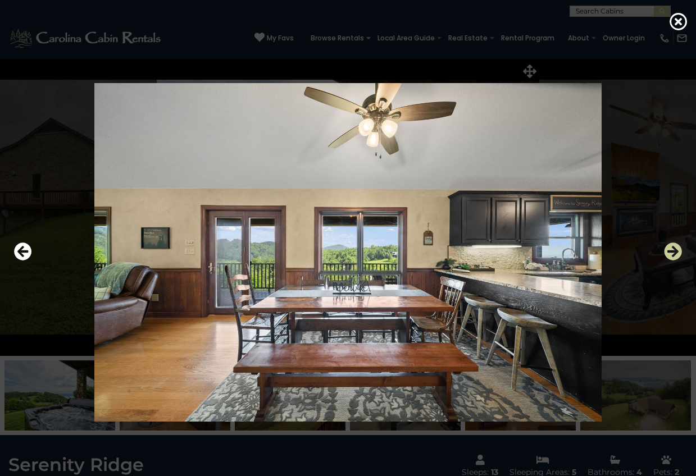
click at [667, 254] on icon "Next" at bounding box center [673, 252] width 18 height 18
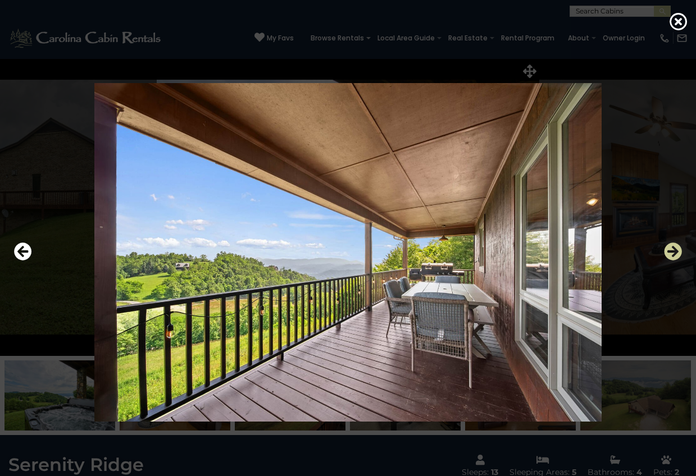
click at [667, 254] on icon "Next" at bounding box center [673, 252] width 18 height 18
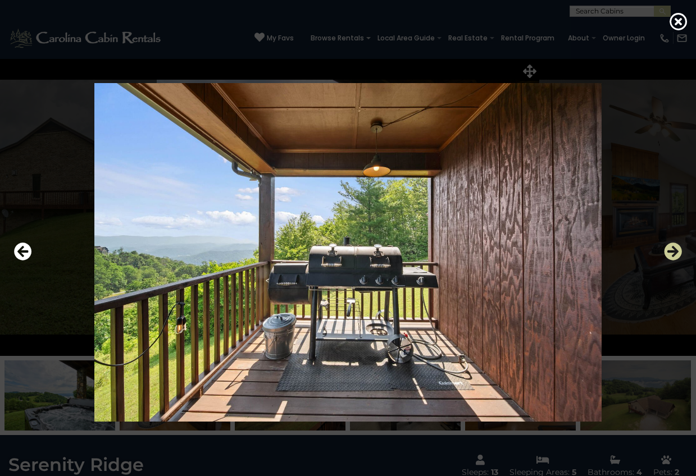
click at [667, 254] on icon "Next" at bounding box center [673, 252] width 18 height 18
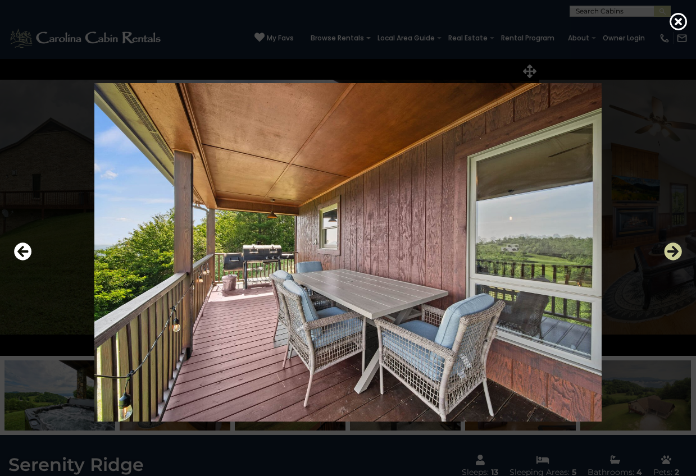
click at [667, 254] on icon "Next" at bounding box center [673, 252] width 18 height 18
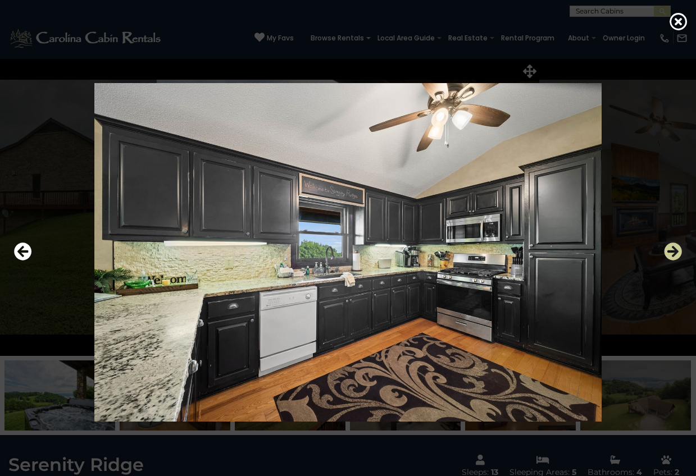
click at [667, 254] on icon "Next" at bounding box center [673, 252] width 18 height 18
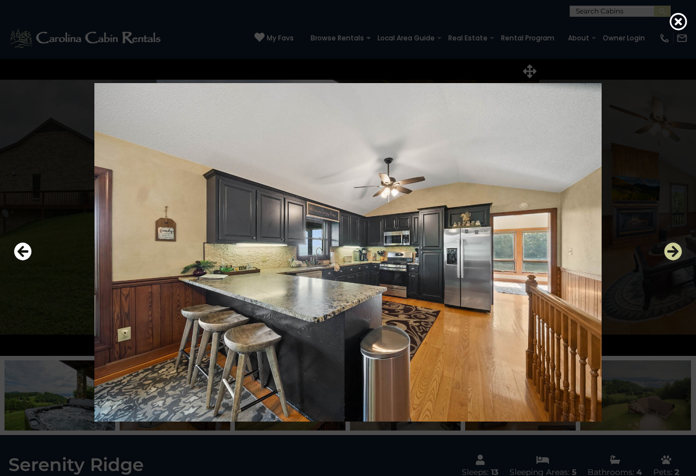
click at [667, 254] on icon "Next" at bounding box center [673, 252] width 18 height 18
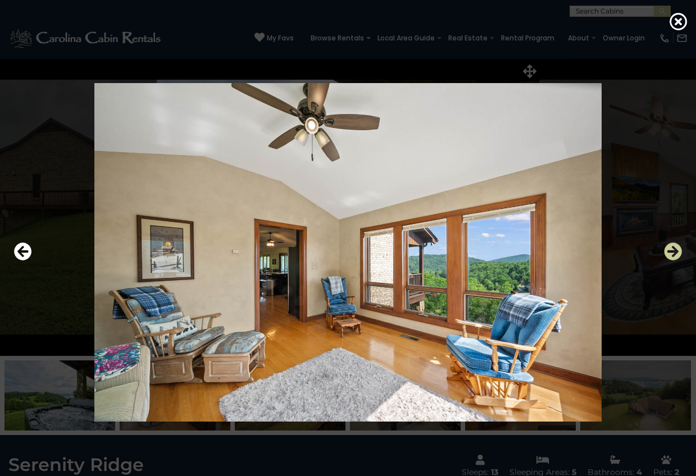
click at [667, 254] on icon "Next" at bounding box center [673, 252] width 18 height 18
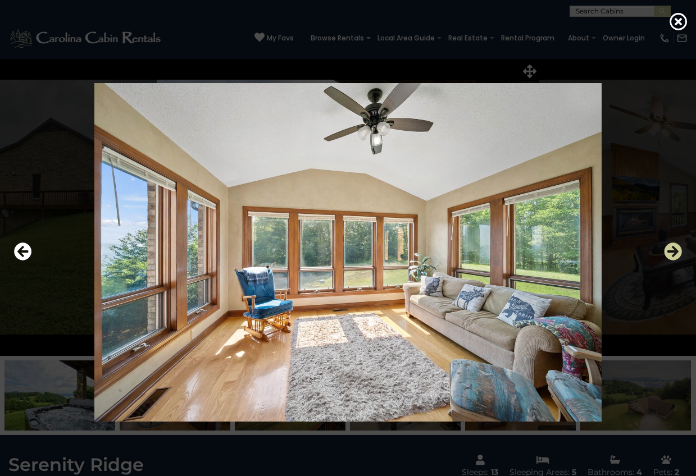
click at [667, 254] on icon "Next" at bounding box center [673, 252] width 18 height 18
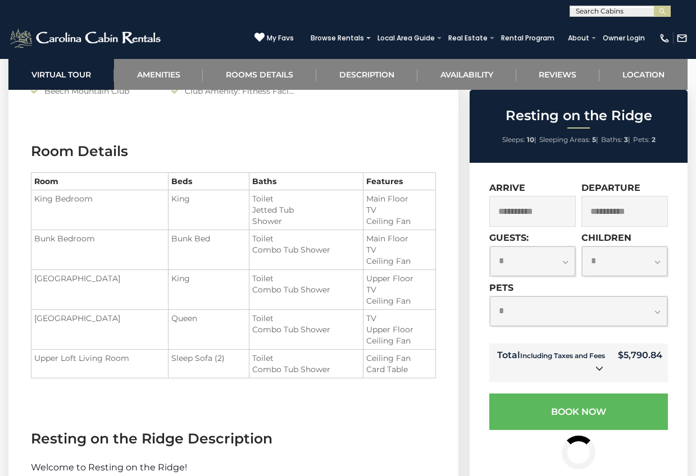
scroll to position [1256, 0]
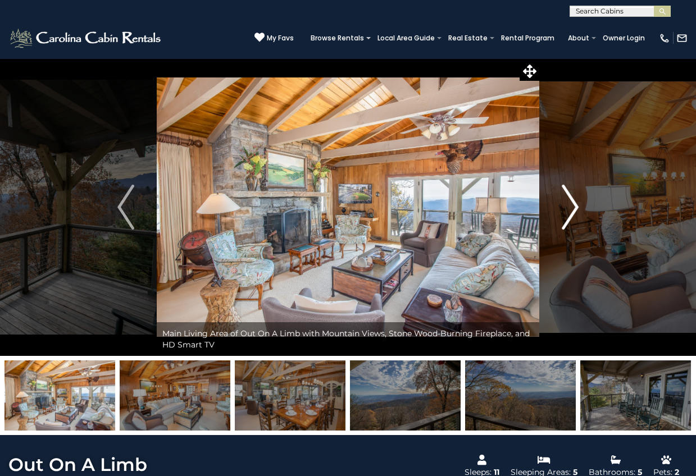
click at [568, 213] on img "Next" at bounding box center [570, 207] width 17 height 45
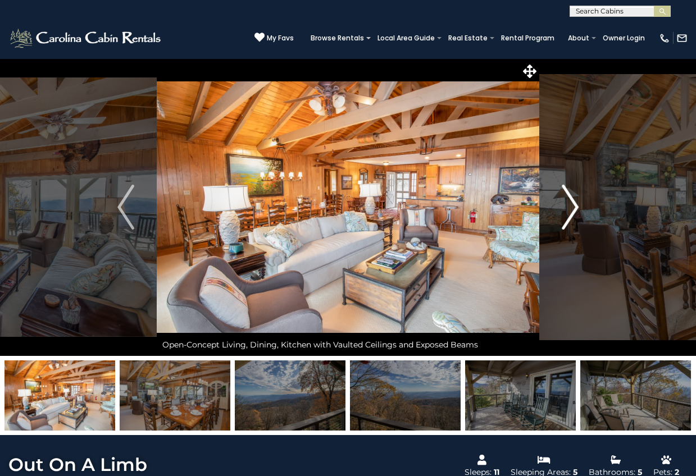
click at [567, 213] on img "Next" at bounding box center [570, 207] width 17 height 45
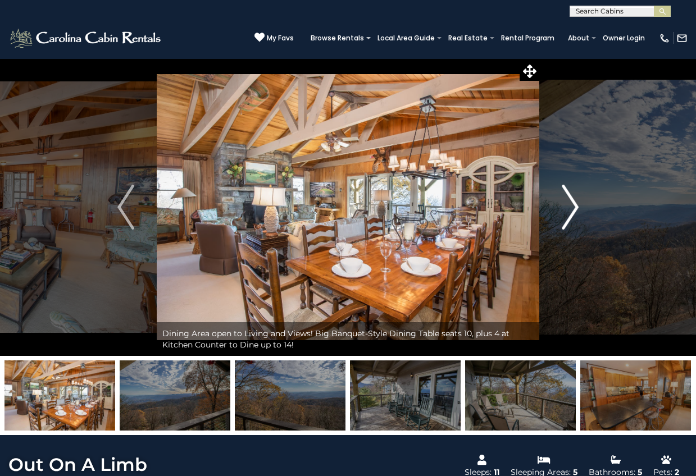
click at [567, 213] on img "Next" at bounding box center [570, 207] width 17 height 45
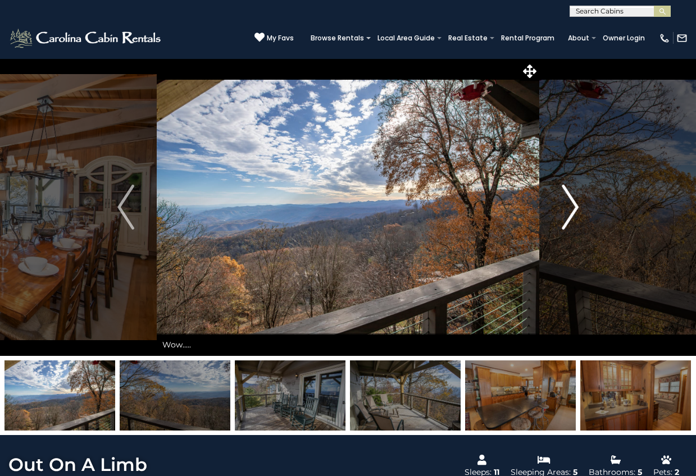
click at [567, 213] on img "Next" at bounding box center [570, 207] width 17 height 45
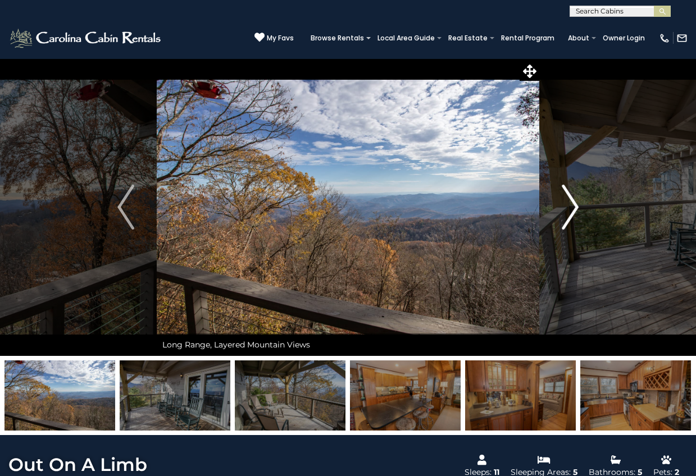
click at [566, 213] on img "Next" at bounding box center [570, 207] width 17 height 45
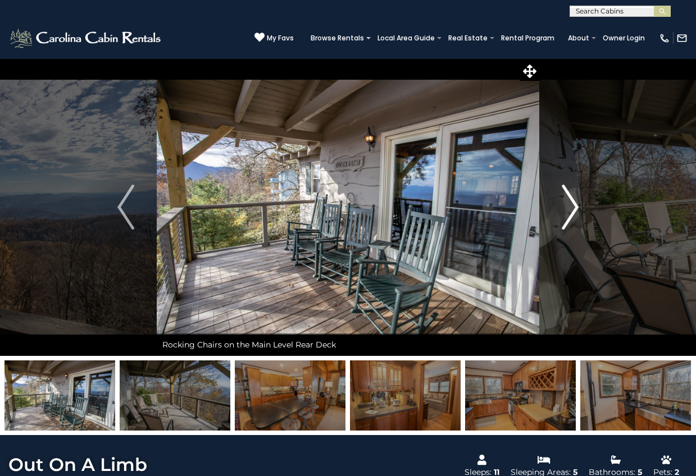
click at [566, 213] on img "Next" at bounding box center [570, 207] width 17 height 45
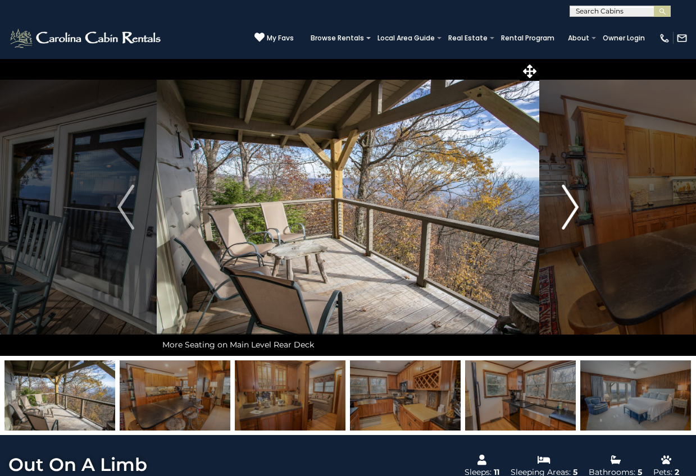
click at [566, 213] on img "Next" at bounding box center [570, 207] width 17 height 45
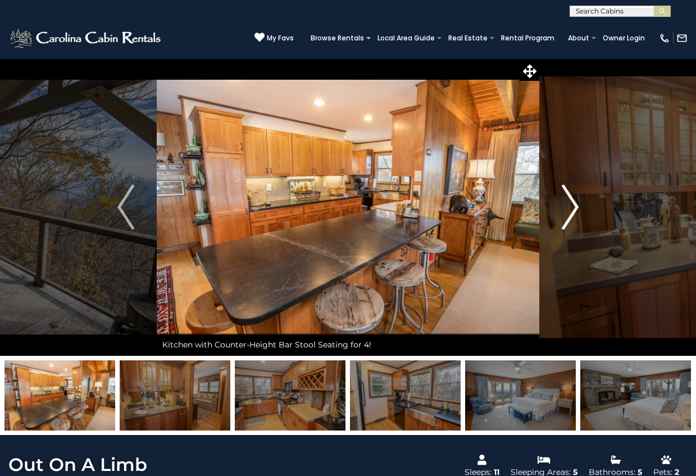
click at [566, 213] on img "Next" at bounding box center [570, 207] width 17 height 45
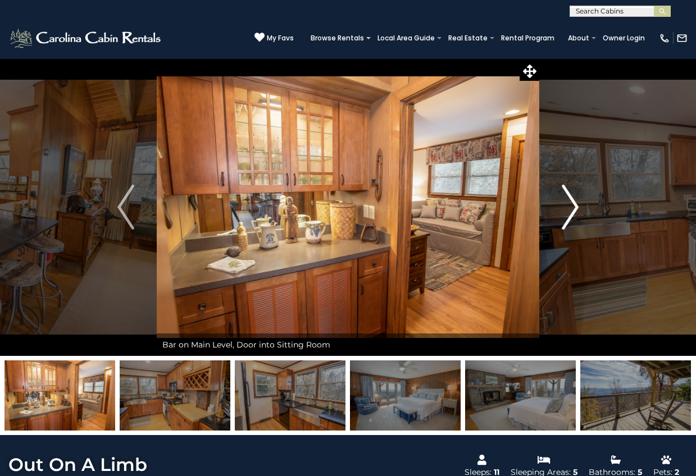
click at [566, 213] on img "Next" at bounding box center [570, 207] width 17 height 45
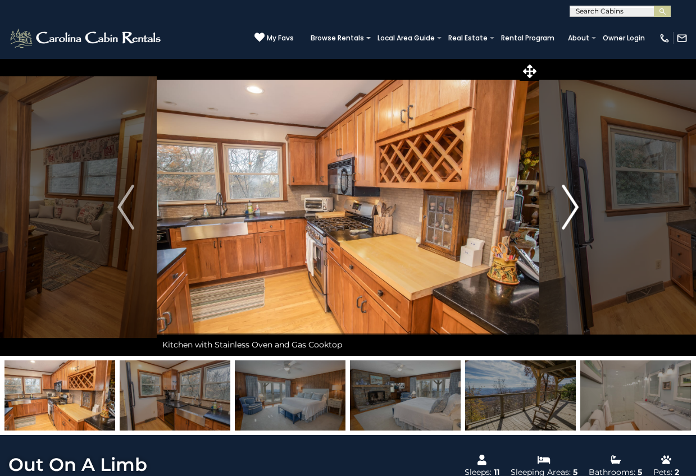
click at [566, 213] on img "Next" at bounding box center [570, 207] width 17 height 45
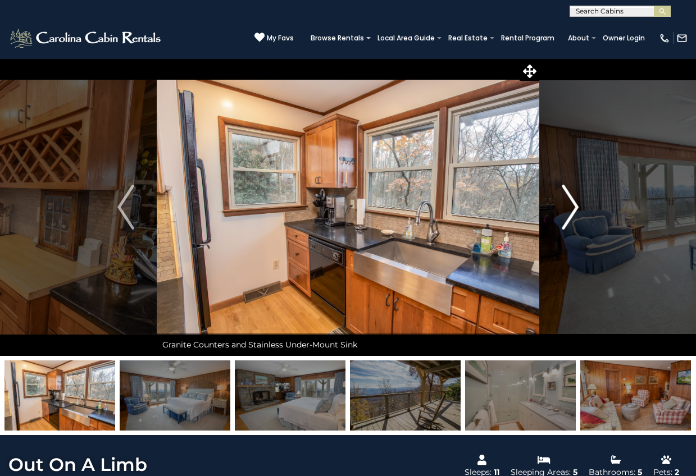
click at [566, 213] on img "Next" at bounding box center [570, 207] width 17 height 45
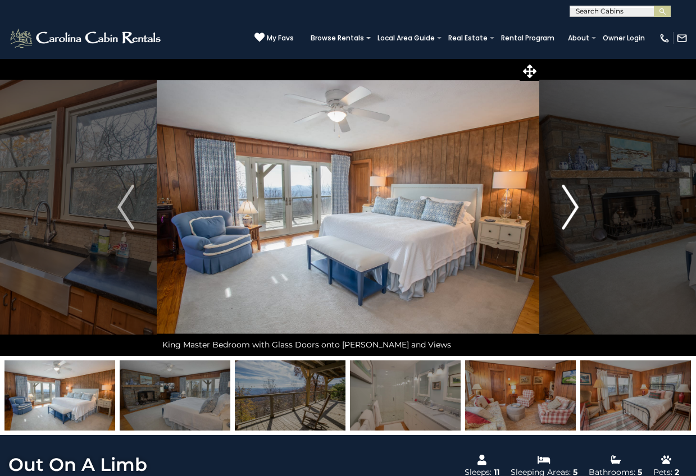
click at [566, 213] on img "Next" at bounding box center [570, 207] width 17 height 45
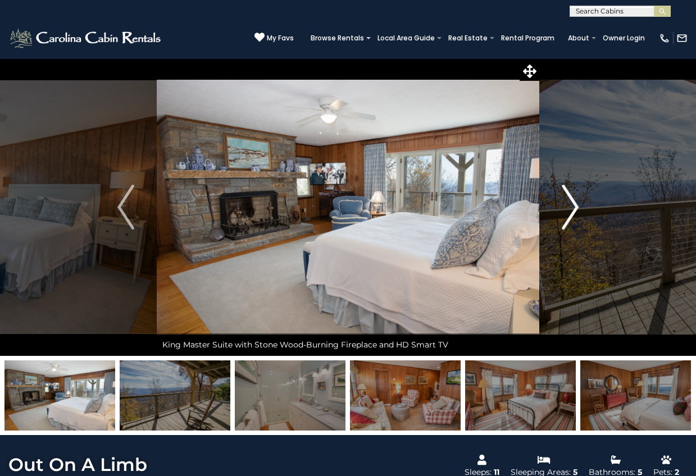
click at [566, 213] on img "Next" at bounding box center [570, 207] width 17 height 45
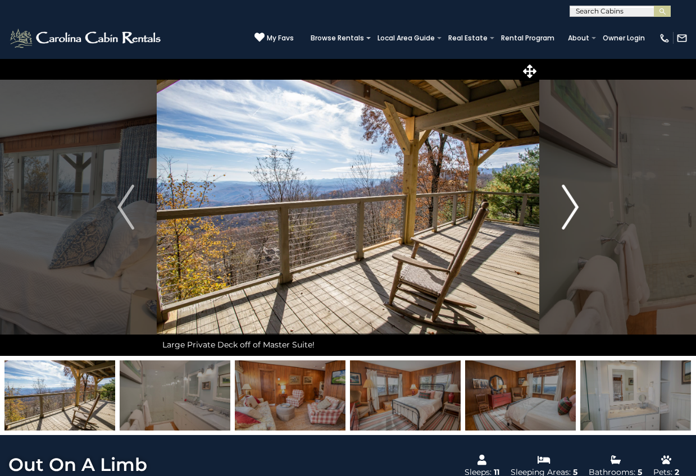
click at [565, 214] on img "Next" at bounding box center [570, 207] width 17 height 45
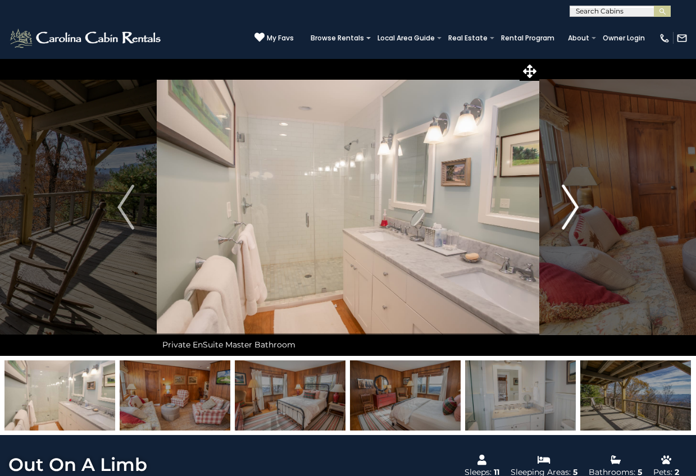
click at [564, 214] on img "Next" at bounding box center [570, 207] width 17 height 45
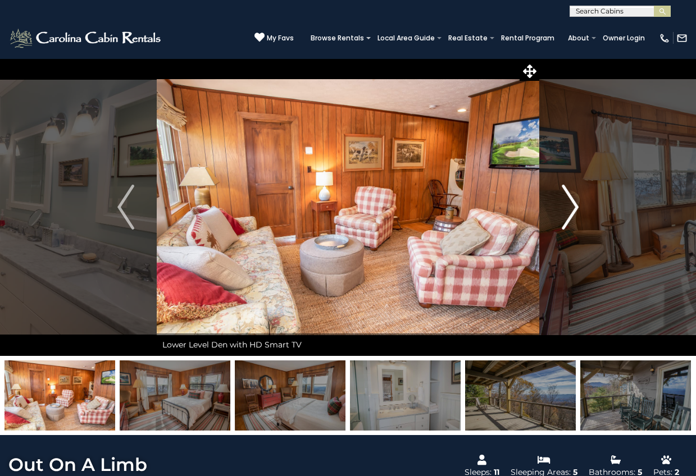
click at [564, 214] on img "Next" at bounding box center [570, 207] width 17 height 45
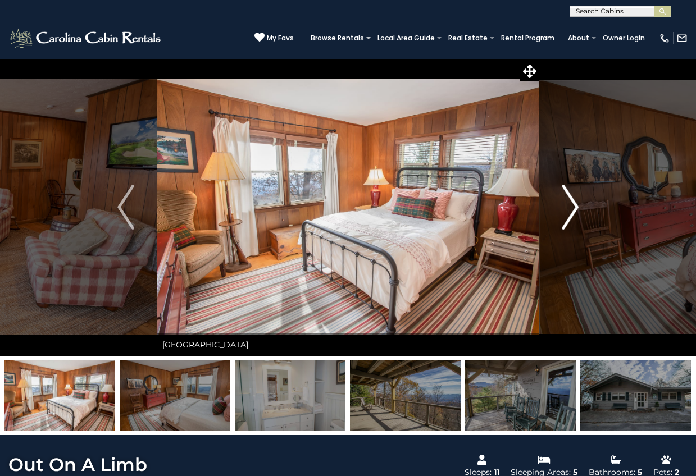
click at [564, 214] on img "Next" at bounding box center [570, 207] width 17 height 45
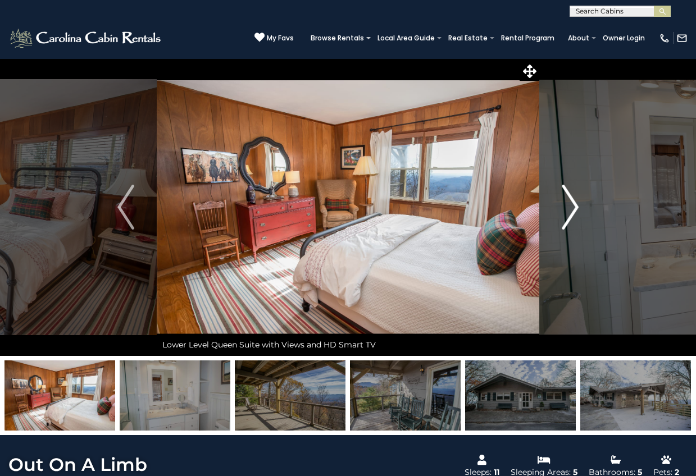
click at [567, 212] on img "Next" at bounding box center [570, 207] width 17 height 45
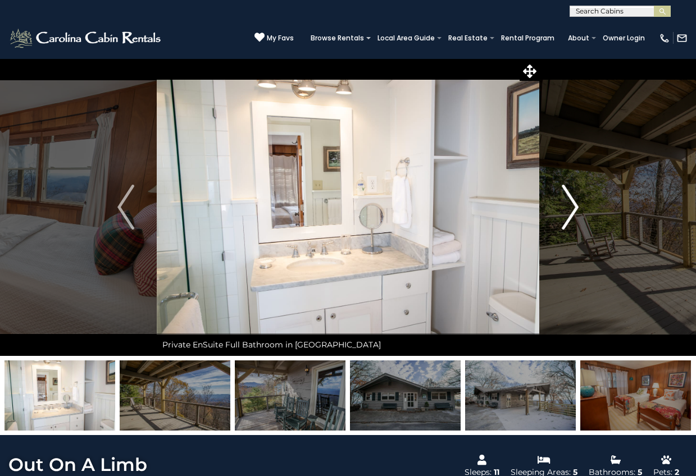
click at [567, 212] on img "Next" at bounding box center [570, 207] width 17 height 45
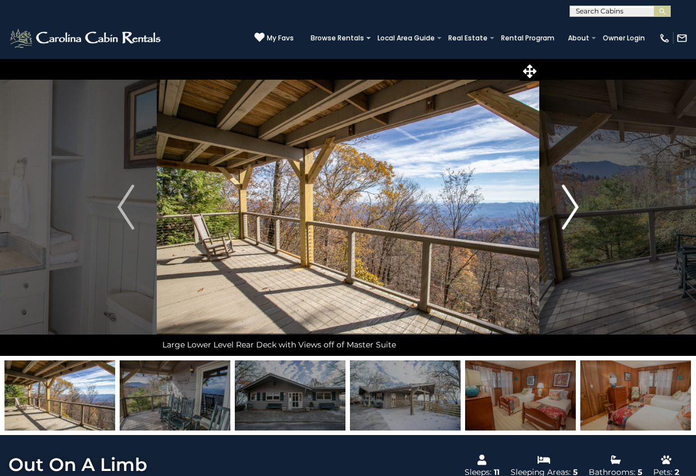
click at [567, 212] on img "Next" at bounding box center [570, 207] width 17 height 45
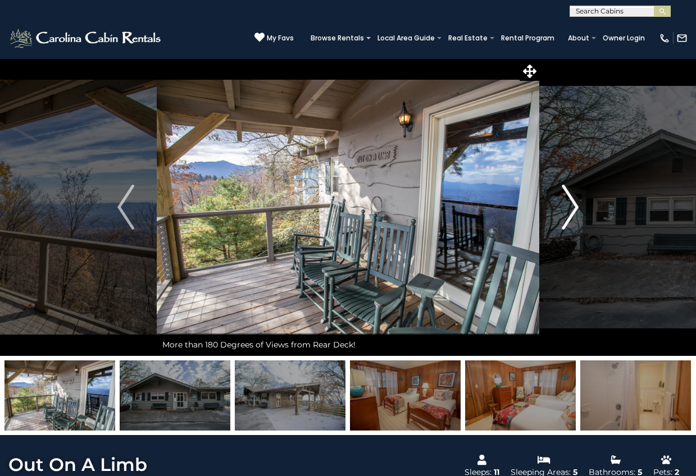
click at [566, 213] on img "Next" at bounding box center [570, 207] width 17 height 45
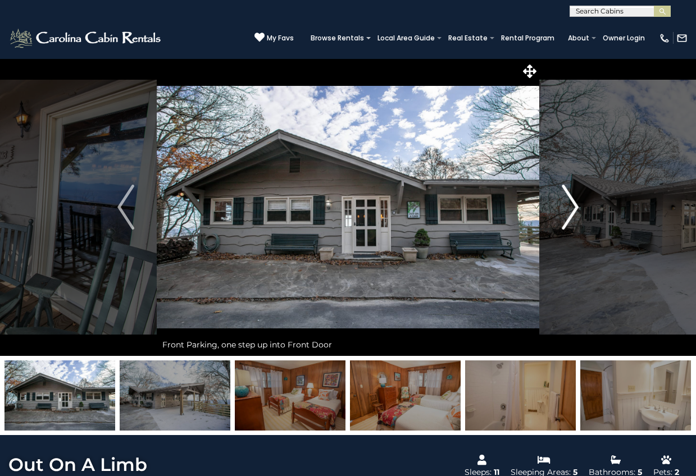
click at [566, 213] on img "Next" at bounding box center [570, 207] width 17 height 45
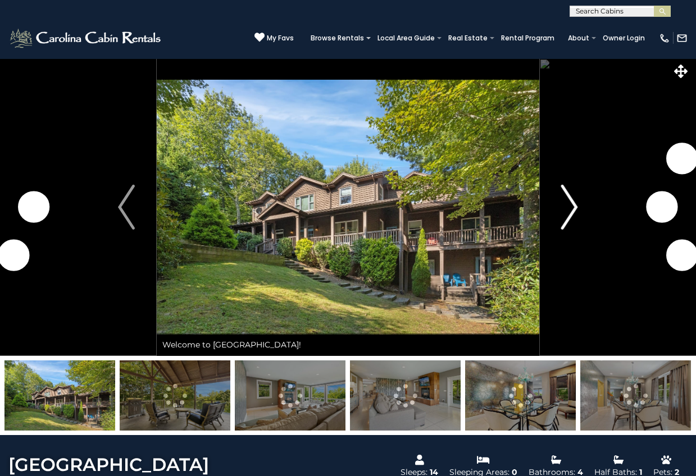
click at [567, 207] on img "Next" at bounding box center [569, 207] width 17 height 45
